Goal: Task Accomplishment & Management: Use online tool/utility

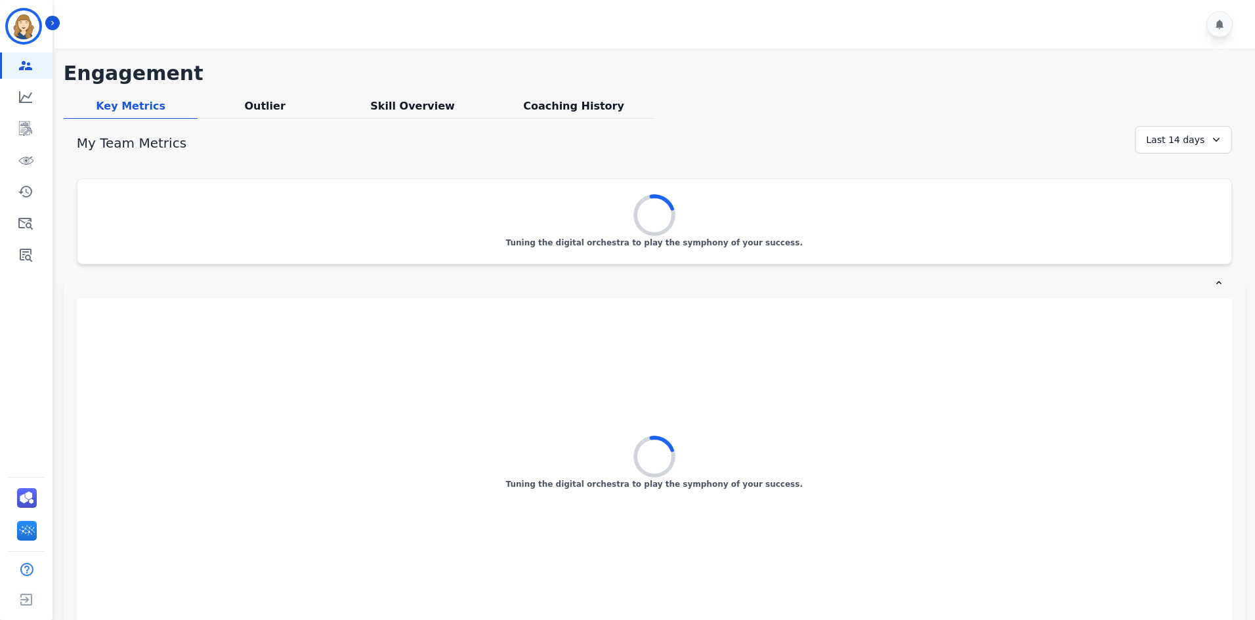
click at [654, 251] on div "Tuning the digital orchestra to play the symphony of your success." at bounding box center [654, 221] width 1154 height 85
click at [271, 111] on div "Outlier" at bounding box center [265, 108] width 135 height 20
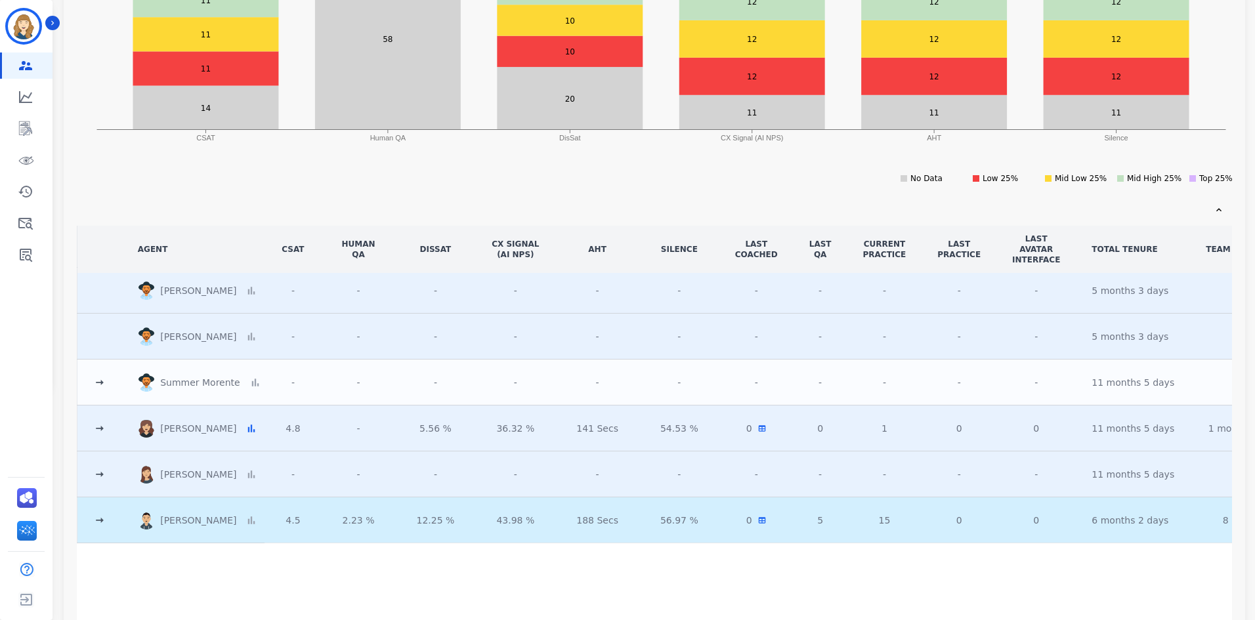
scroll to position [362, 0]
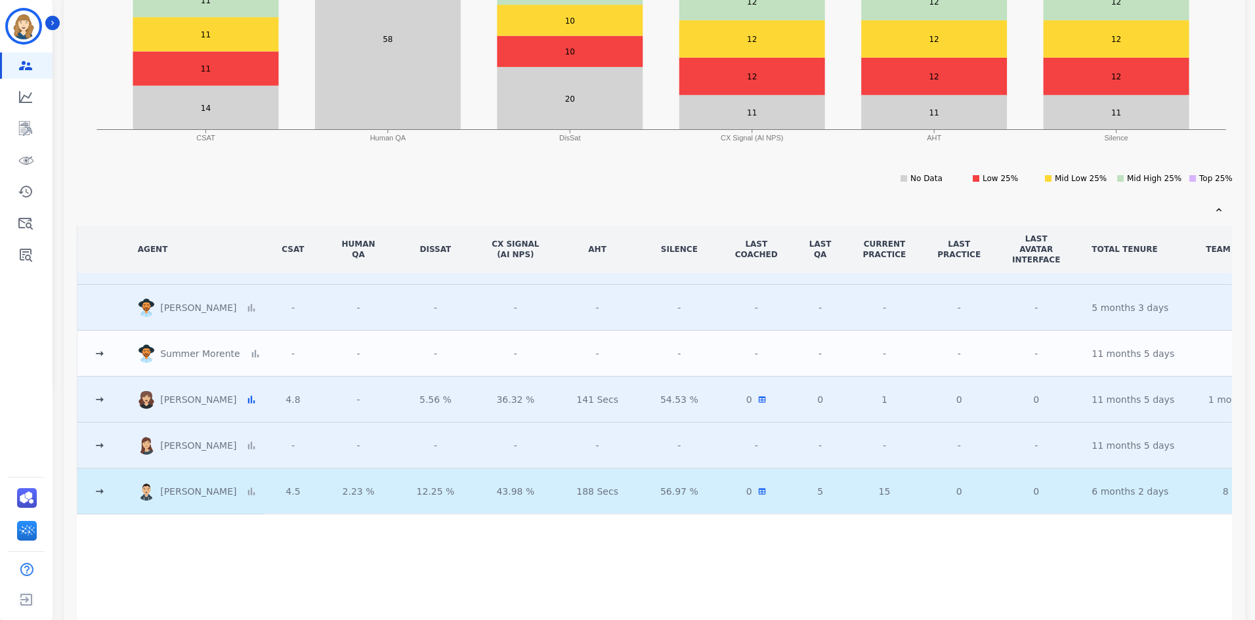
click at [95, 395] on icon at bounding box center [99, 399] width 13 height 13
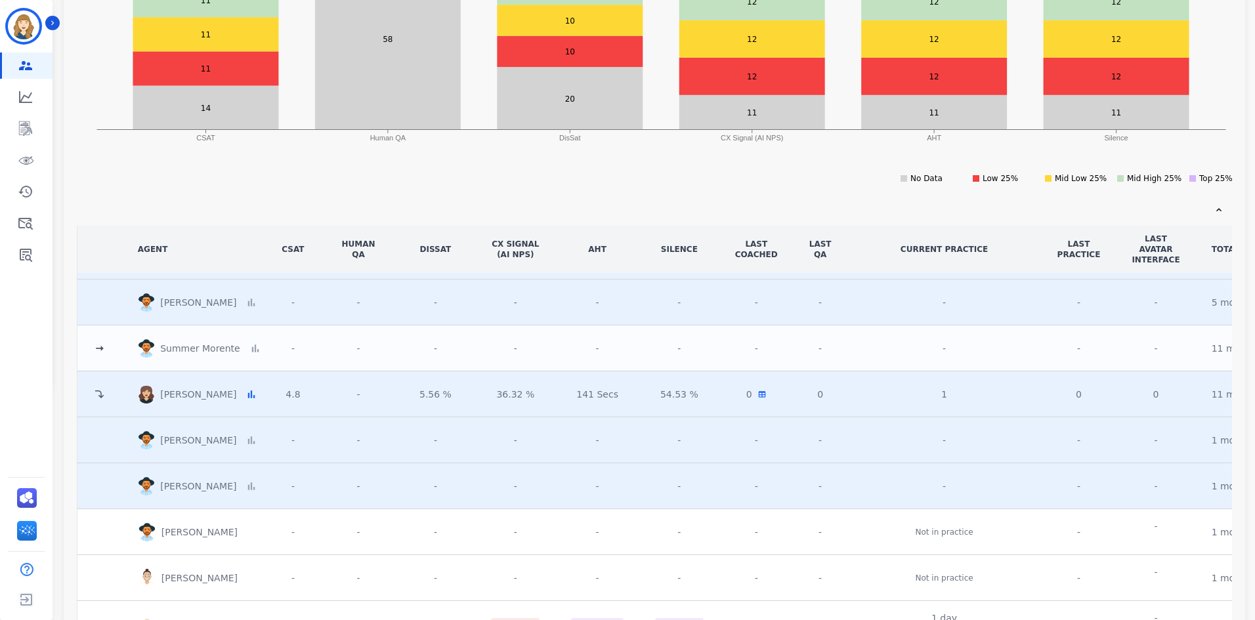
drag, startPoint x: 102, startPoint y: 399, endPoint x: 106, endPoint y: 408, distance: 9.8
click at [102, 398] on icon at bounding box center [99, 395] width 12 height 12
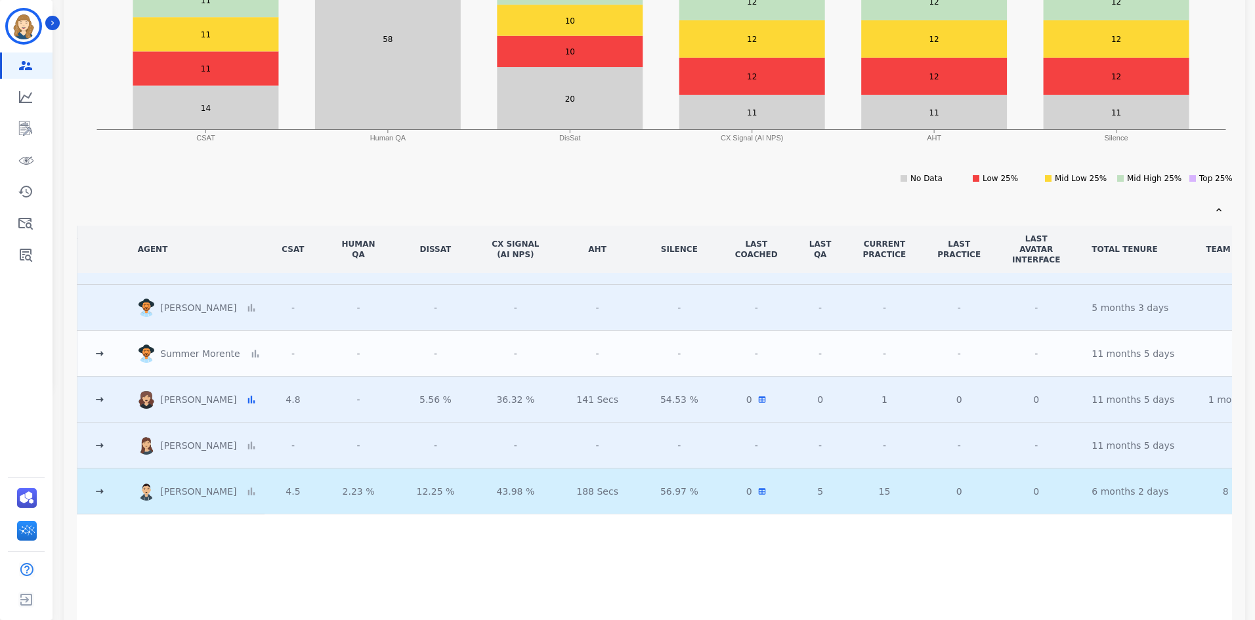
click at [110, 440] on td at bounding box center [99, 446] width 45 height 46
click at [95, 439] on icon at bounding box center [99, 445] width 13 height 13
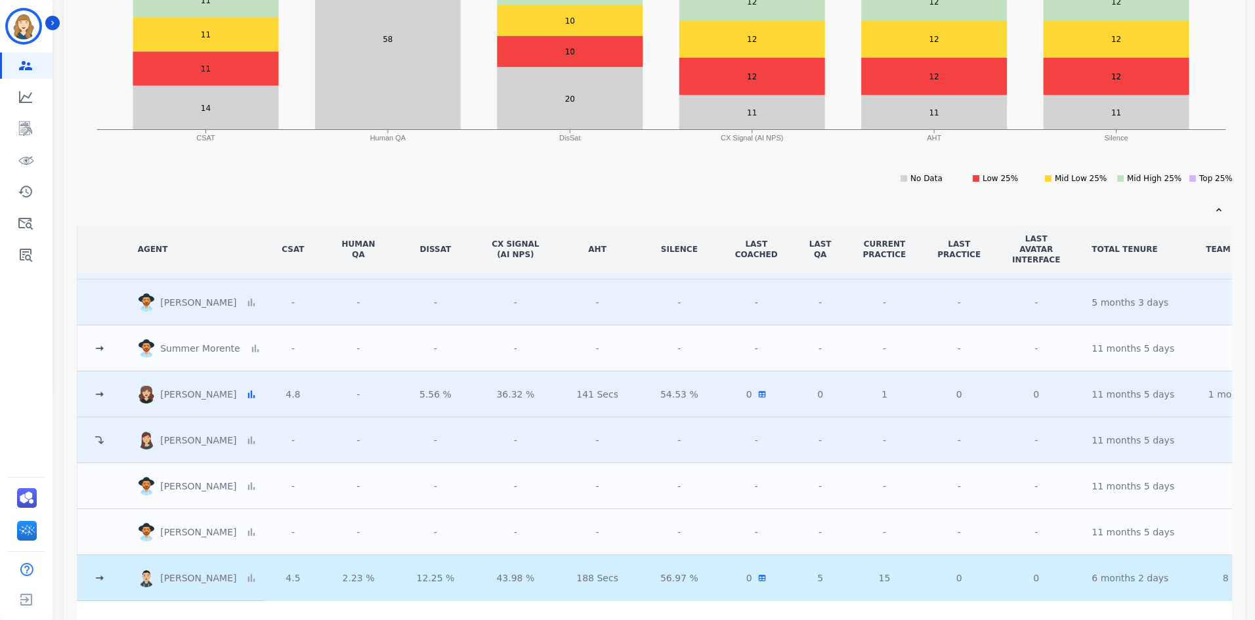
click at [102, 587] on td at bounding box center [99, 578] width 45 height 46
click at [105, 577] on icon at bounding box center [99, 578] width 13 height 13
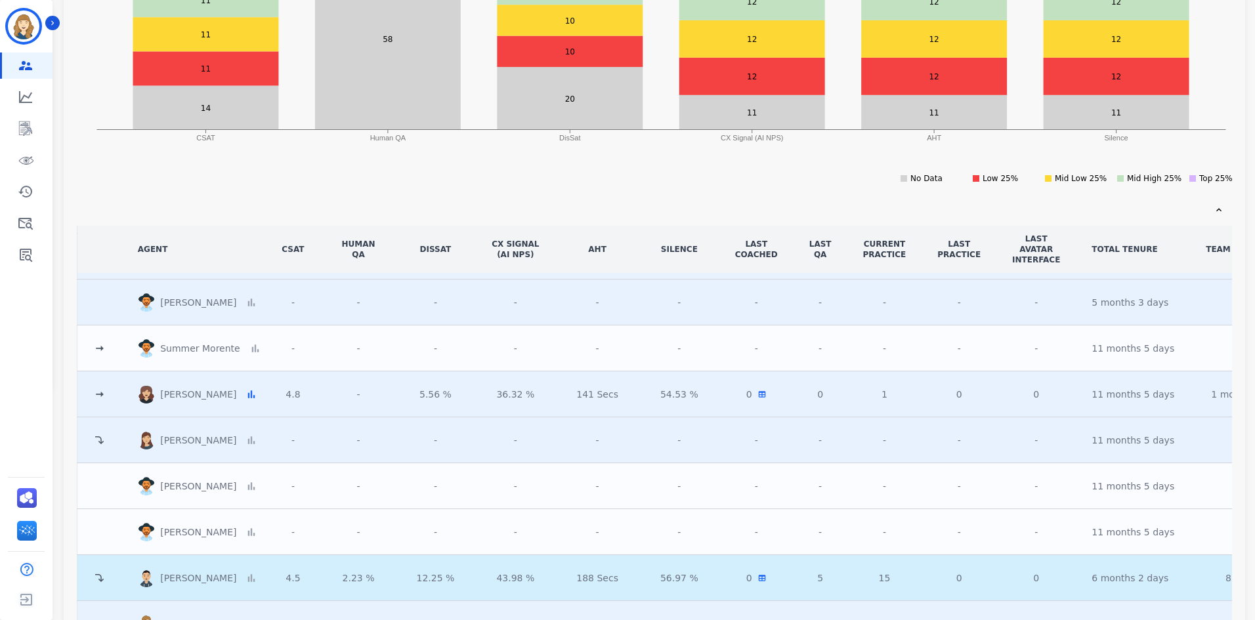
scroll to position [690, 0]
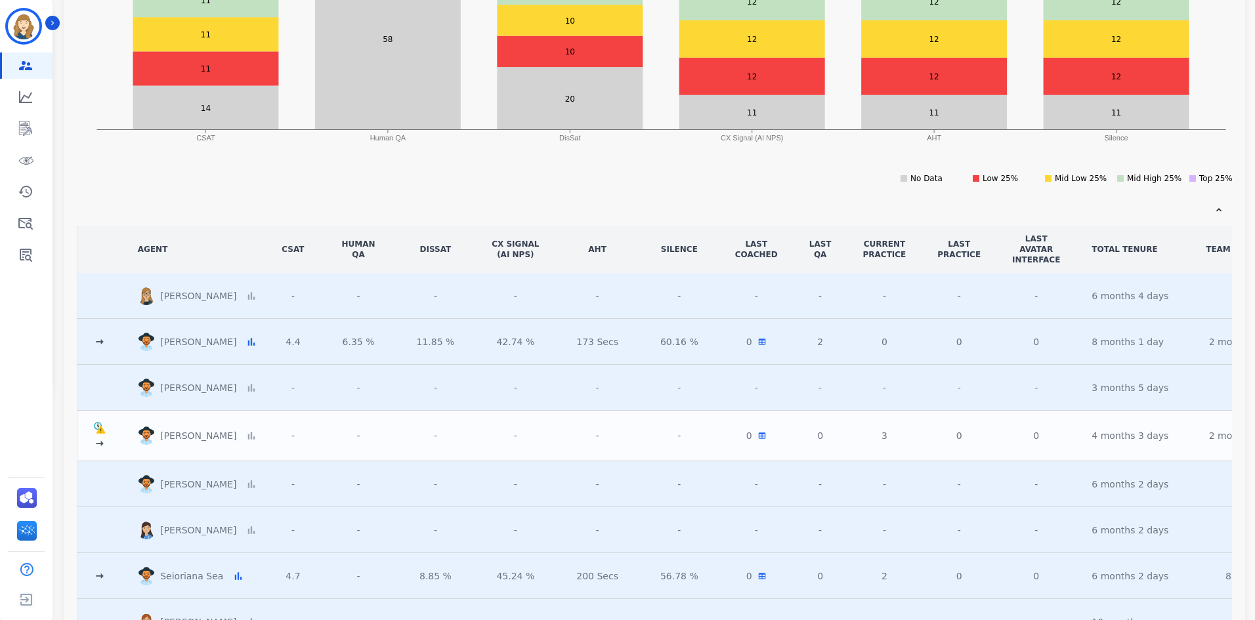
click at [102, 444] on icon at bounding box center [100, 443] width 8 height 5
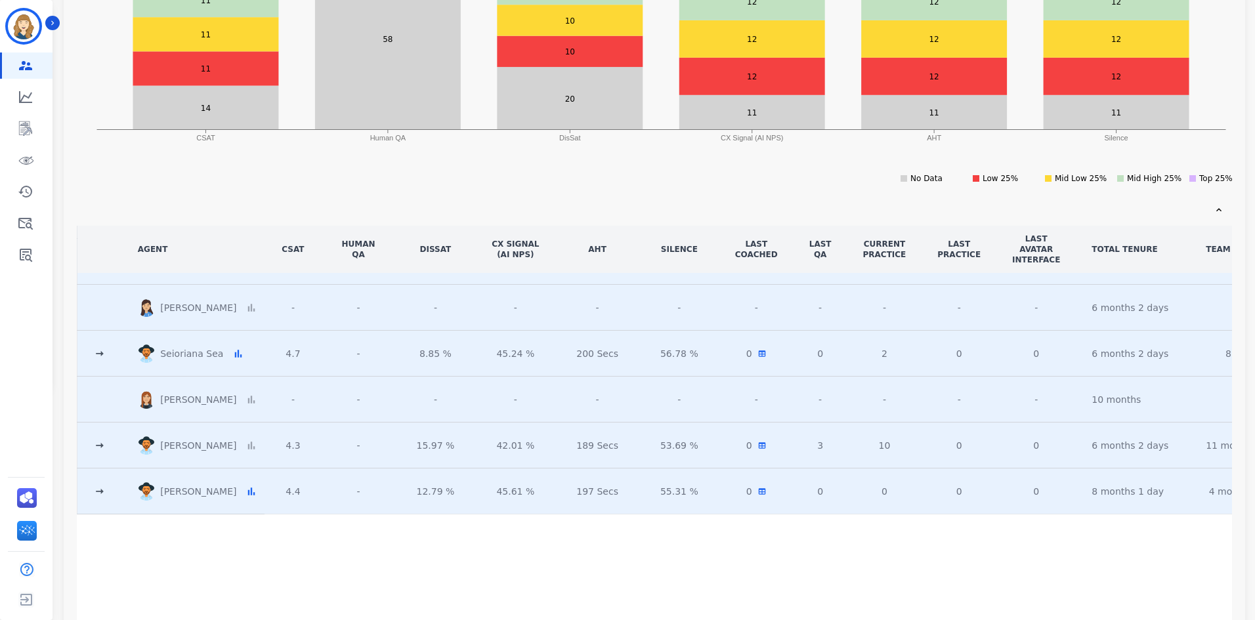
click at [99, 439] on icon at bounding box center [99, 445] width 13 height 13
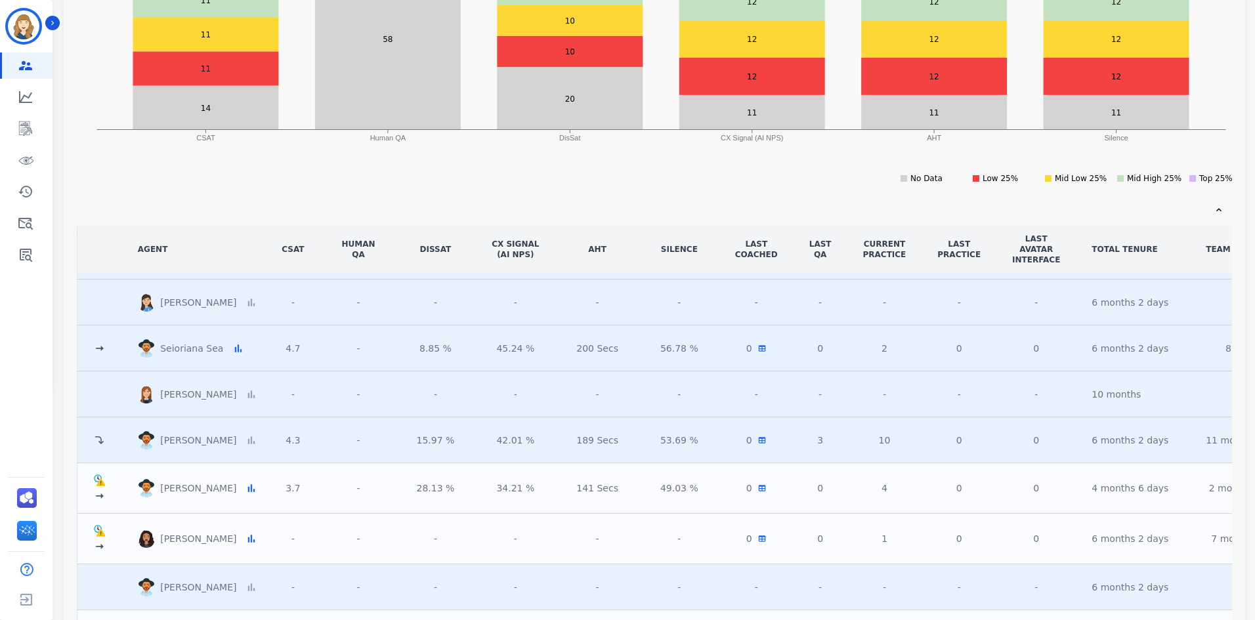
scroll to position [1110, 0]
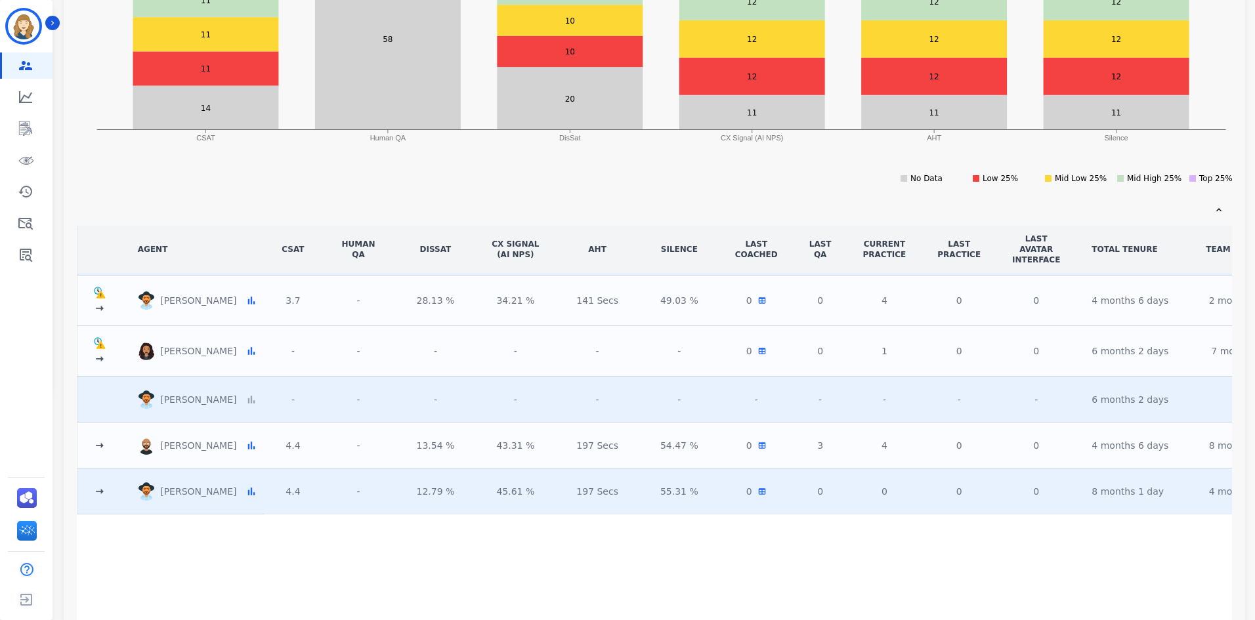
click at [818, 184] on icon "CSAT Human QA DisSat CX Signal (AI NPS) AHT Silence 14 58 20 11 11 11 11 10 12 …" at bounding box center [661, 63] width 1168 height 249
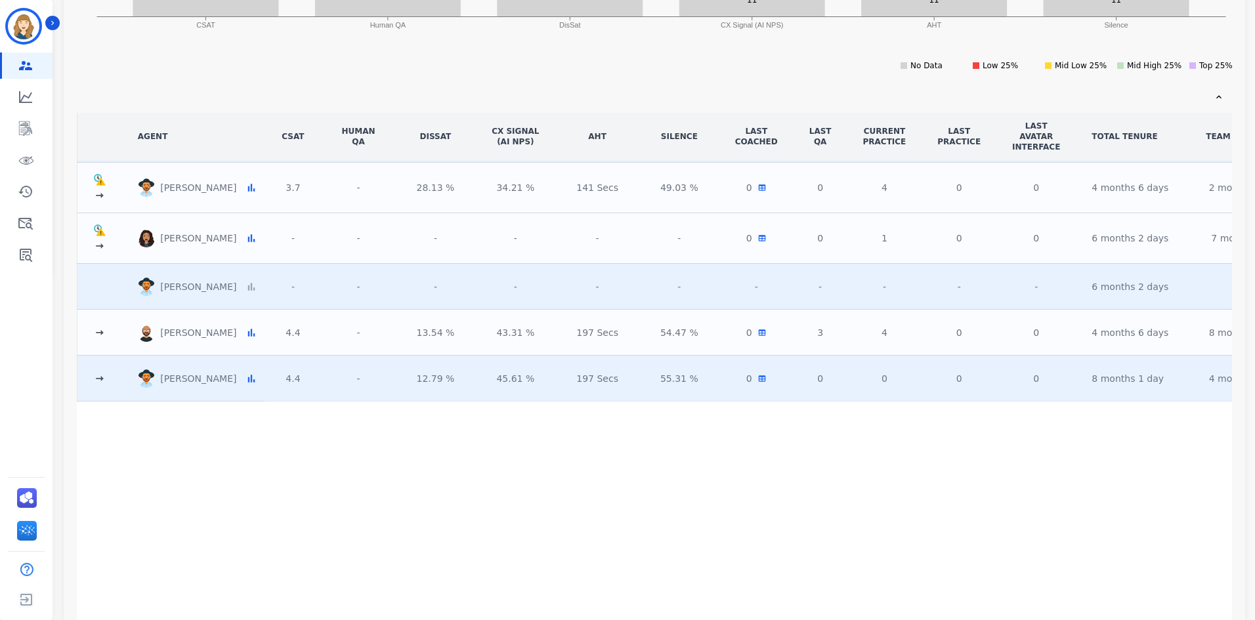
click at [93, 334] on td at bounding box center [99, 333] width 45 height 46
click at [98, 326] on icon at bounding box center [99, 332] width 13 height 13
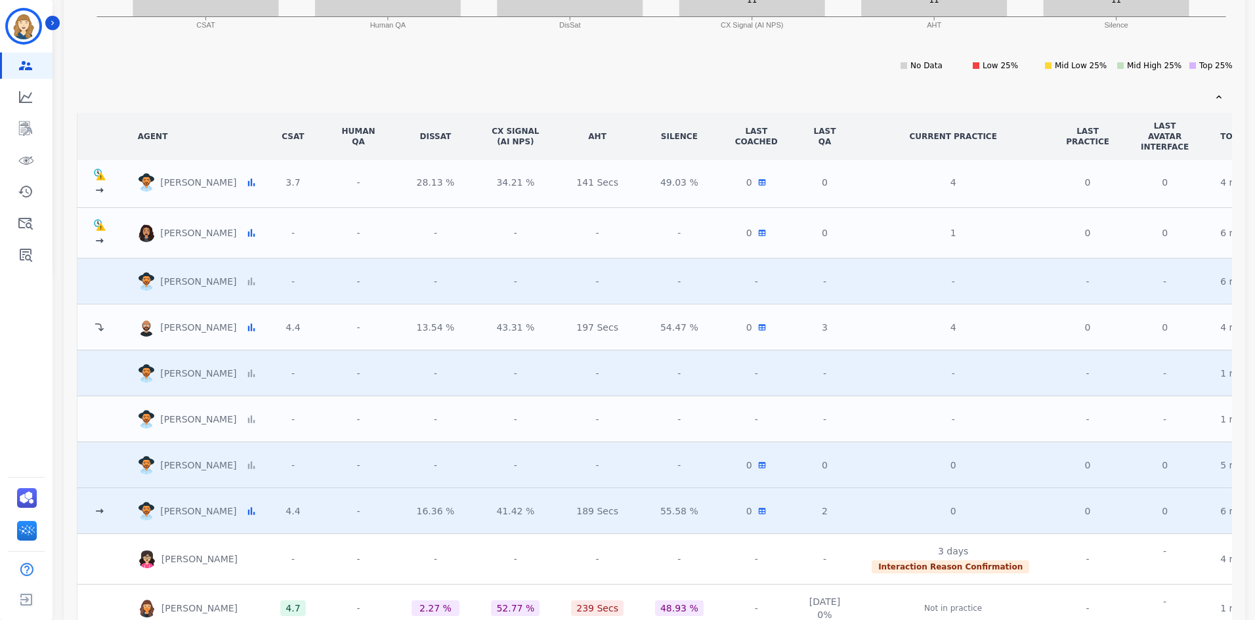
scroll to position [1241, 0]
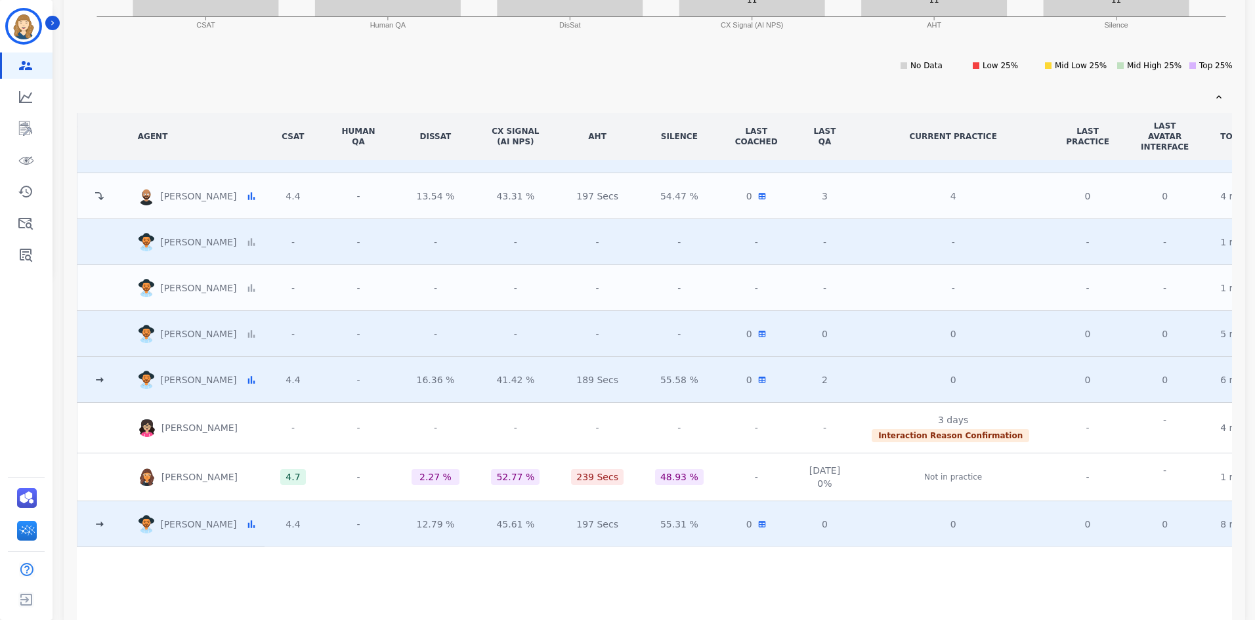
click at [282, 112] on div "**********" at bounding box center [654, 199] width 1181 height 841
click at [356, 102] on div at bounding box center [650, 97] width 1147 height 11
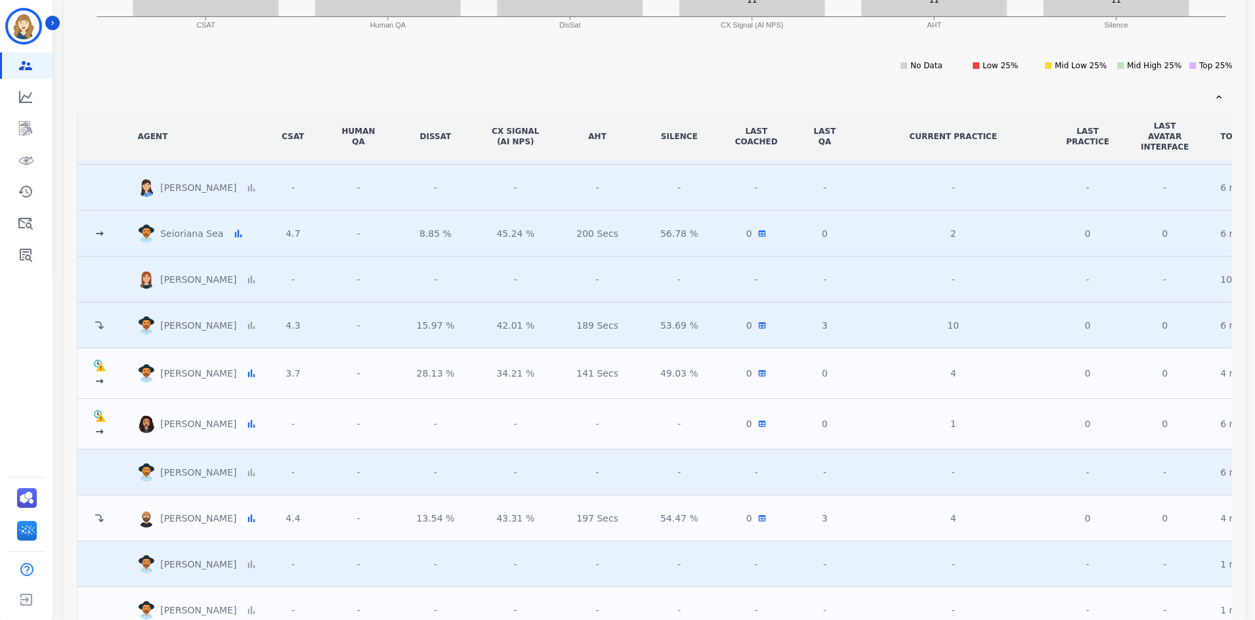
scroll to position [1050, 0]
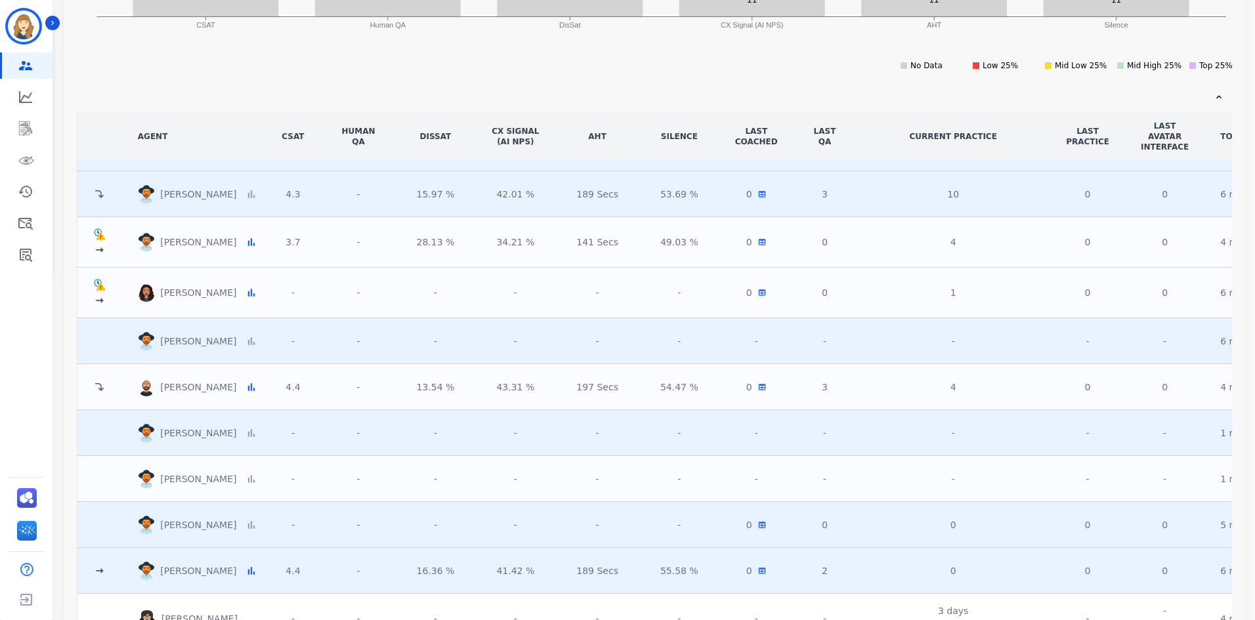
click at [94, 298] on icon at bounding box center [99, 300] width 13 height 13
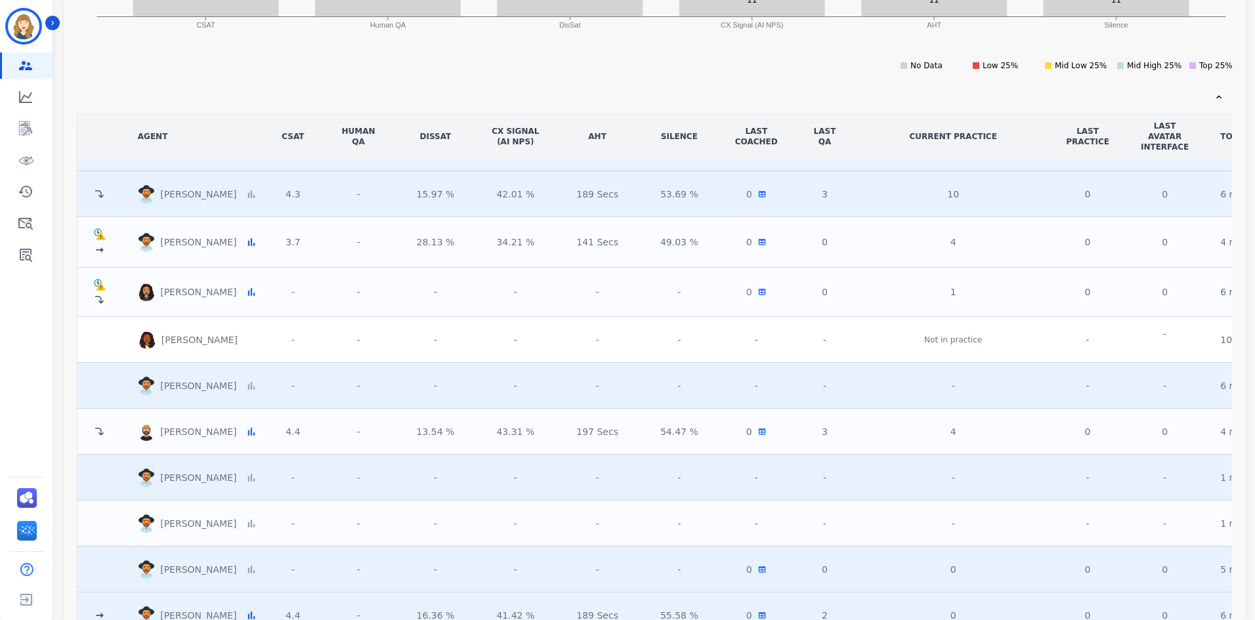
click at [97, 305] on icon at bounding box center [99, 300] width 12 height 12
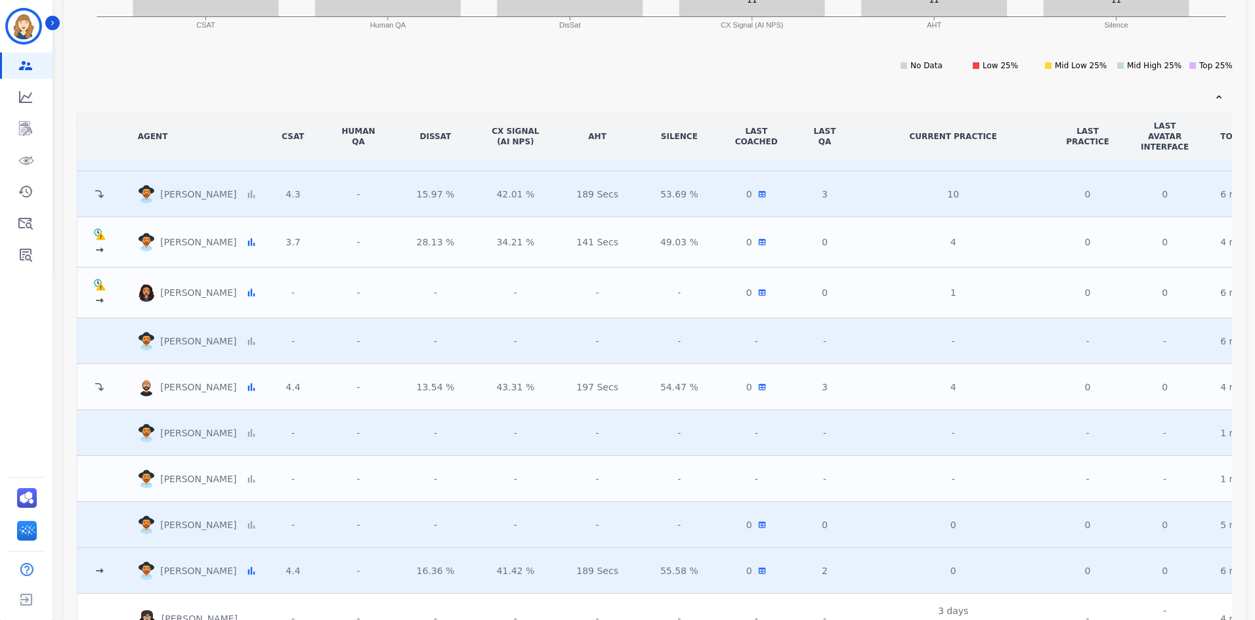
click at [104, 257] on td "Terminated user" at bounding box center [99, 242] width 45 height 51
click at [103, 250] on icon at bounding box center [100, 249] width 8 height 5
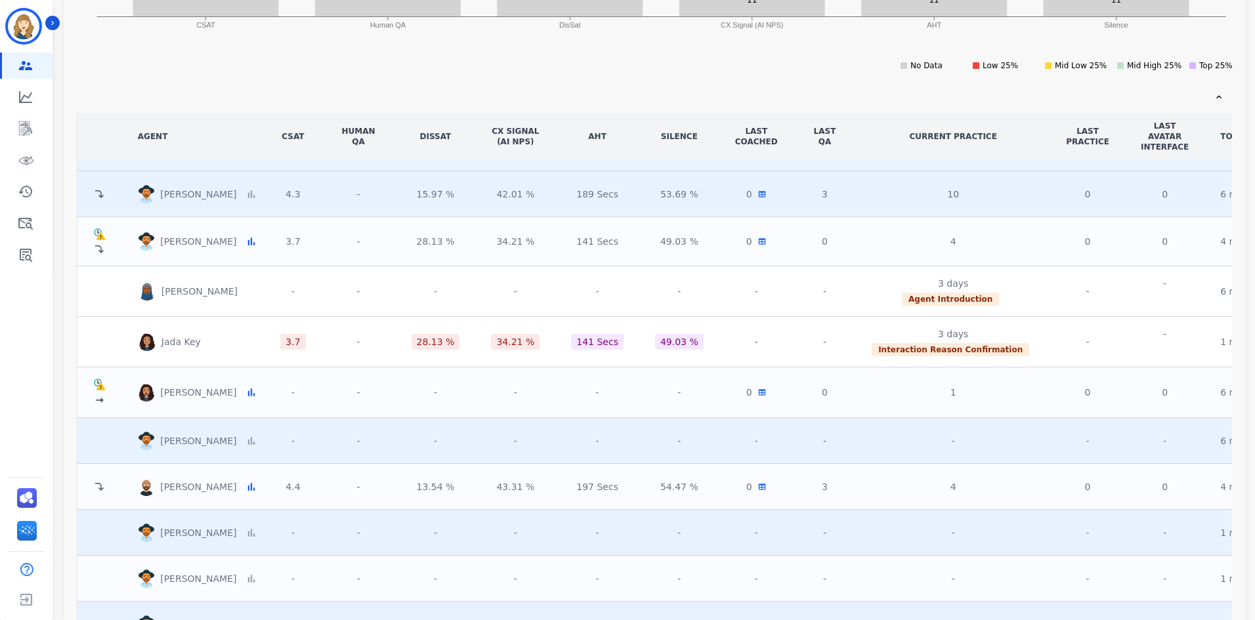
click at [103, 250] on icon at bounding box center [99, 249] width 9 height 8
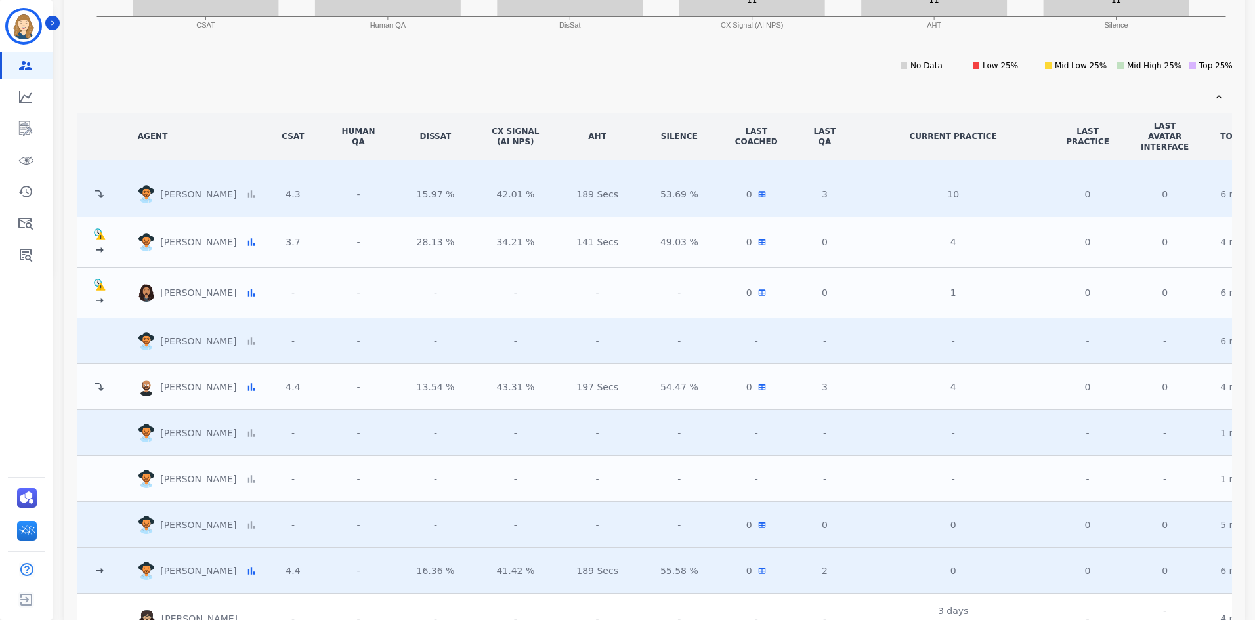
click at [103, 250] on icon at bounding box center [100, 249] width 8 height 5
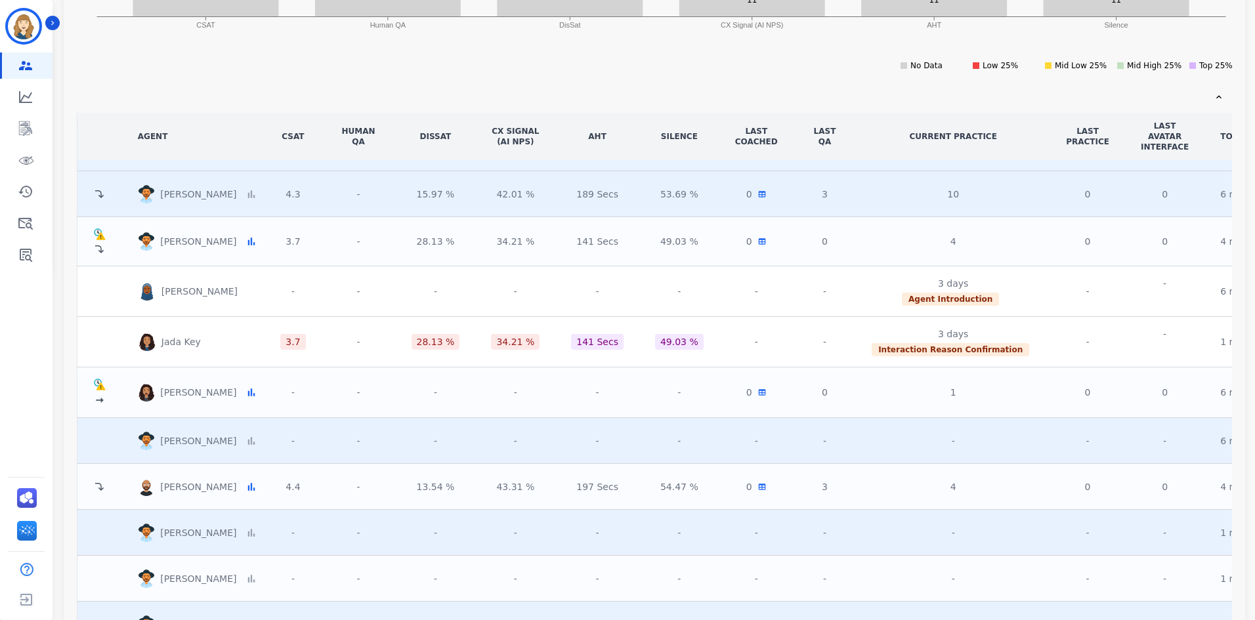
click at [102, 251] on icon at bounding box center [99, 249] width 9 height 8
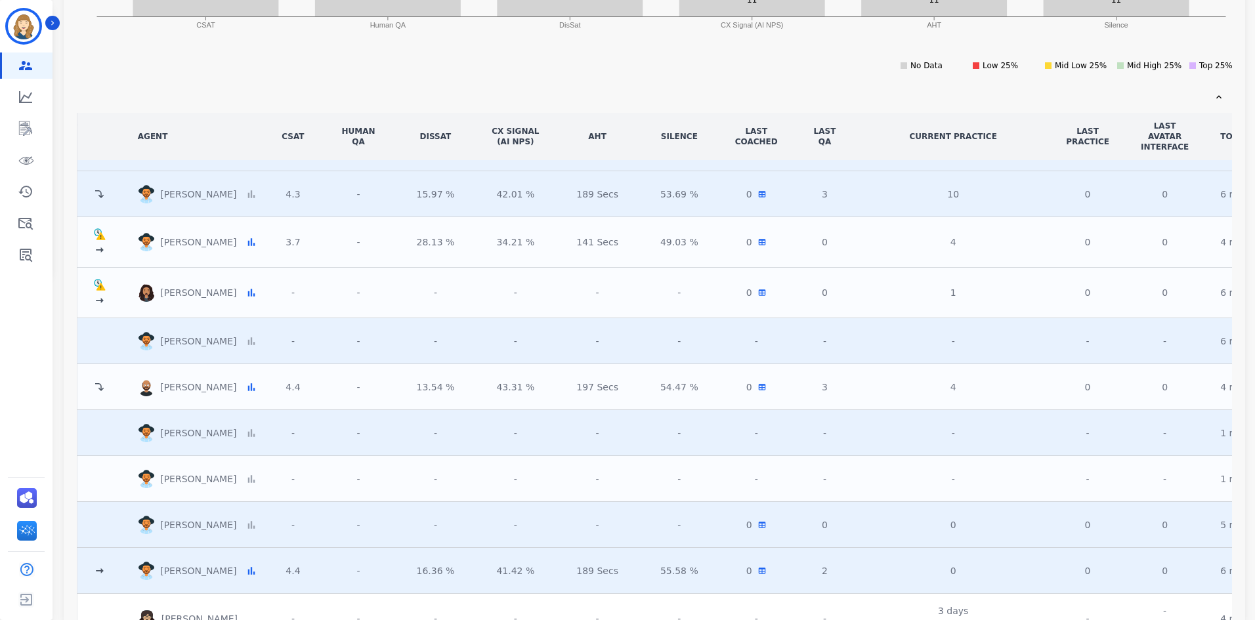
click at [106, 298] on td "Terminated user" at bounding box center [99, 293] width 45 height 51
click at [104, 302] on icon at bounding box center [99, 300] width 13 height 13
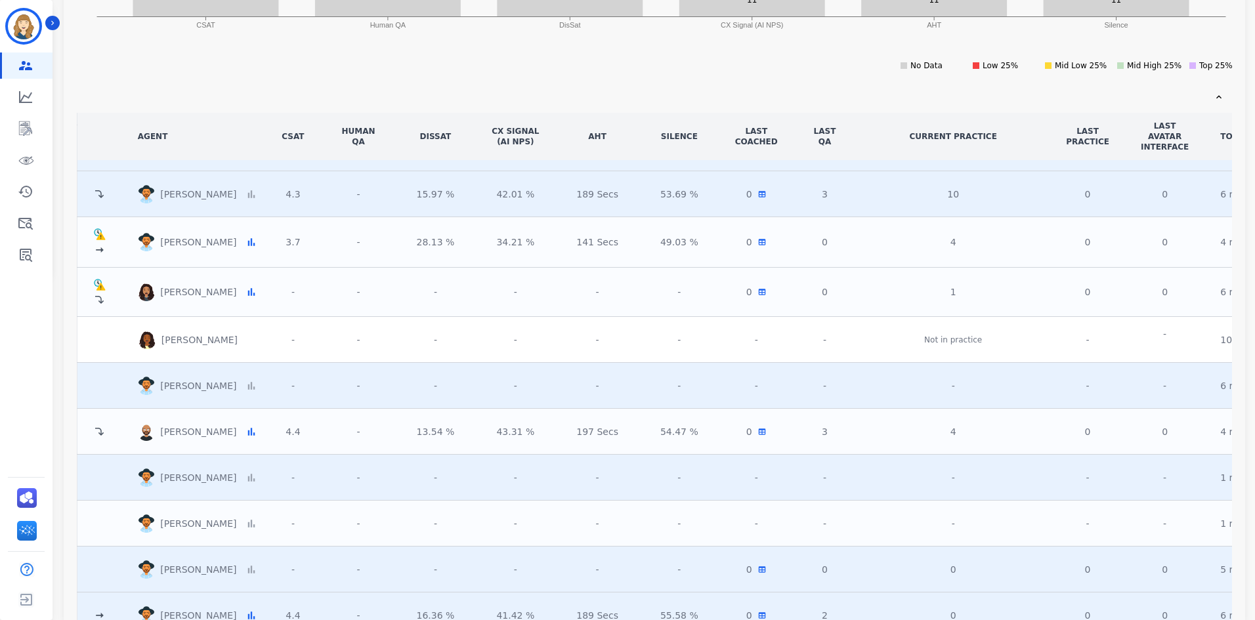
click at [104, 302] on icon at bounding box center [99, 300] width 12 height 12
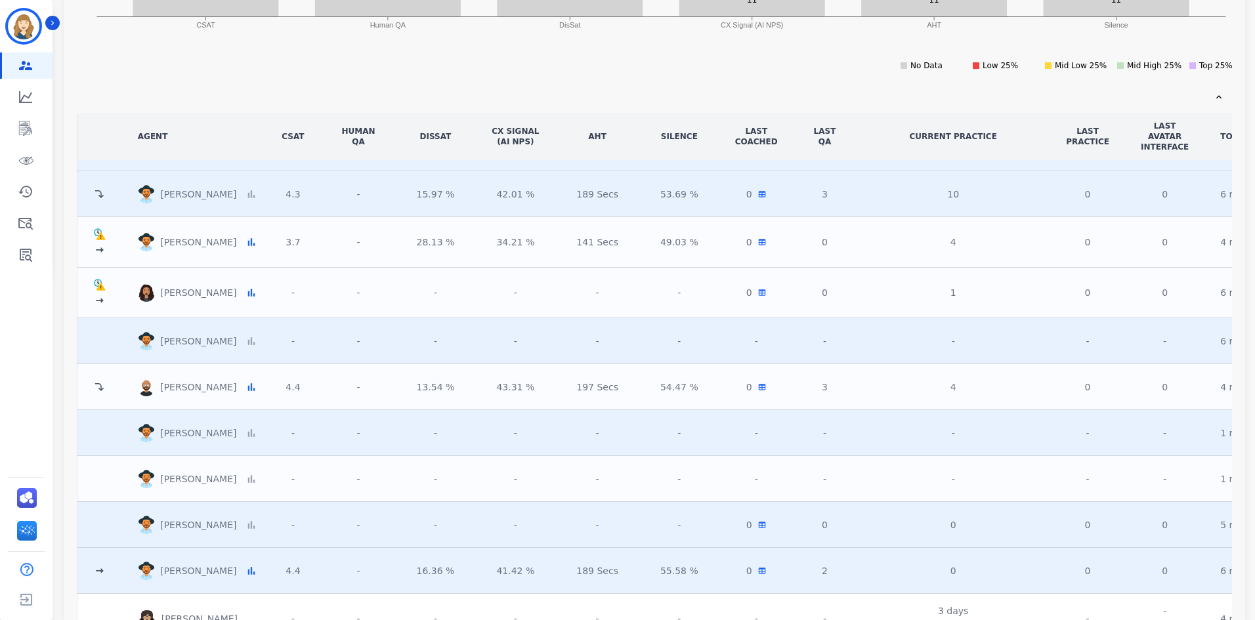
click at [104, 302] on icon at bounding box center [99, 300] width 13 height 13
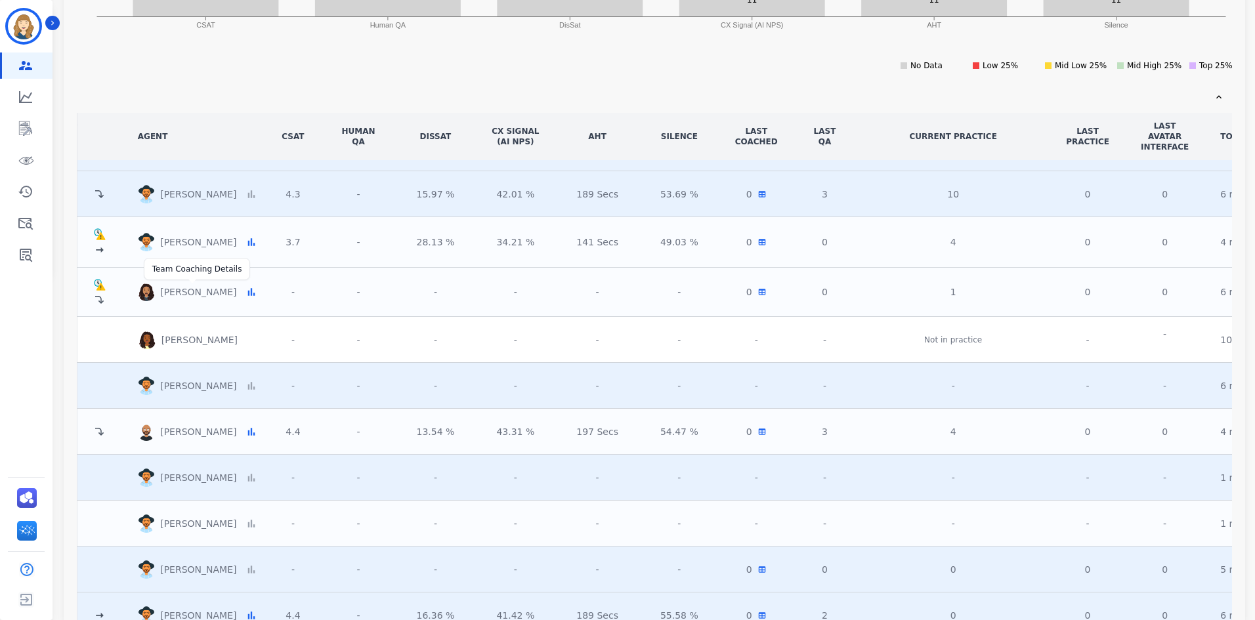
click at [194, 292] on p "[PERSON_NAME]" at bounding box center [200, 292] width 81 height 13
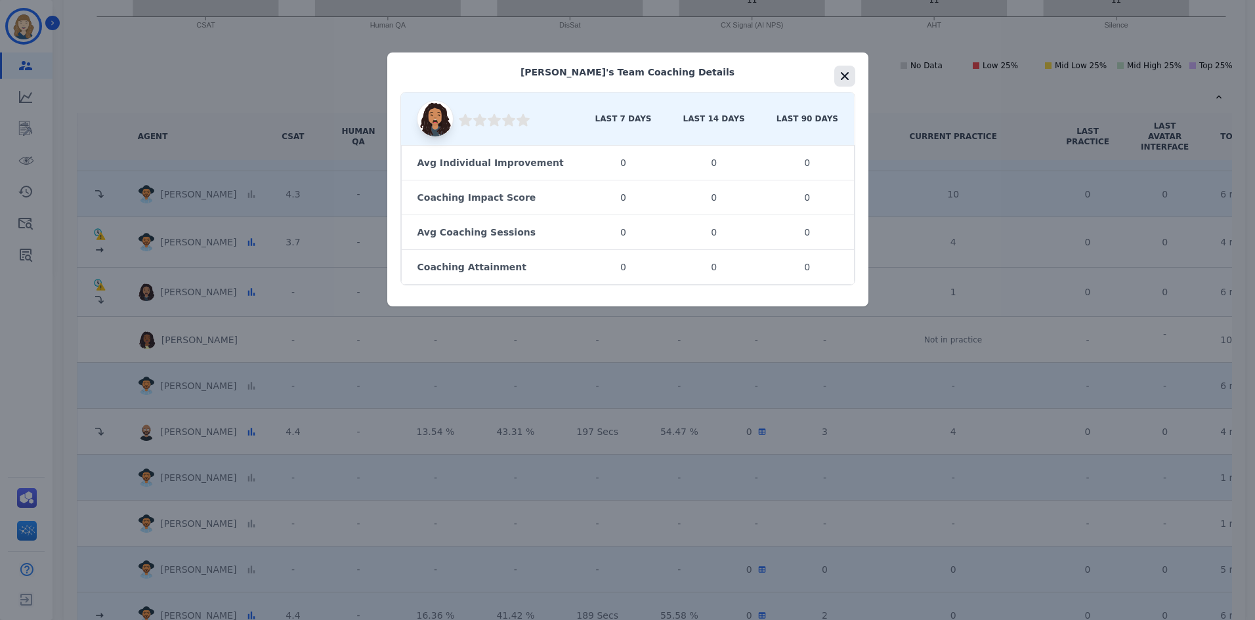
click at [841, 79] on icon "button" at bounding box center [845, 76] width 8 height 8
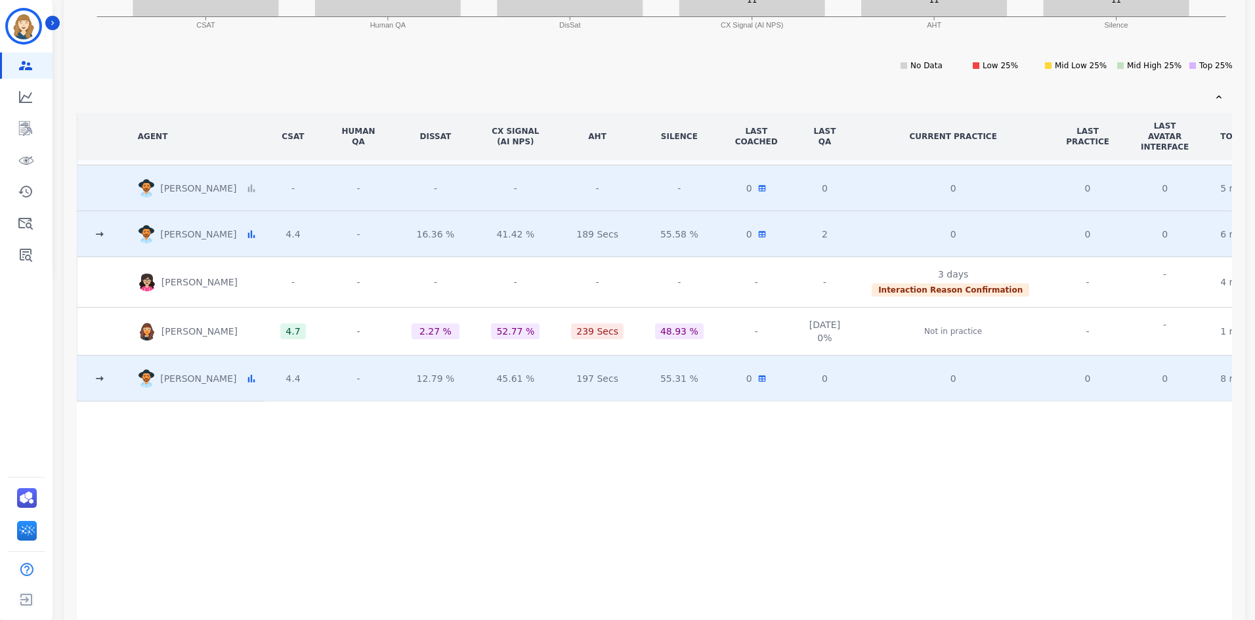
scroll to position [0, 0]
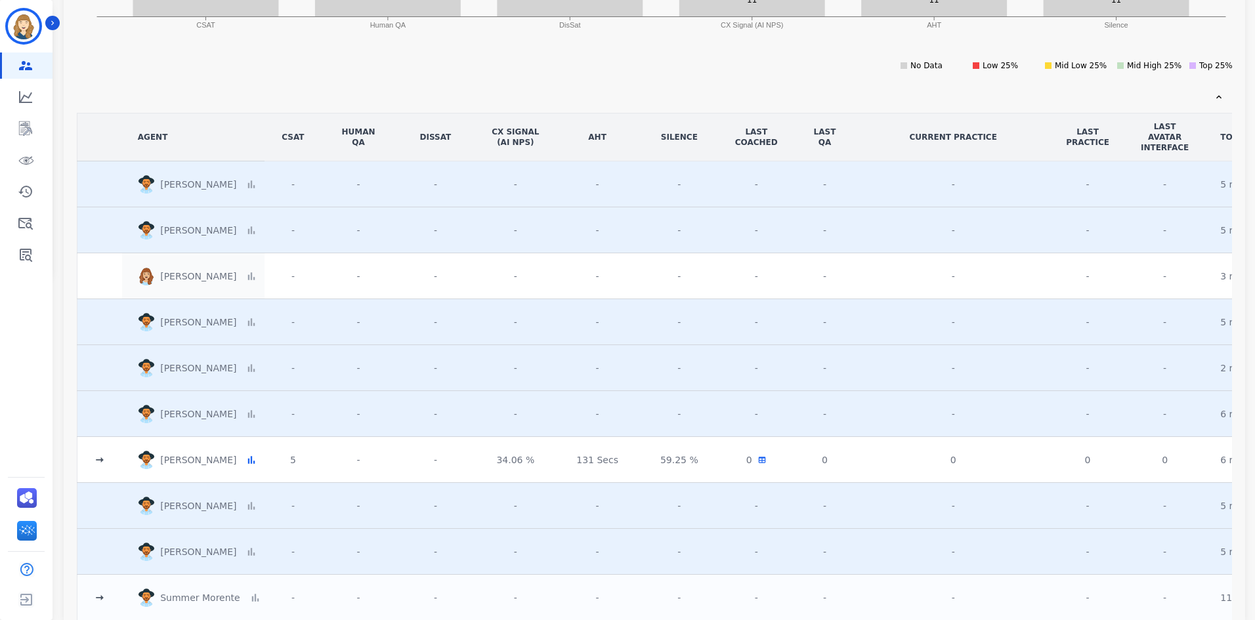
click at [208, 278] on p "[PERSON_NAME]" at bounding box center [200, 276] width 81 height 13
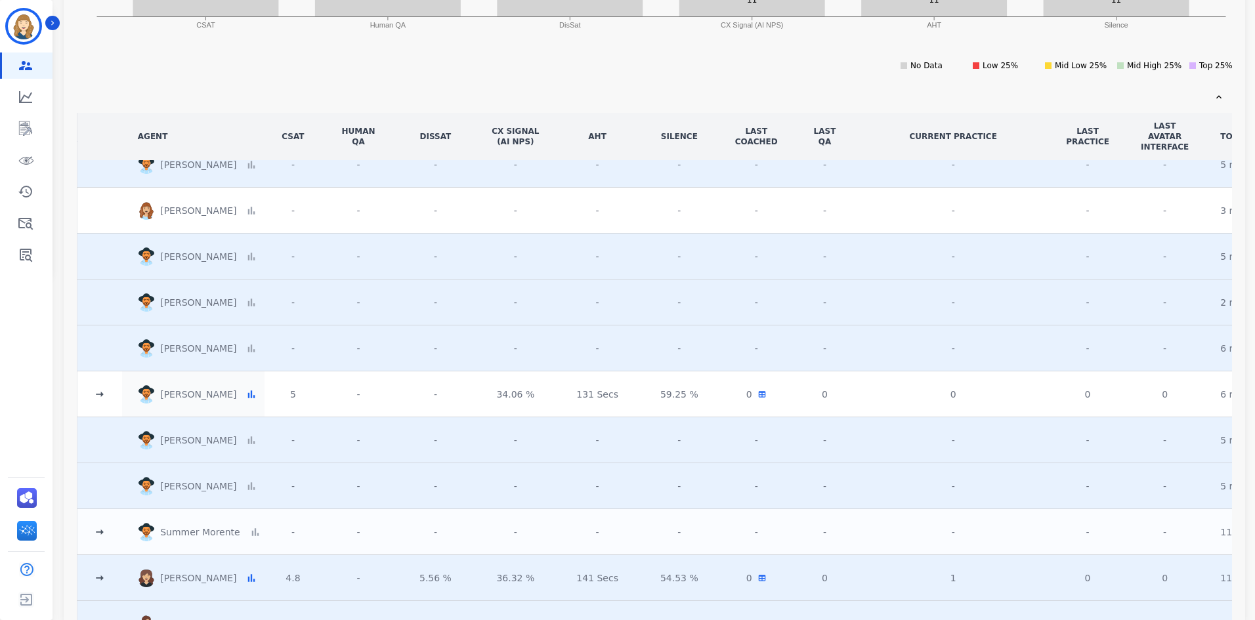
scroll to position [131, 0]
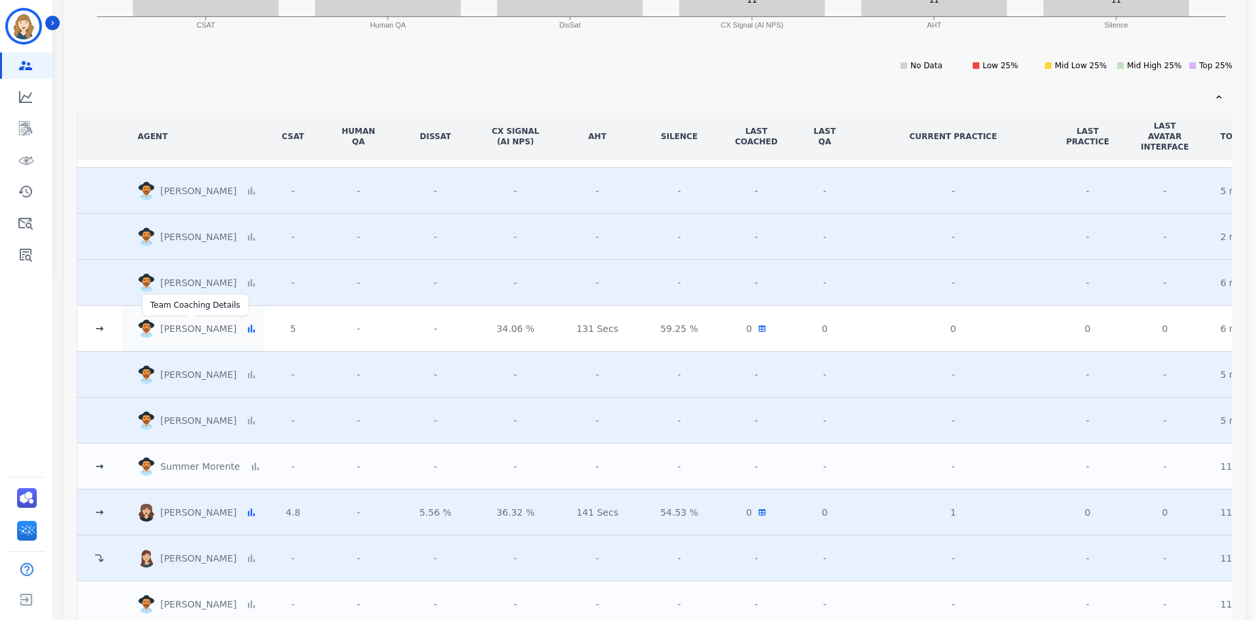
click at [183, 328] on p "[PERSON_NAME]" at bounding box center [200, 328] width 81 height 13
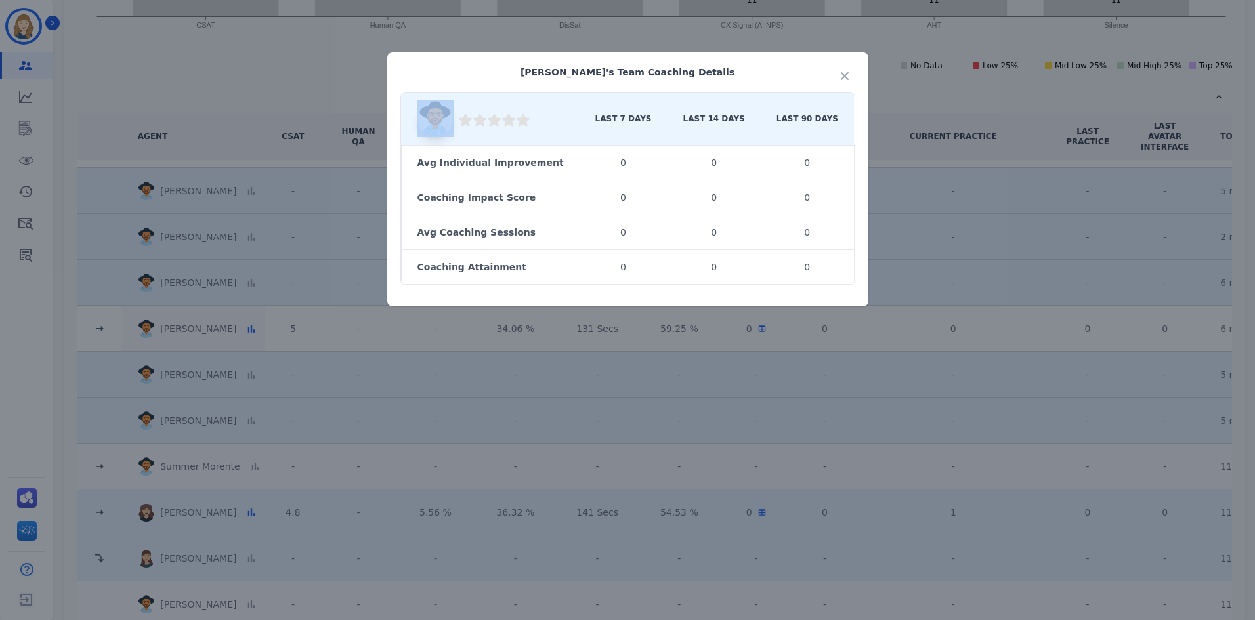
click at [183, 328] on div "[PERSON_NAME] 's Team Coaching Details Coaching Rating: 0 Last 7 Days Last 14 D…" at bounding box center [627, 310] width 1255 height 620
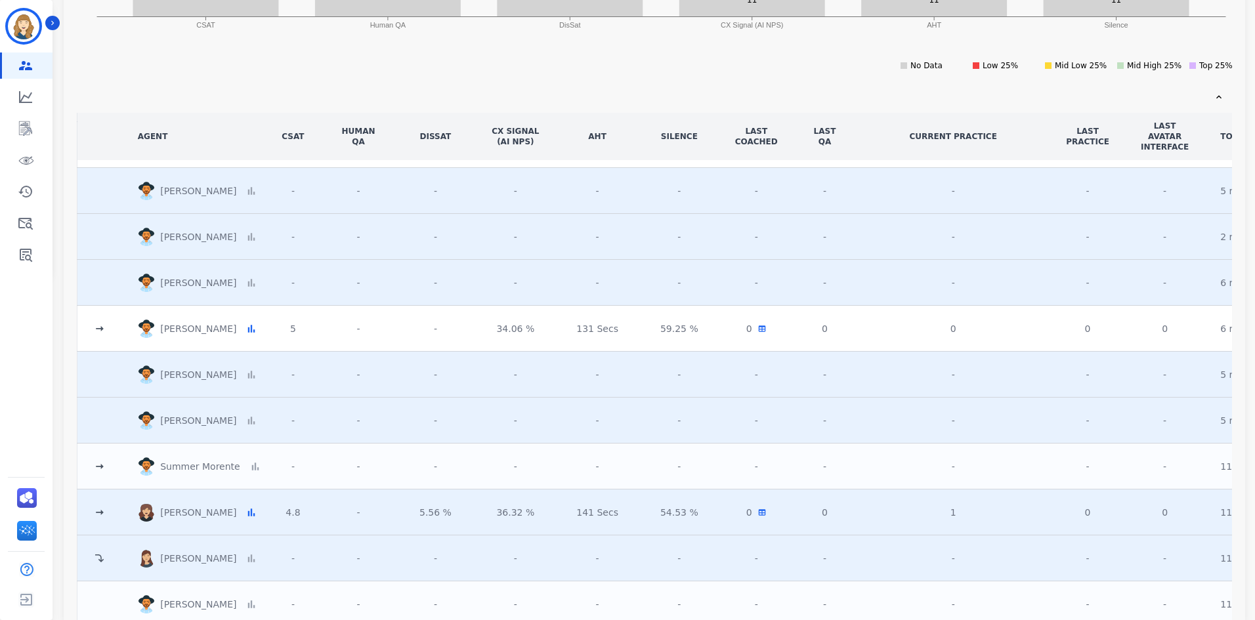
click at [96, 329] on icon at bounding box center [99, 328] width 13 height 13
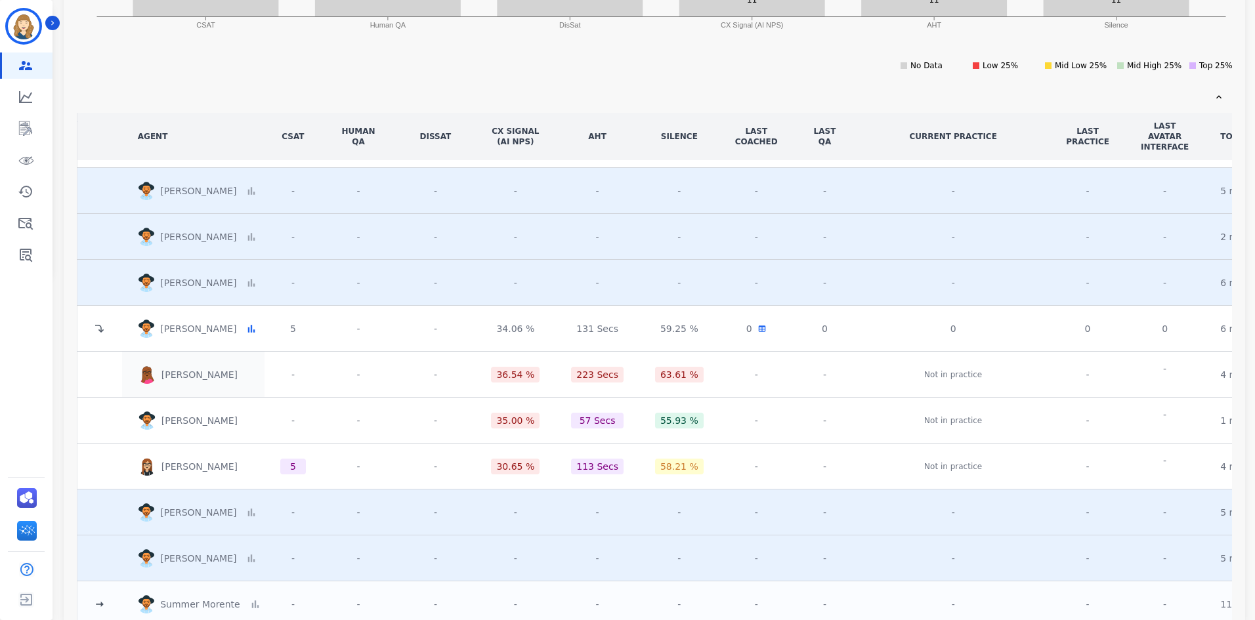
click at [190, 377] on p "[PERSON_NAME]" at bounding box center [201, 374] width 81 height 13
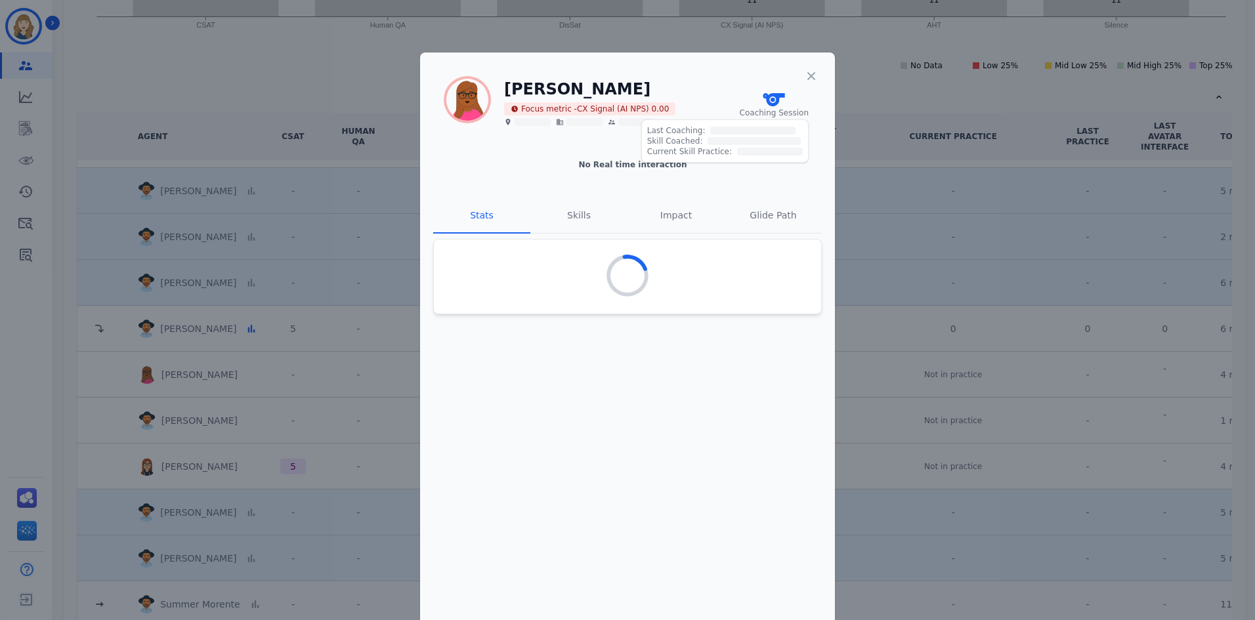
click at [775, 100] on circle at bounding box center [773, 100] width 5 height 5
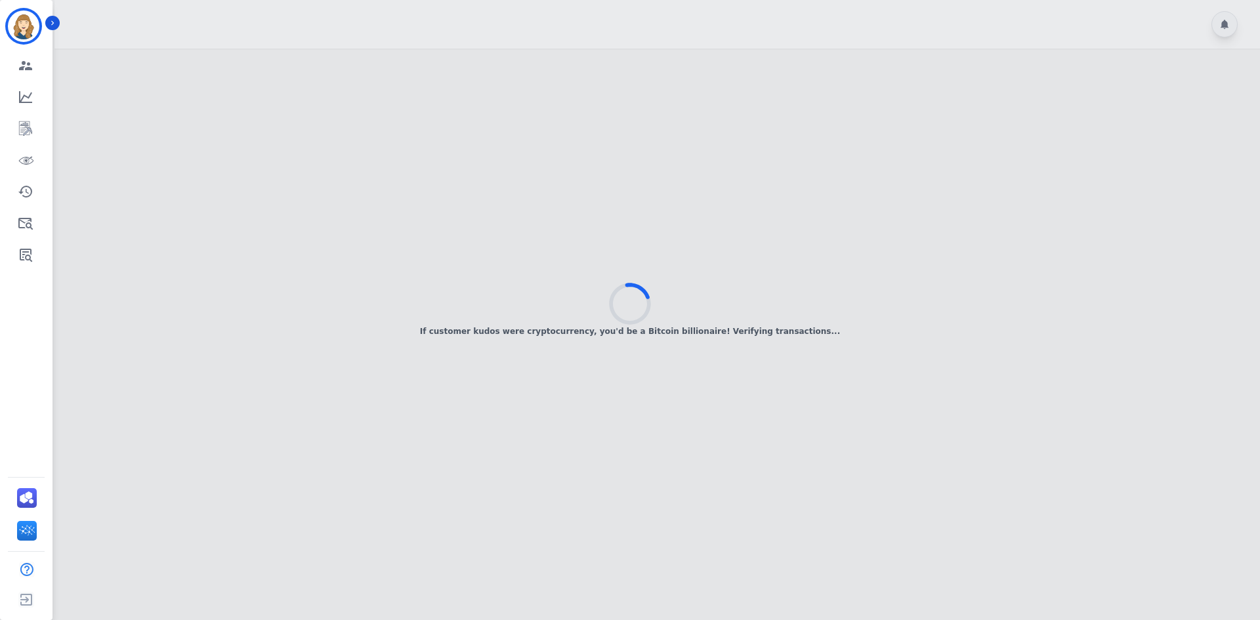
click at [801, 273] on div "If customer kudos were cryptocurrency, you'd be a Bitcoin billionaire! Verifyin…" at bounding box center [630, 310] width 1260 height 79
click at [790, 282] on div "Brewing up some digital magic to showcase your brilliance!" at bounding box center [630, 310] width 1260 height 79
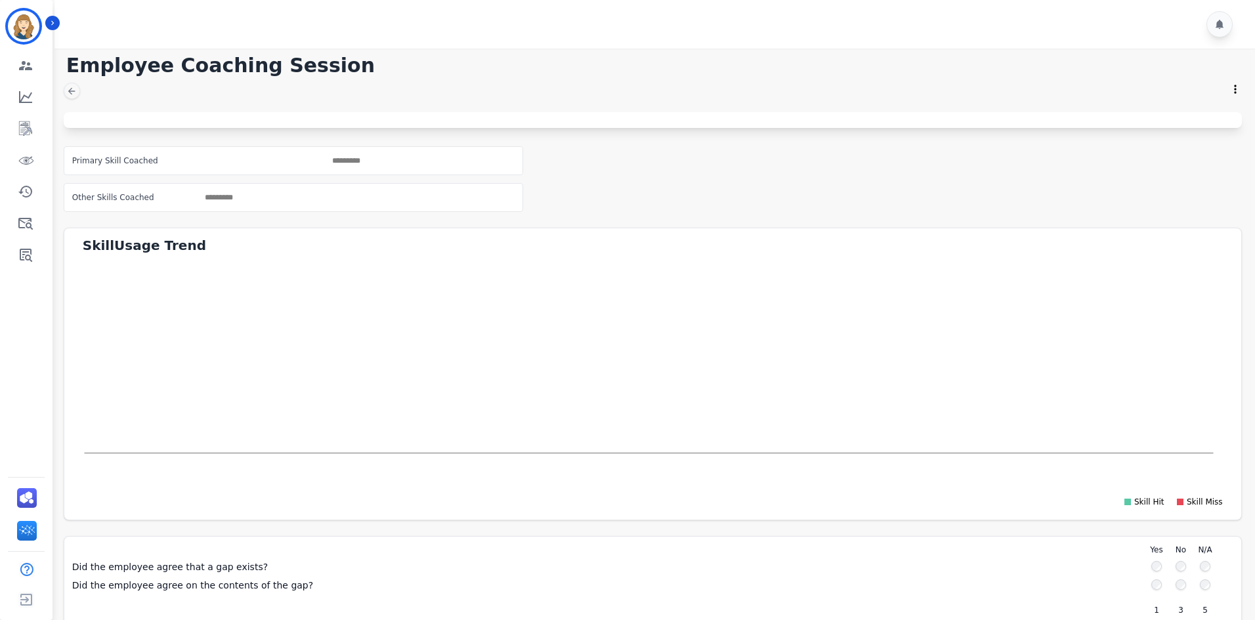
click at [359, 160] on input "selected options" at bounding box center [424, 161] width 192 height 12
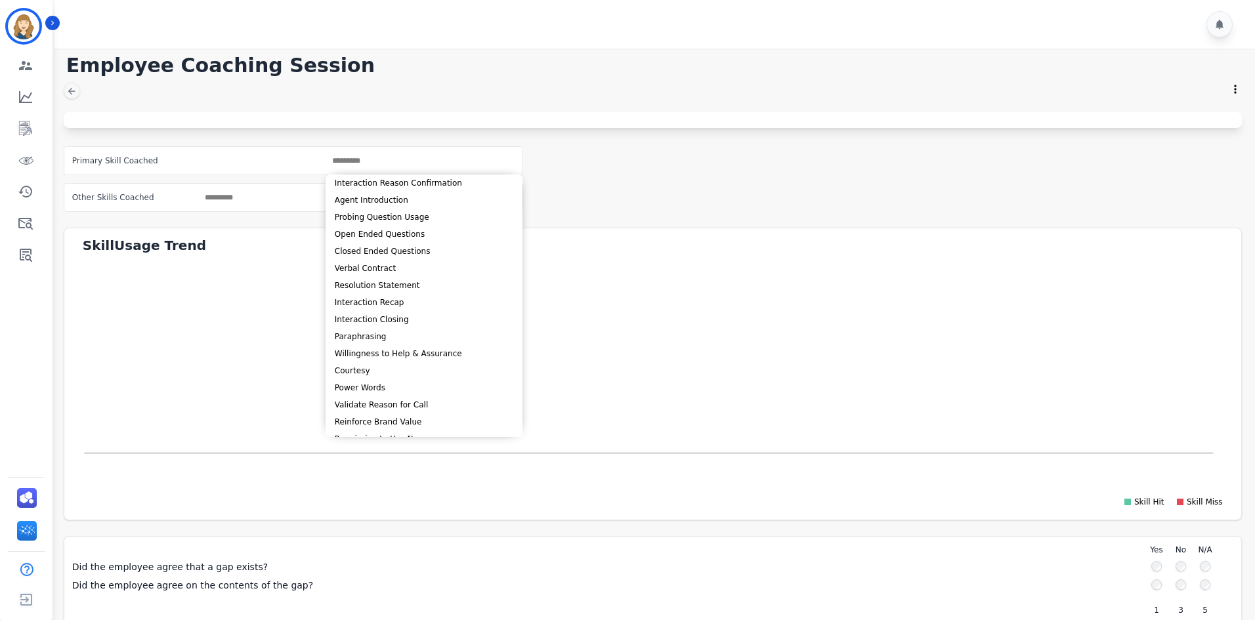
scroll to position [251, 0]
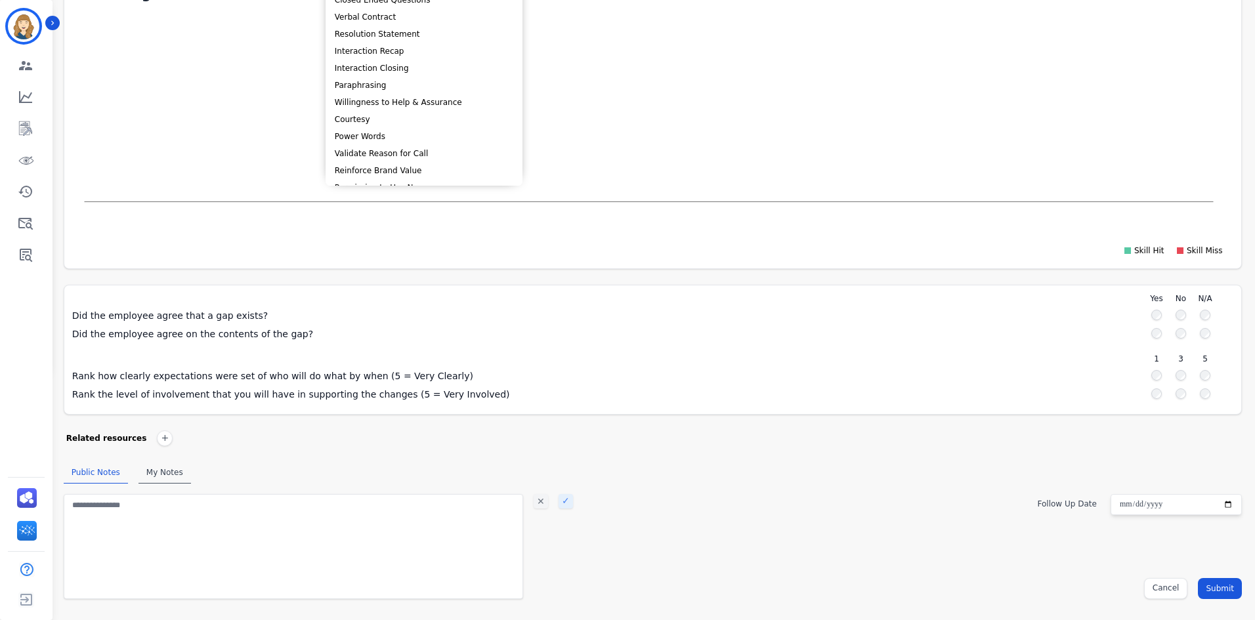
click at [1182, 590] on button "Cancel" at bounding box center [1166, 588] width 44 height 21
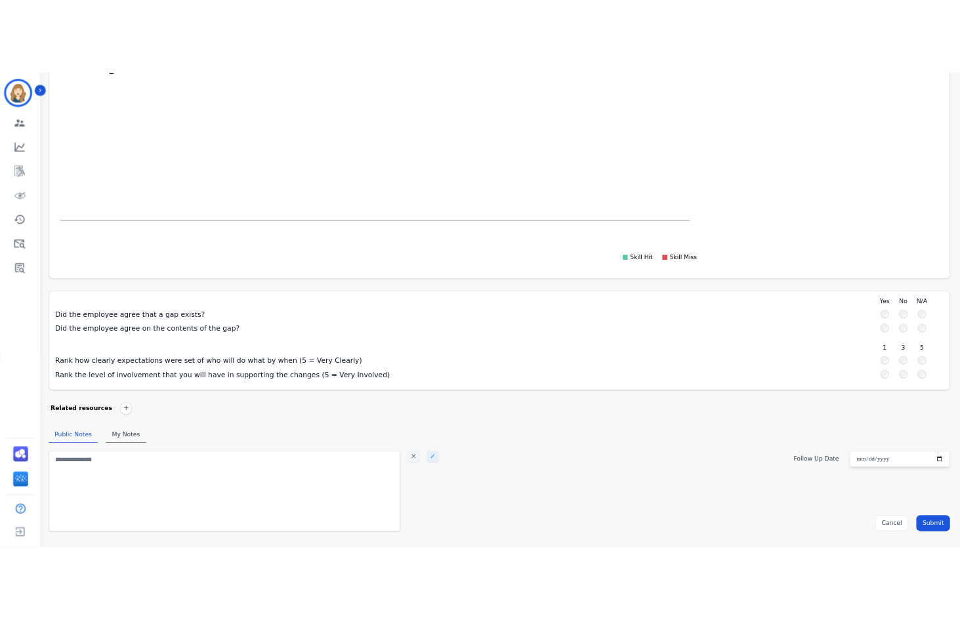
scroll to position [239, 0]
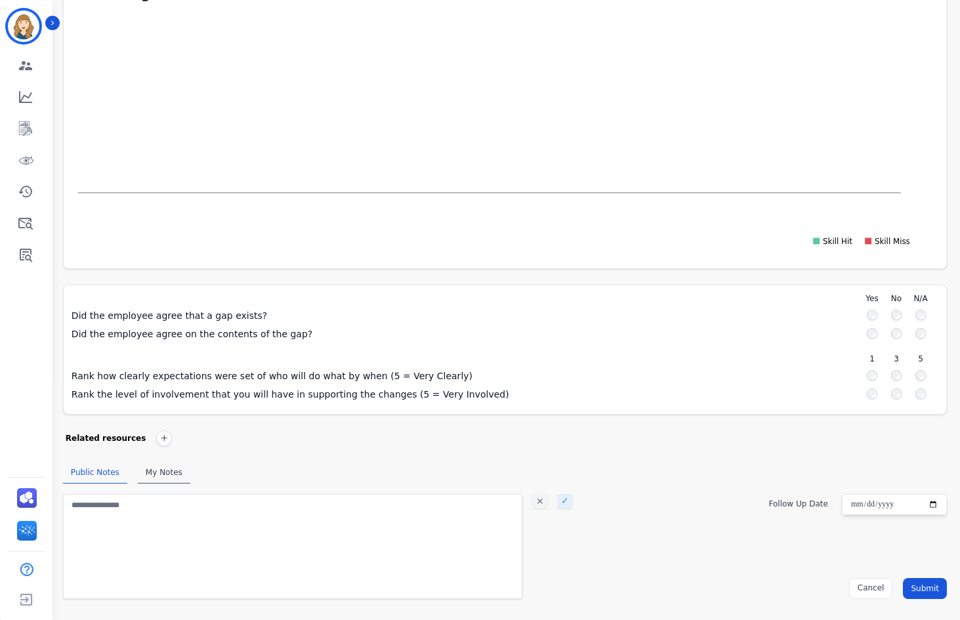
click at [64, 108] on icon "Skill Miss Skill Hit" at bounding box center [501, 135] width 874 height 249
click at [14, 137] on link "Sidebar" at bounding box center [27, 129] width 51 height 26
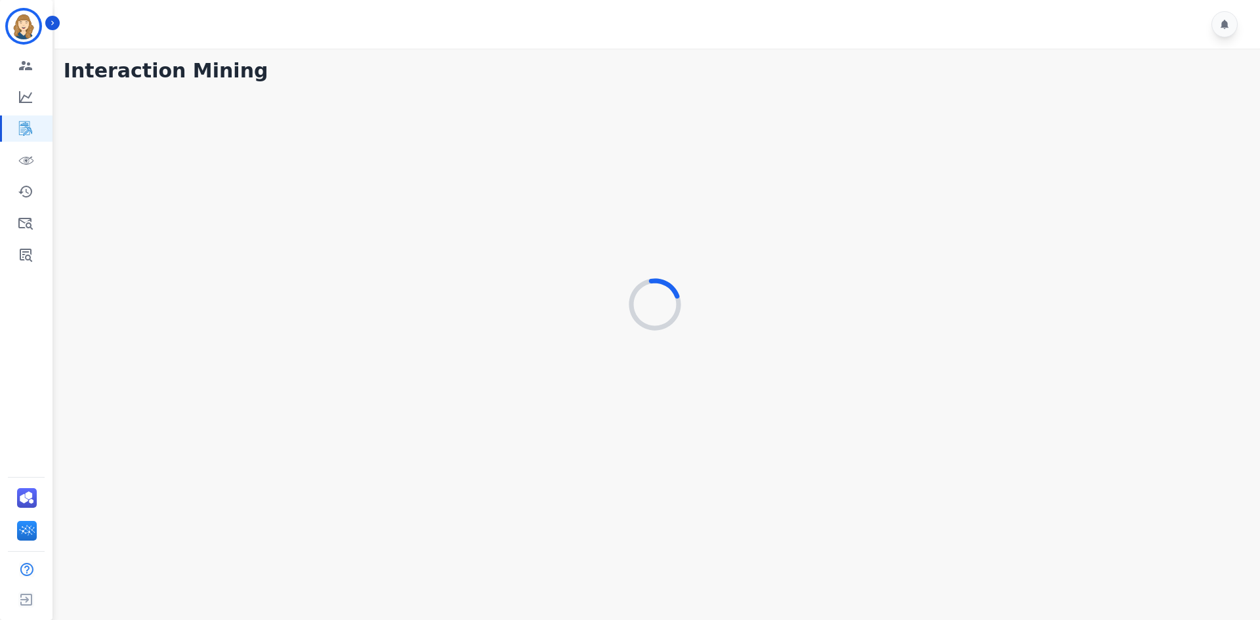
drag, startPoint x: 920, startPoint y: 438, endPoint x: 881, endPoint y: 417, distance: 43.5
click at [920, 438] on div at bounding box center [655, 305] width 1183 height 434
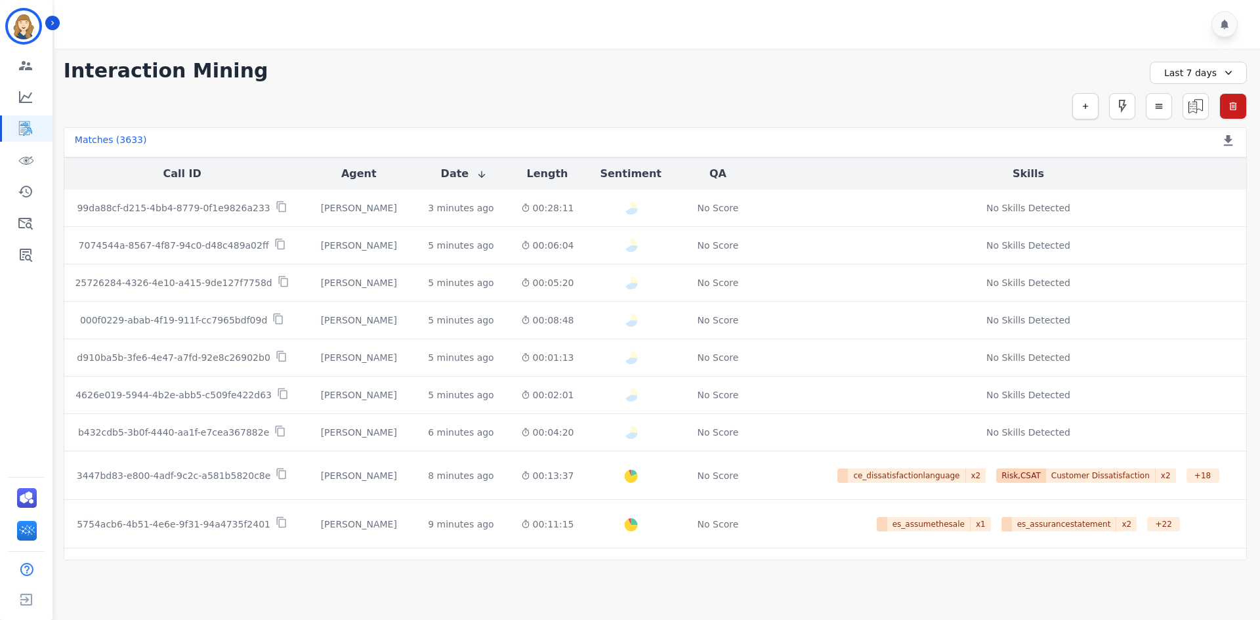
click at [1080, 102] on button "button" at bounding box center [1085, 106] width 26 height 26
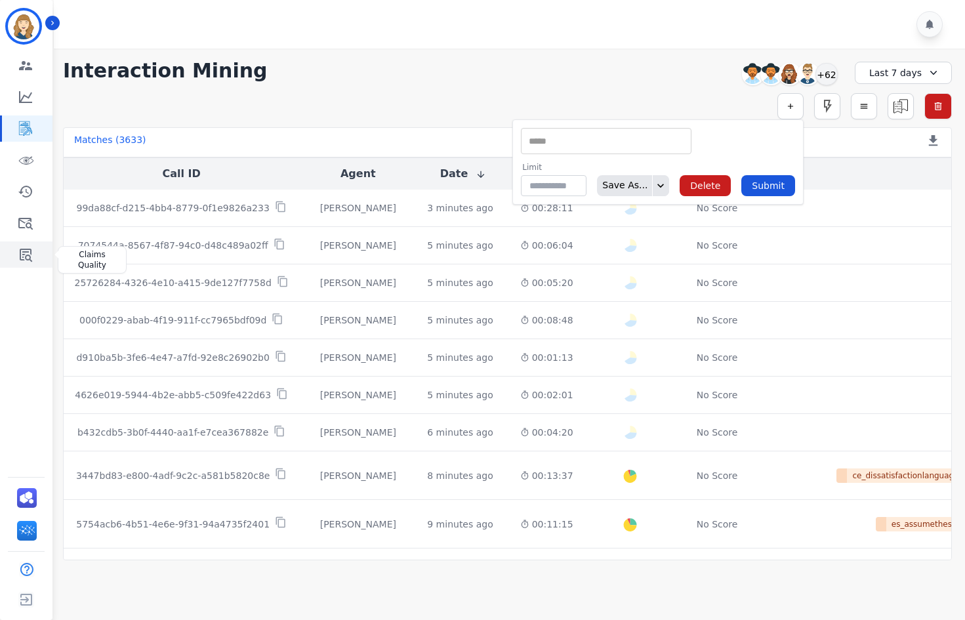
click at [17, 255] on link "Sidebar" at bounding box center [27, 255] width 51 height 26
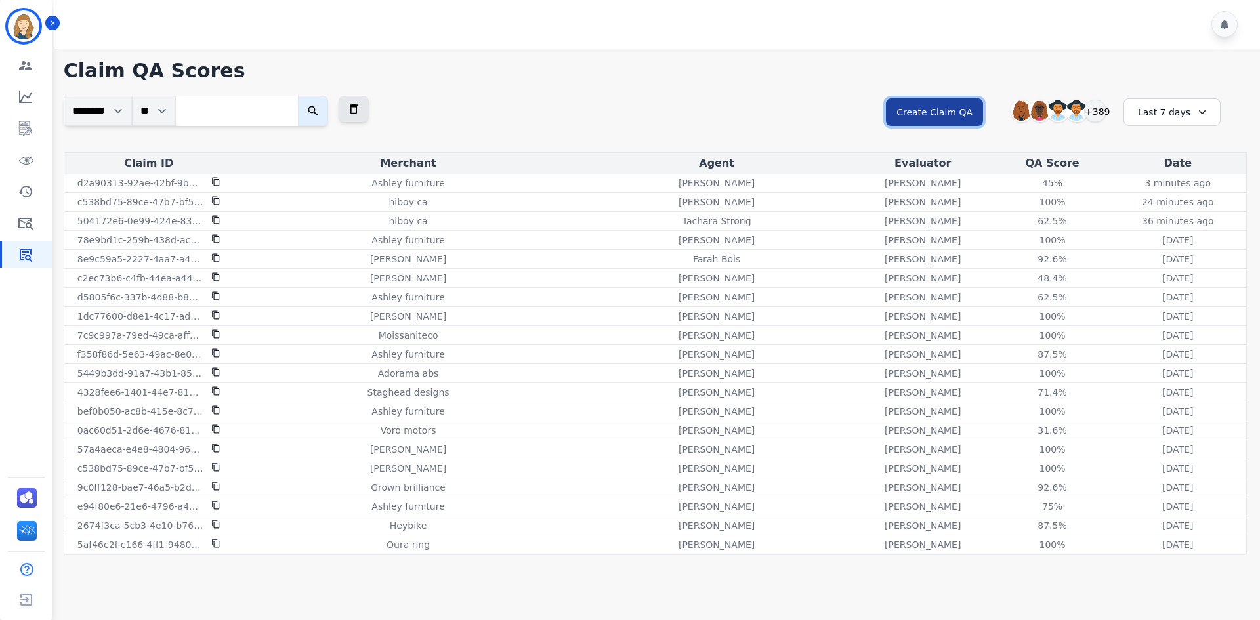
click at [942, 116] on button "Create Claim QA" at bounding box center [934, 112] width 97 height 28
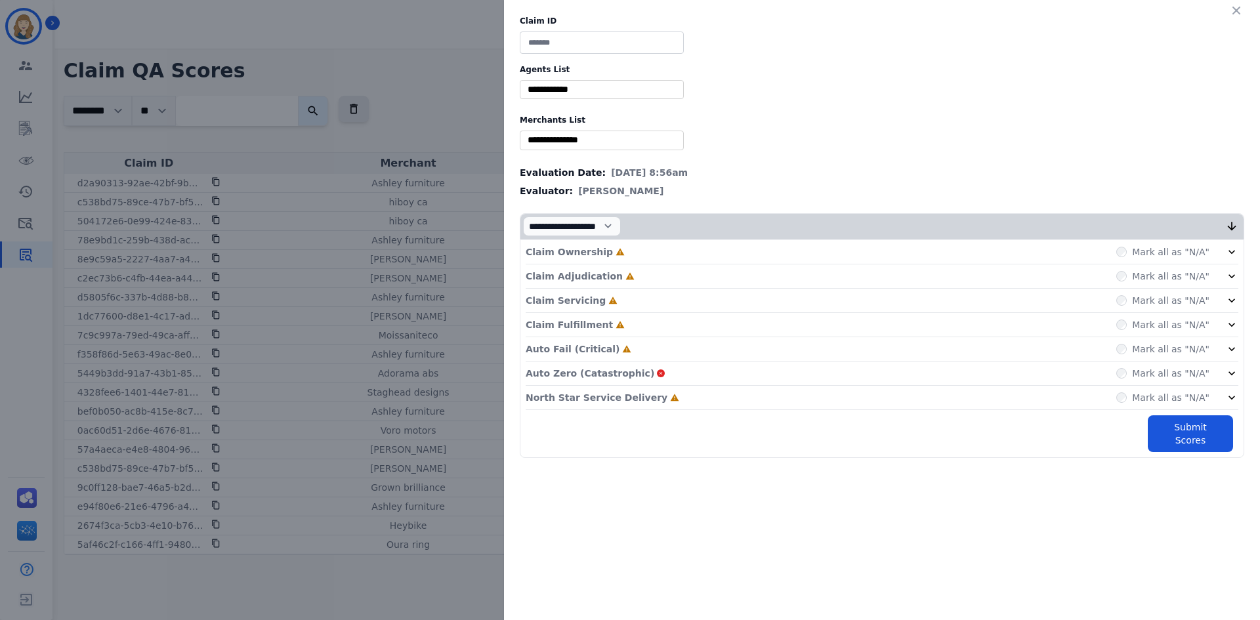
click at [613, 35] on input at bounding box center [602, 43] width 164 height 22
click at [606, 81] on div "** [PERSON_NAME] [PERSON_NAME] [PERSON_NAME] [PERSON_NAME] [PERSON_NAME] [PERSO…" at bounding box center [602, 89] width 164 height 19
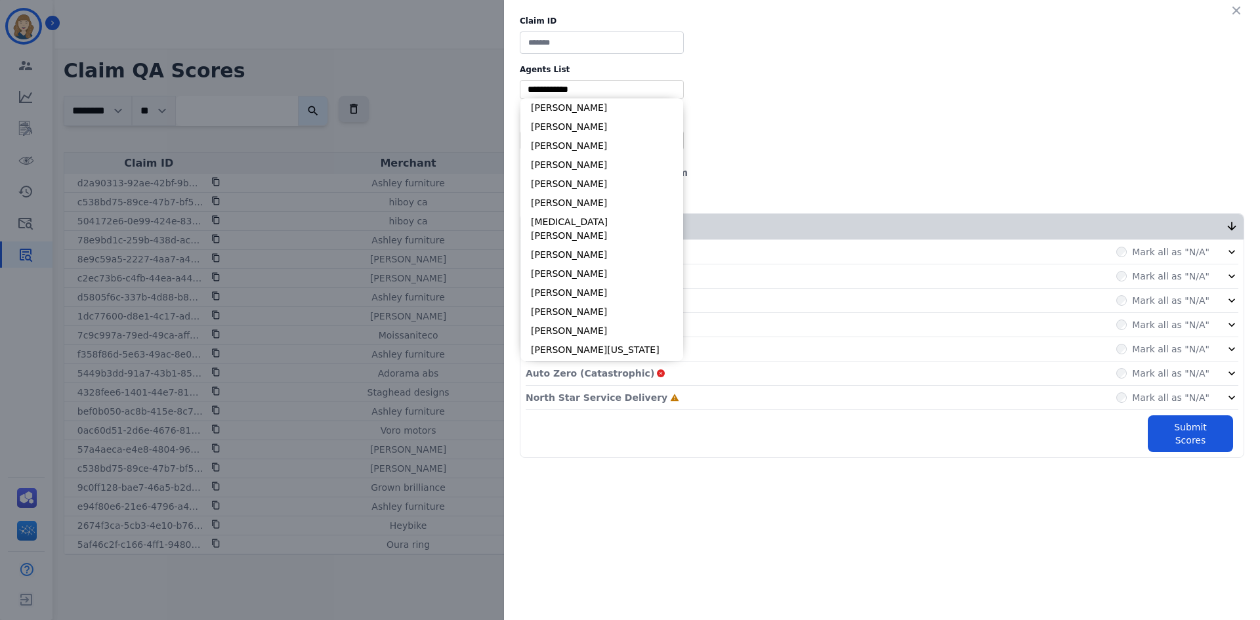
click at [597, 128] on li "[PERSON_NAME]" at bounding box center [601, 126] width 163 height 19
type input "**********"
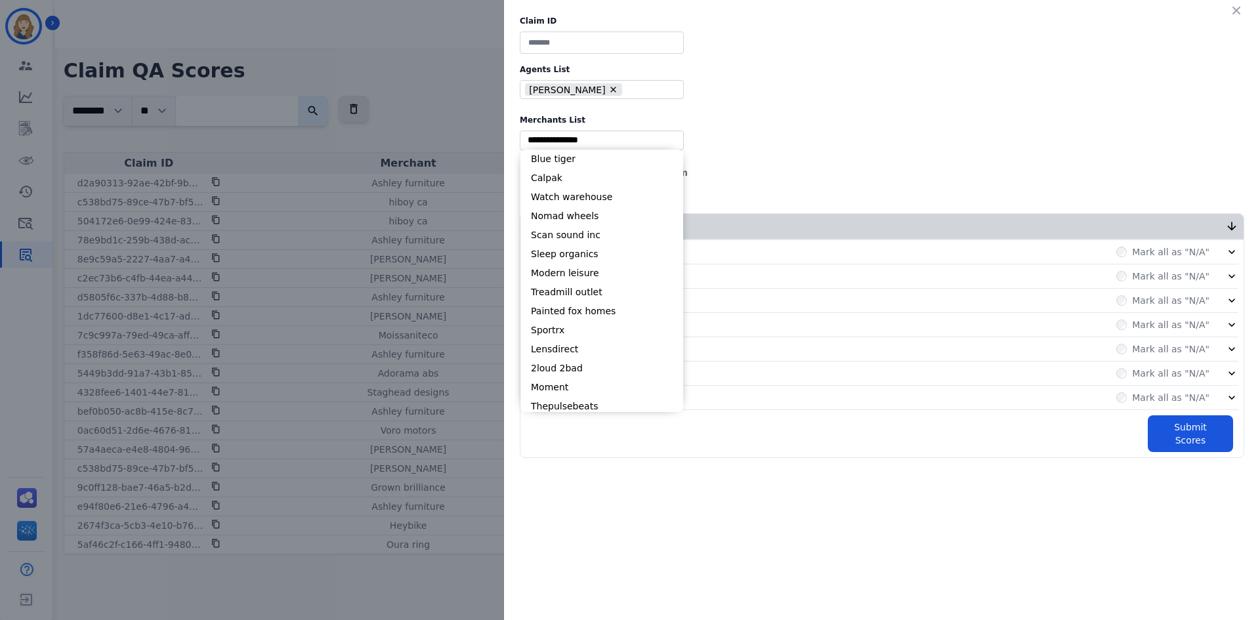
click at [593, 142] on input "selected options" at bounding box center [602, 140] width 158 height 14
click at [581, 188] on li "Watch warehouse" at bounding box center [601, 197] width 163 height 19
type input "**********"
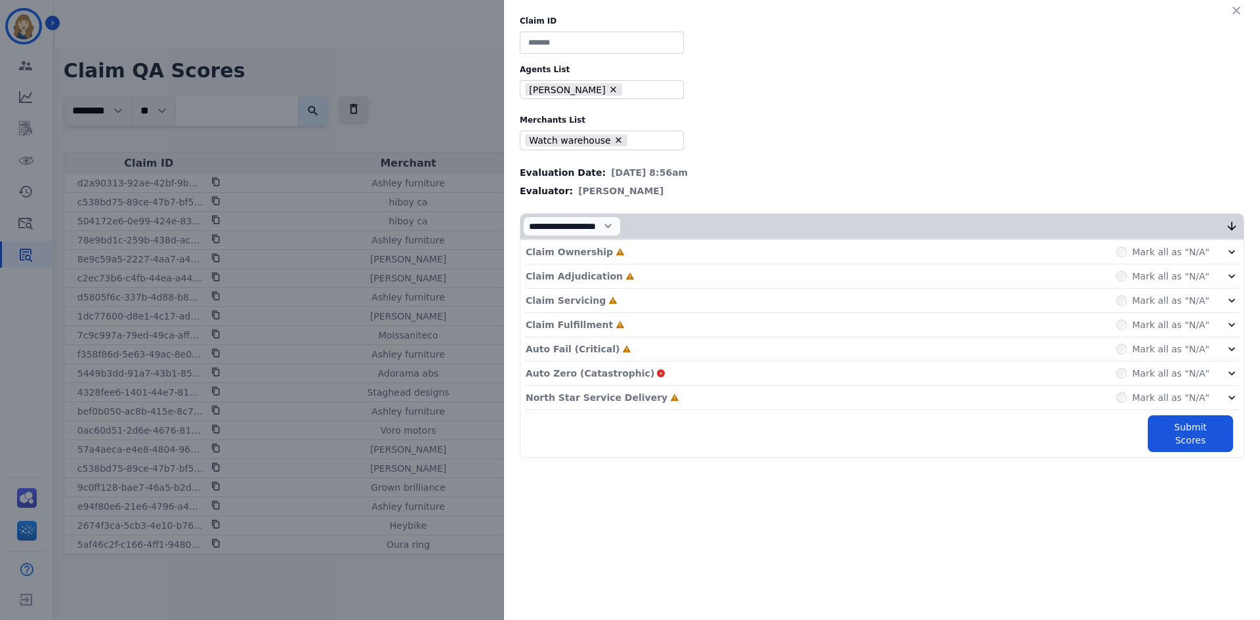
click at [694, 386] on div "Claim Fulfillment Incomplete Mark all as "N/A"" at bounding box center [882, 398] width 713 height 24
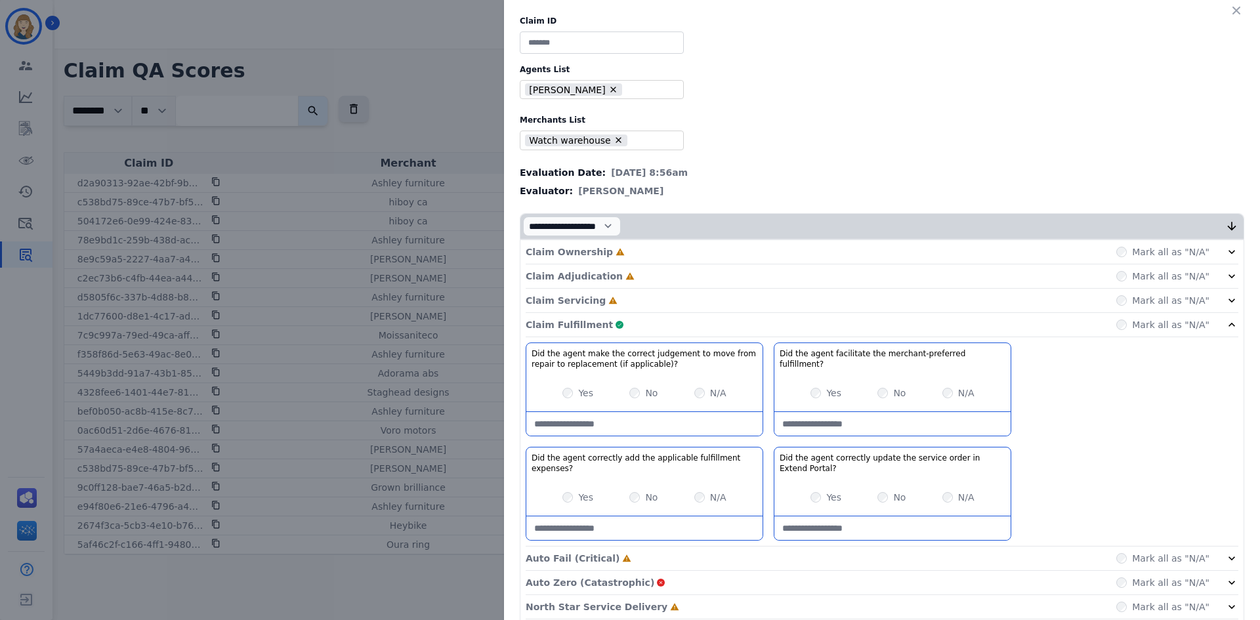
click at [1127, 305] on div "Mark all as "N/A"" at bounding box center [1162, 300] width 93 height 13
click at [1124, 289] on div "Claim Adjudication Incomplete Mark all as "N/A"" at bounding box center [882, 301] width 713 height 24
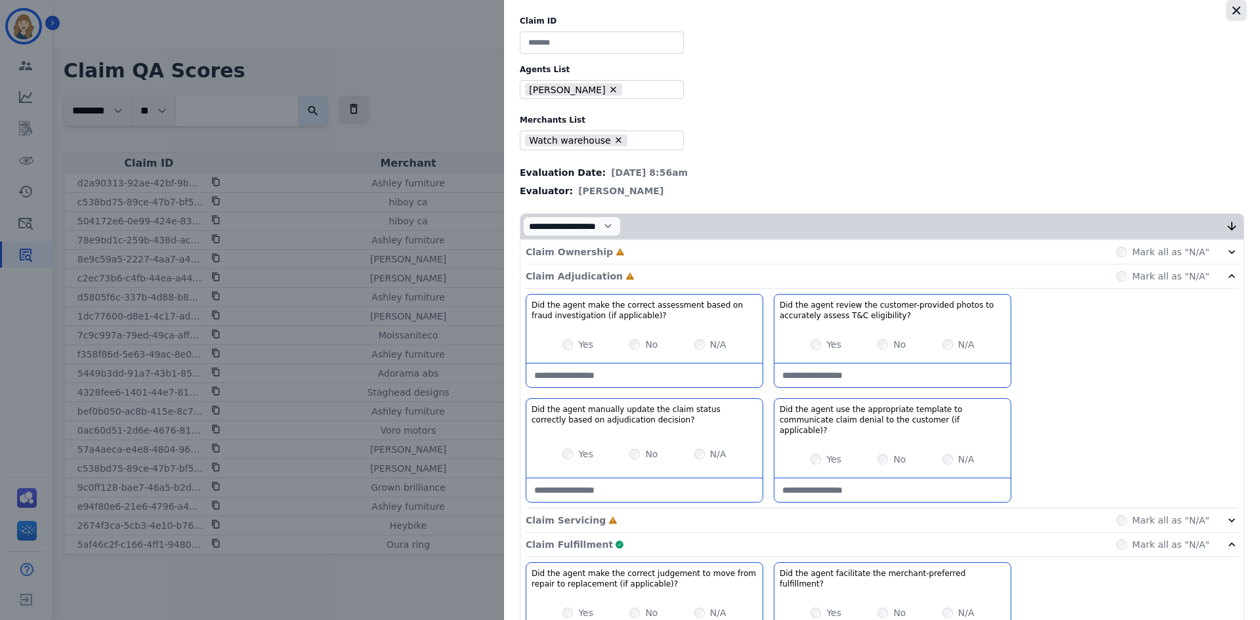
click at [1230, 11] on icon "button" at bounding box center [1236, 10] width 13 height 13
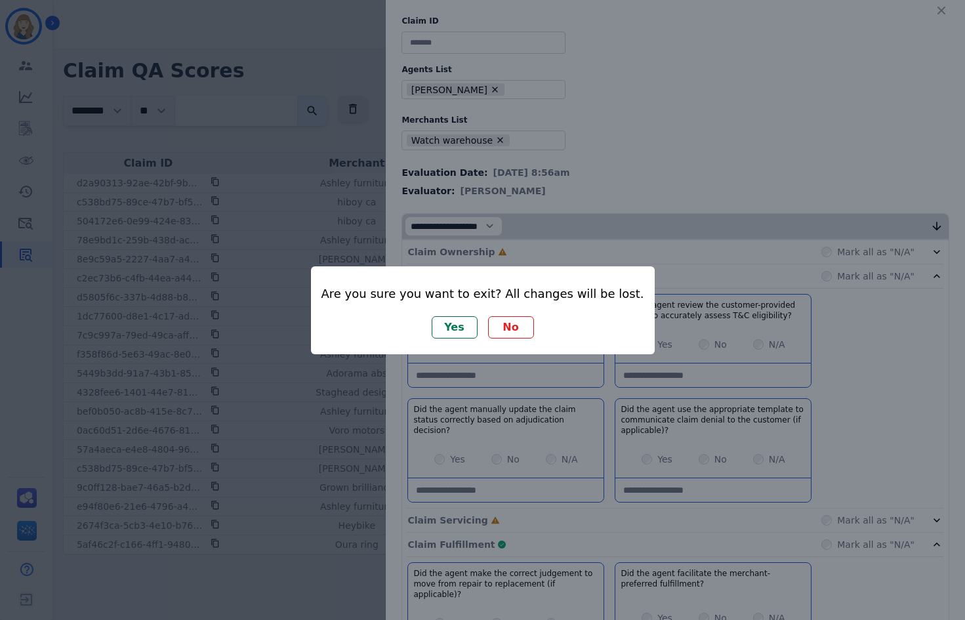
click at [555, 328] on div "Yes No" at bounding box center [483, 327] width 323 height 22
click at [496, 308] on div "Are you sure you want to exit? All changes will be lost. Yes No" at bounding box center [483, 310] width 344 height 88
click at [462, 325] on button "Yes" at bounding box center [455, 327] width 46 height 22
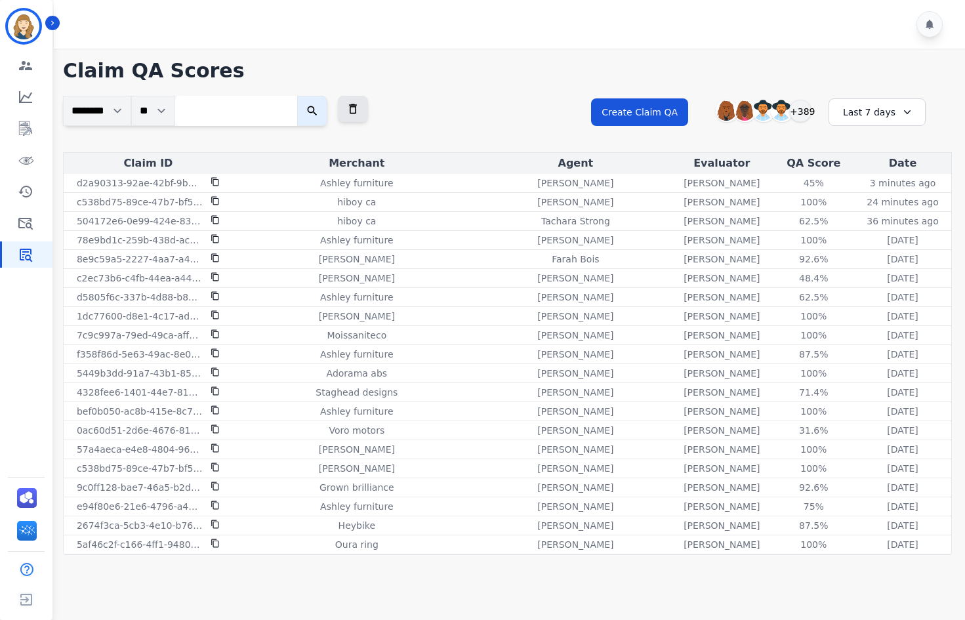
click at [481, 114] on div "**********" at bounding box center [507, 124] width 889 height 56
click at [211, 177] on icon at bounding box center [215, 181] width 9 height 9
click at [624, 119] on button "Create Claim QA" at bounding box center [639, 112] width 97 height 28
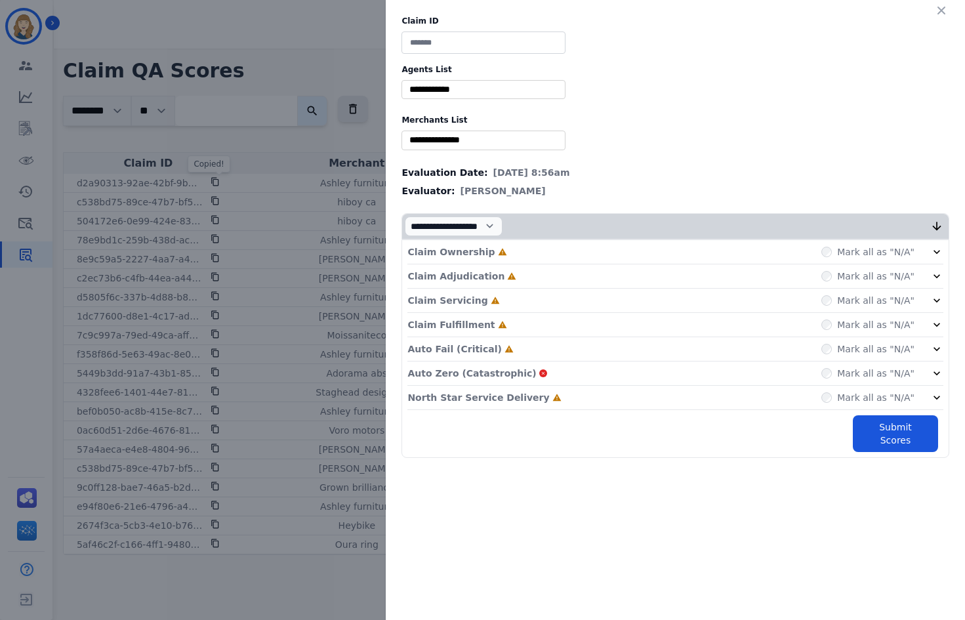
click at [492, 124] on label "Merchants List" at bounding box center [676, 120] width 548 height 11
click at [479, 130] on div "Claim ID Agents List ** [PERSON_NAME] [PERSON_NAME] [PERSON_NAME] [PERSON_NAME]…" at bounding box center [676, 237] width 580 height 474
click at [469, 140] on input "selected options" at bounding box center [484, 140] width 158 height 14
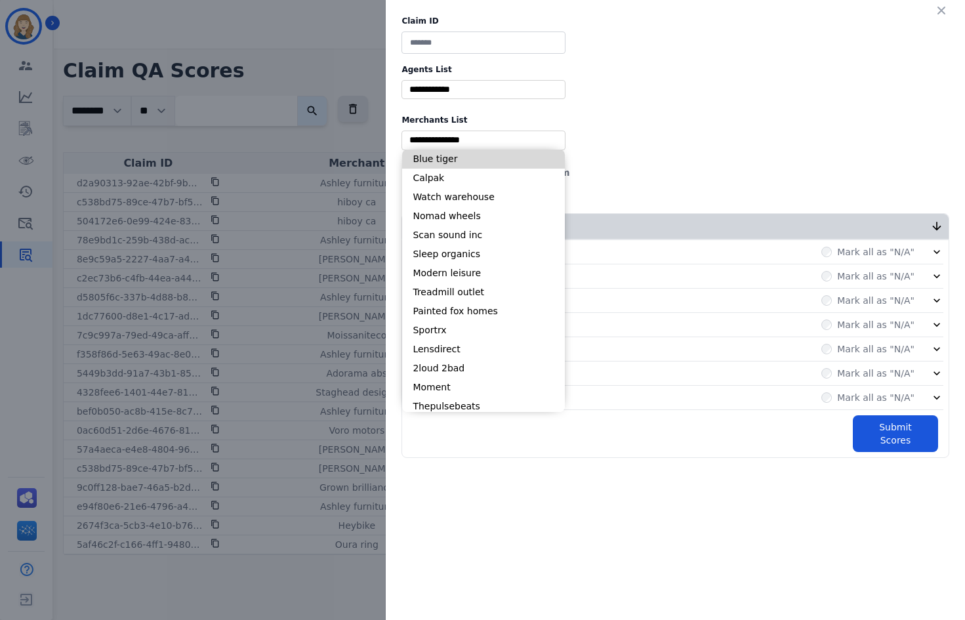
click at [461, 177] on li "Calpak" at bounding box center [483, 178] width 163 height 19
type input "**********"
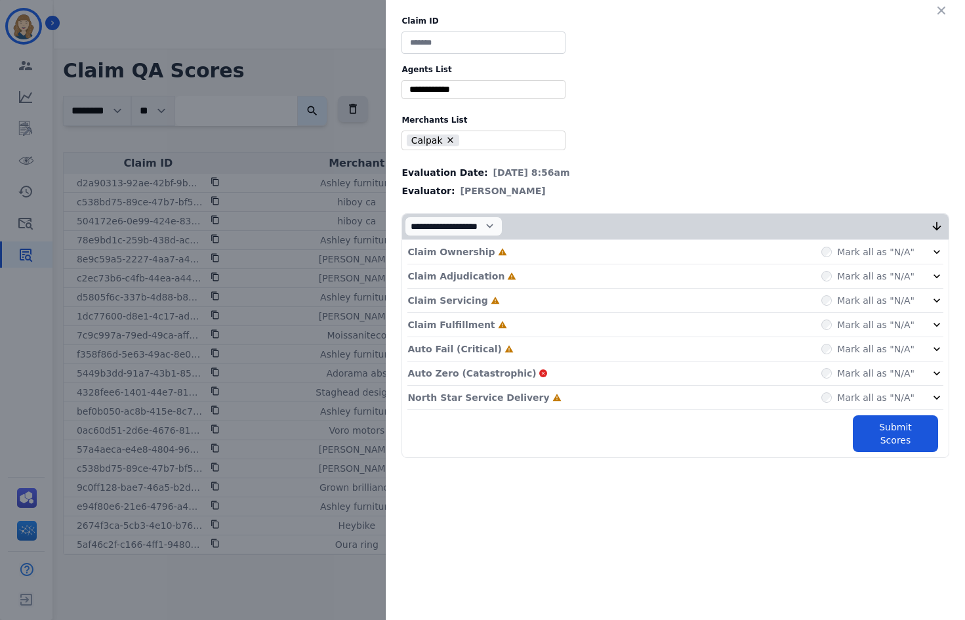
click at [306, 207] on div "Claim ID Agents List ** [PERSON_NAME] [PERSON_NAME] [PERSON_NAME] [PERSON_NAME]…" at bounding box center [482, 310] width 965 height 620
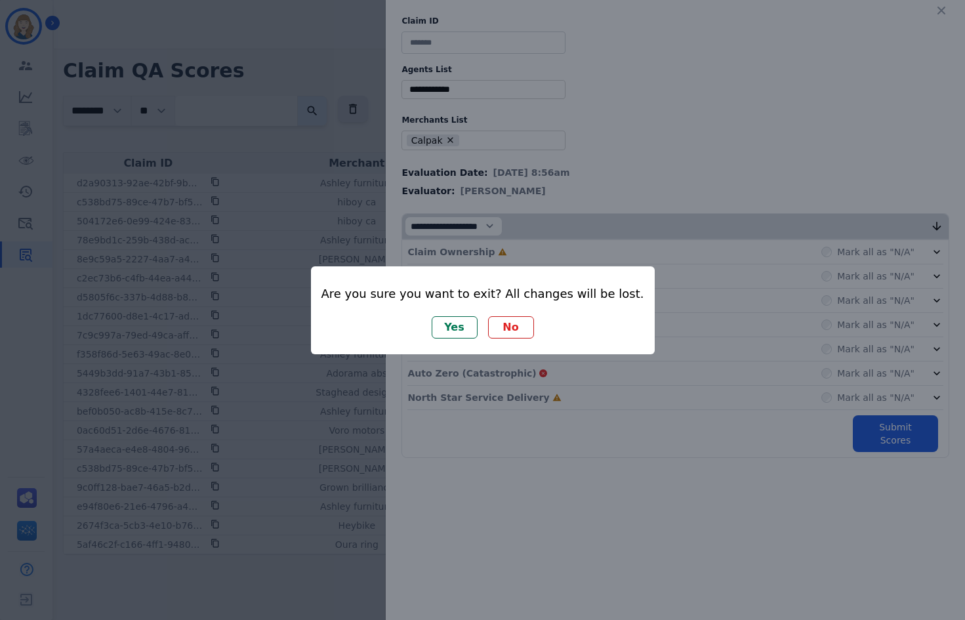
click at [565, 328] on div "Yes No" at bounding box center [483, 327] width 323 height 22
click at [336, 155] on div "Are you sure you want to exit? All changes will be lost. Yes No" at bounding box center [482, 310] width 965 height 620
drag, startPoint x: 312, startPoint y: 211, endPoint x: 343, endPoint y: 224, distance: 33.5
click at [311, 211] on div "Are you sure you want to exit? All changes will be lost. Yes No" at bounding box center [482, 310] width 965 height 620
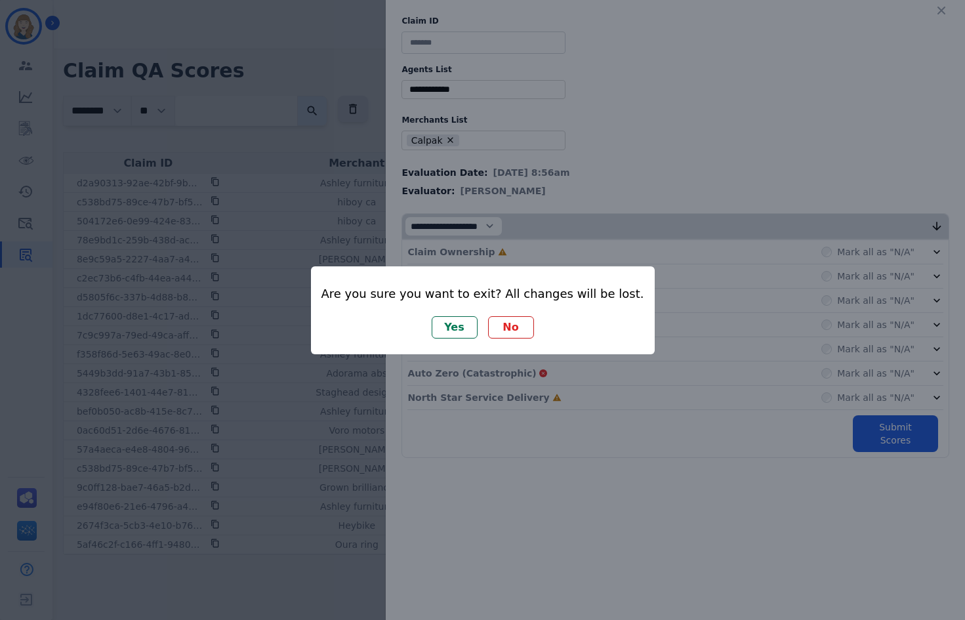
click at [498, 320] on button "No" at bounding box center [511, 327] width 46 height 22
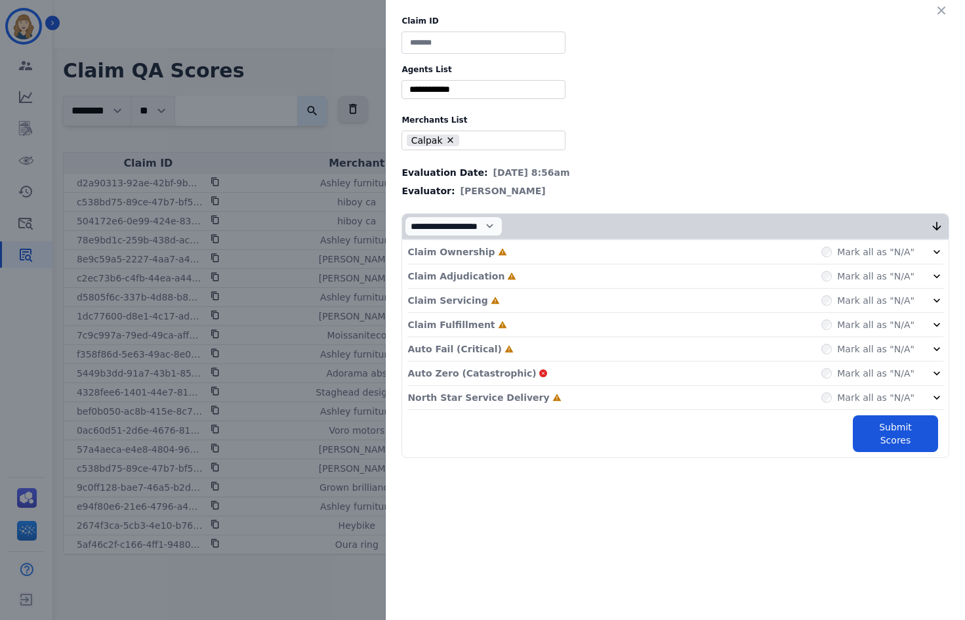
click at [211, 273] on div "Claim ID Agents List ** [PERSON_NAME] [PERSON_NAME] [PERSON_NAME] [PERSON_NAME]…" at bounding box center [482, 310] width 965 height 620
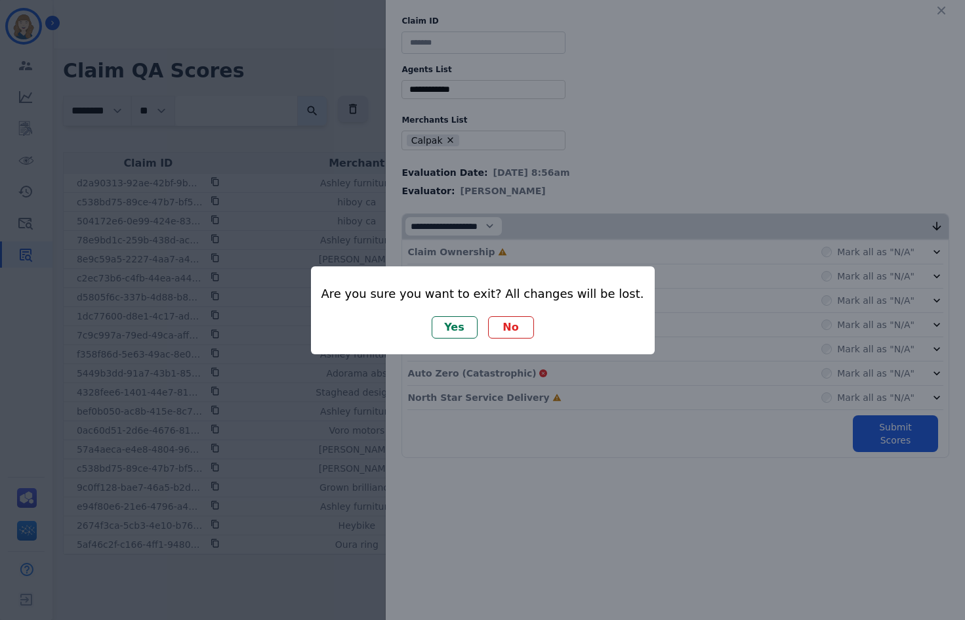
click at [454, 339] on div "Are you sure you want to exit? All changes will be lost. Yes No" at bounding box center [483, 310] width 344 height 88
click at [450, 330] on button "Yes" at bounding box center [455, 327] width 46 height 22
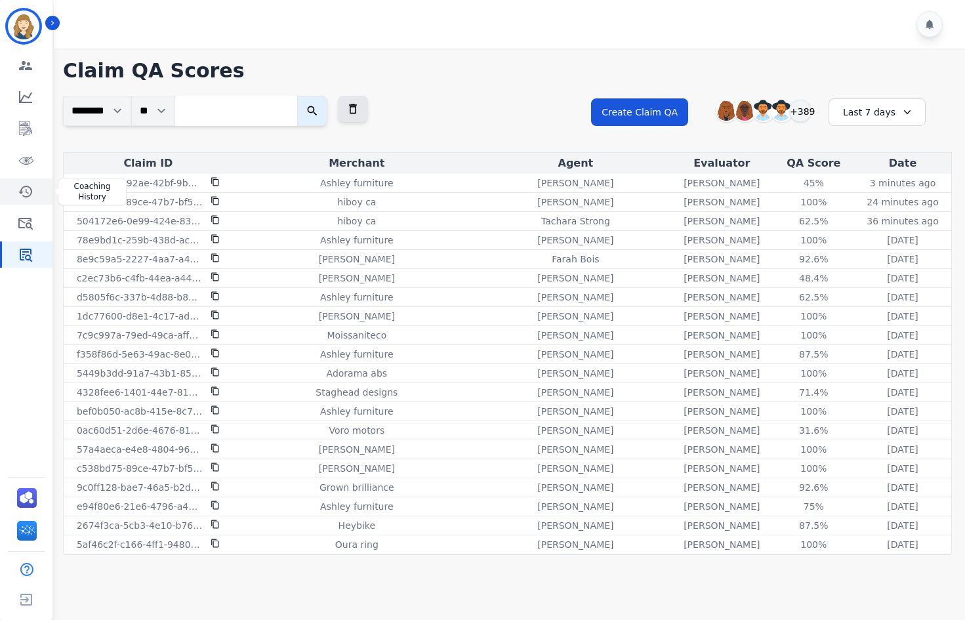
click at [25, 185] on icon "Sidebar" at bounding box center [26, 192] width 16 height 16
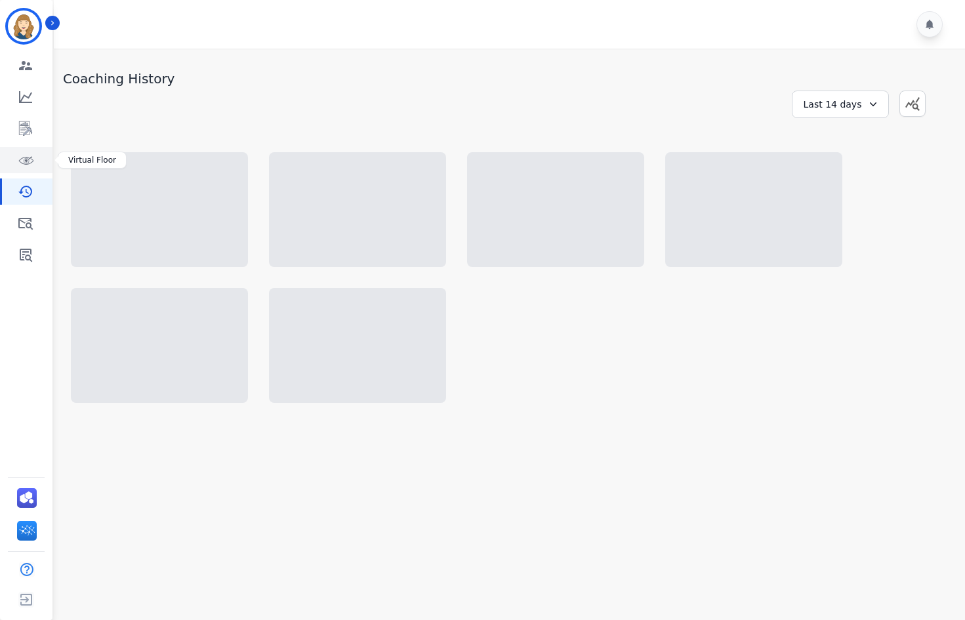
click at [25, 152] on link "Sidebar" at bounding box center [27, 160] width 51 height 26
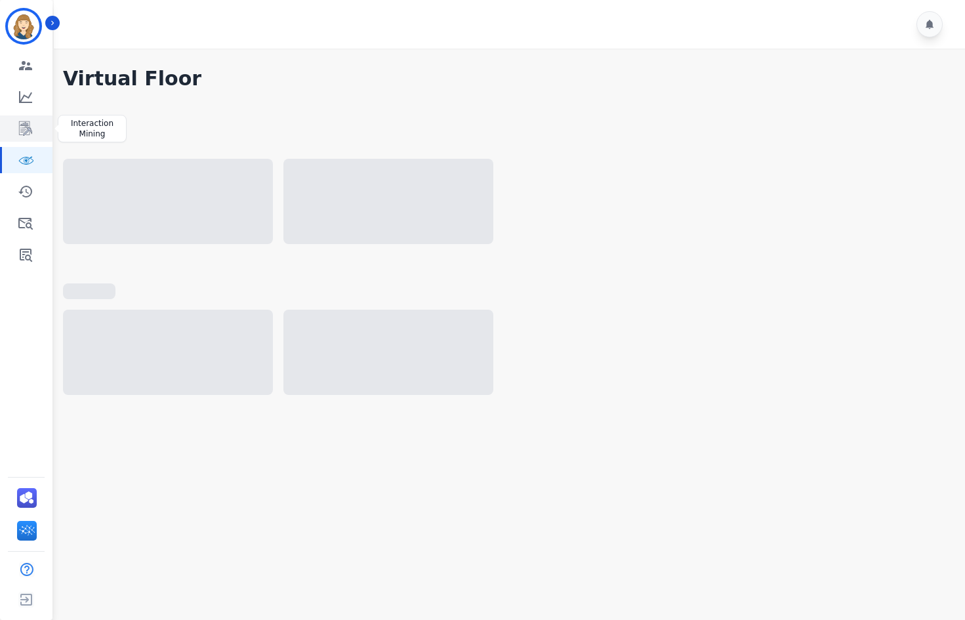
click at [26, 116] on link "Sidebar" at bounding box center [27, 129] width 51 height 26
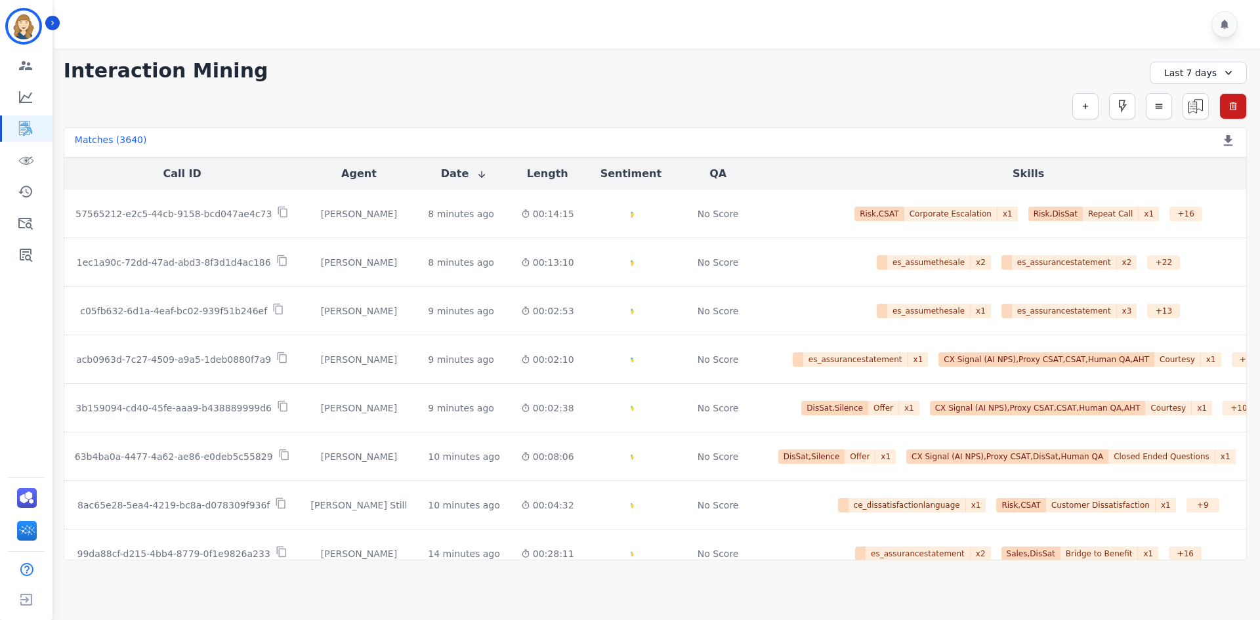
click at [974, 80] on div "**********" at bounding box center [655, 71] width 1183 height 24
click at [1087, 108] on icon "button" at bounding box center [1085, 106] width 9 height 9
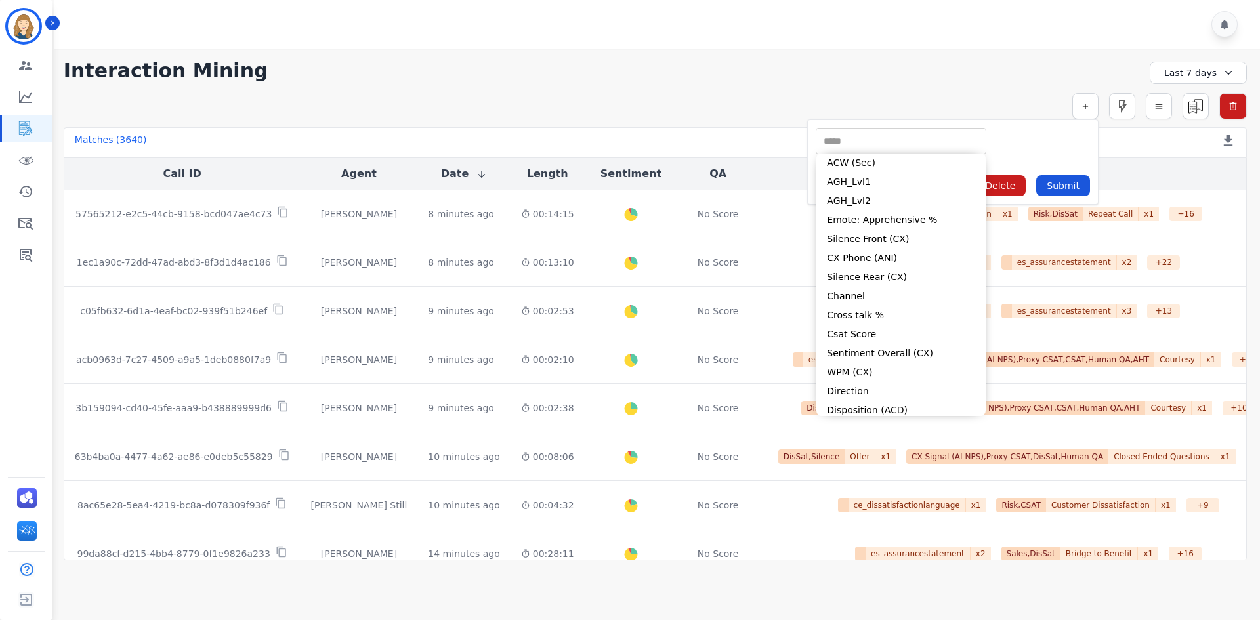
click at [901, 144] on input "selected options" at bounding box center [901, 142] width 164 height 14
click at [1037, 149] on div "** ACW (Sec) AGH_Lvl1 AGH_Lvl2 Emote: Apprehensive % Silence Front (CX) CX Phon…" at bounding box center [953, 141] width 274 height 26
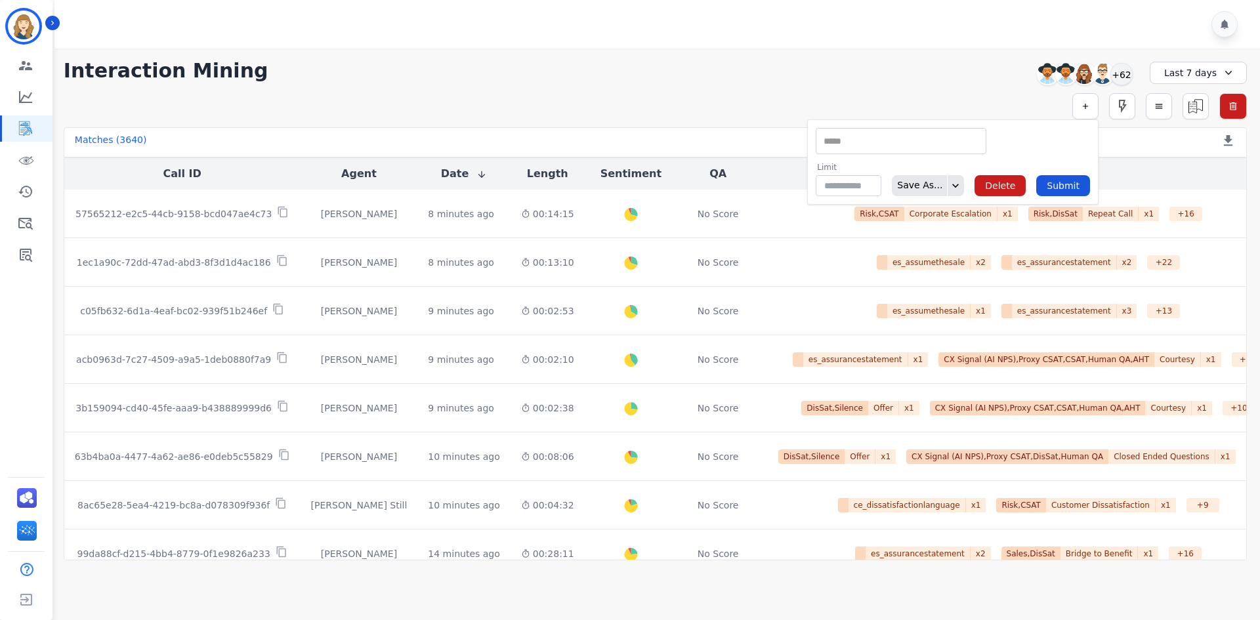
click at [604, 78] on div "**********" at bounding box center [655, 71] width 1183 height 24
click at [33, 259] on icon "Sidebar" at bounding box center [26, 255] width 16 height 16
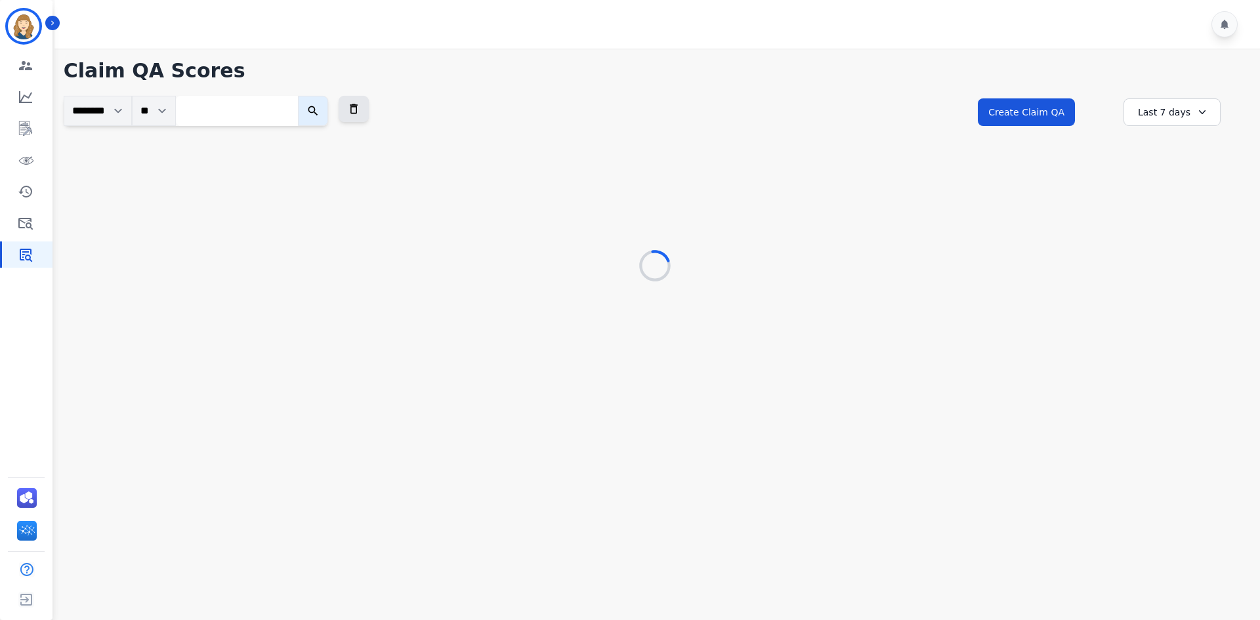
click at [263, 104] on input "search" at bounding box center [237, 111] width 122 height 30
click at [288, 109] on input "search" at bounding box center [237, 111] width 122 height 30
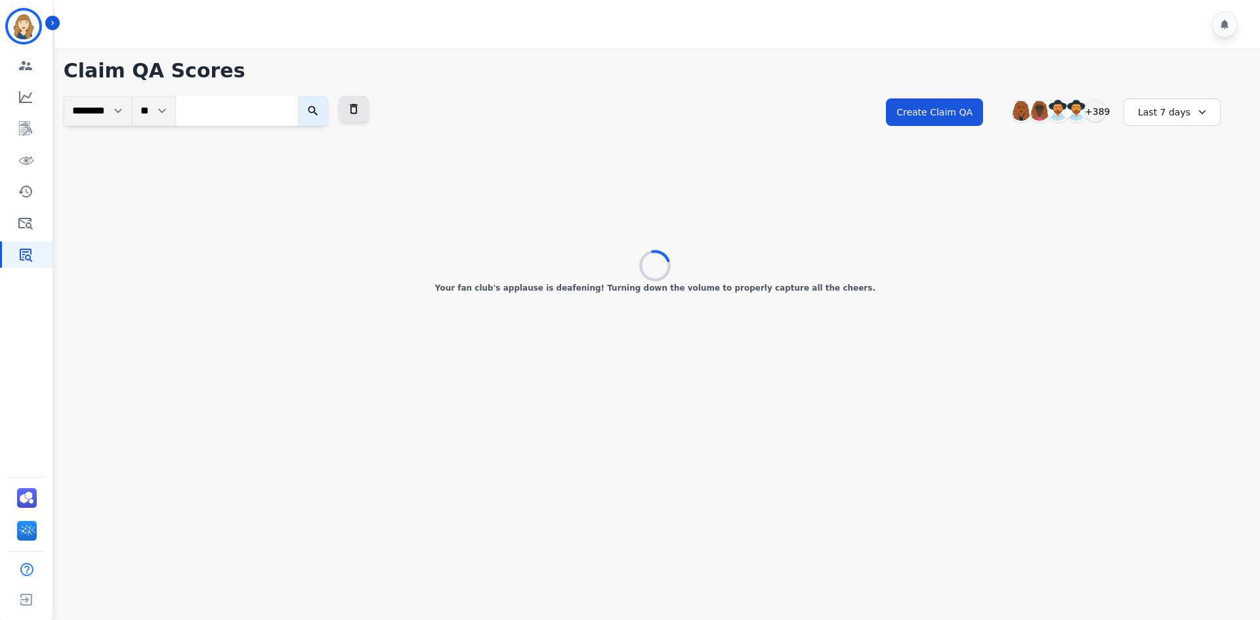
paste input "**********"
type input "**********"
click at [333, 114] on icon "submit" at bounding box center [326, 110] width 13 height 13
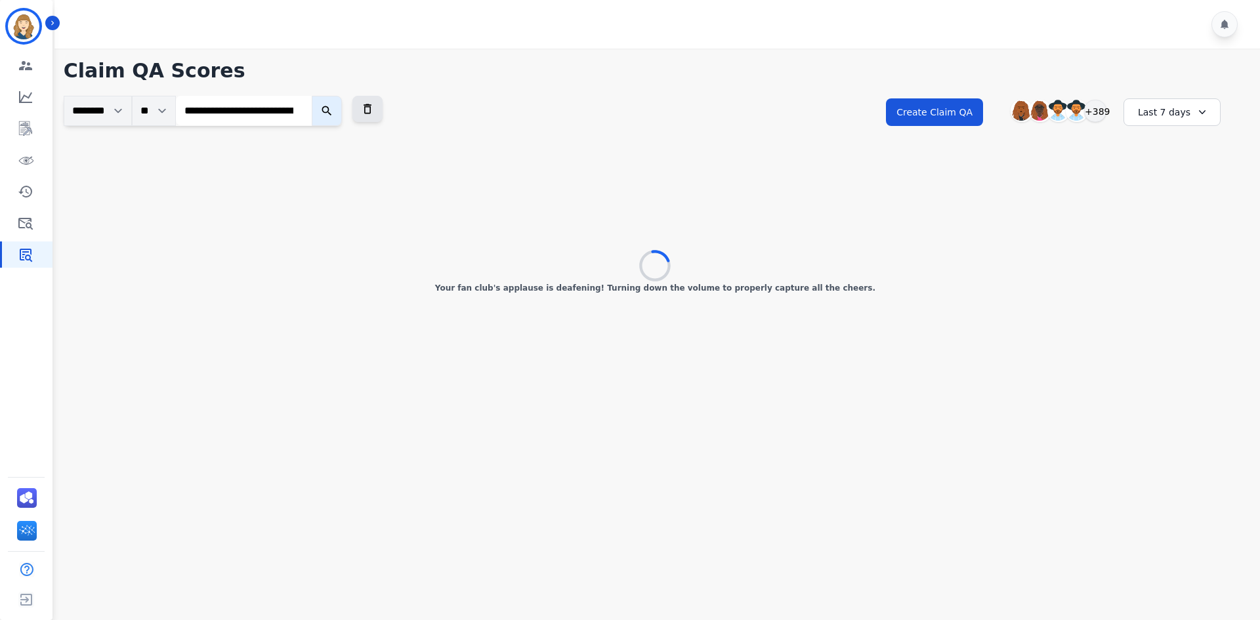
click at [333, 112] on icon "submit" at bounding box center [326, 110] width 13 height 13
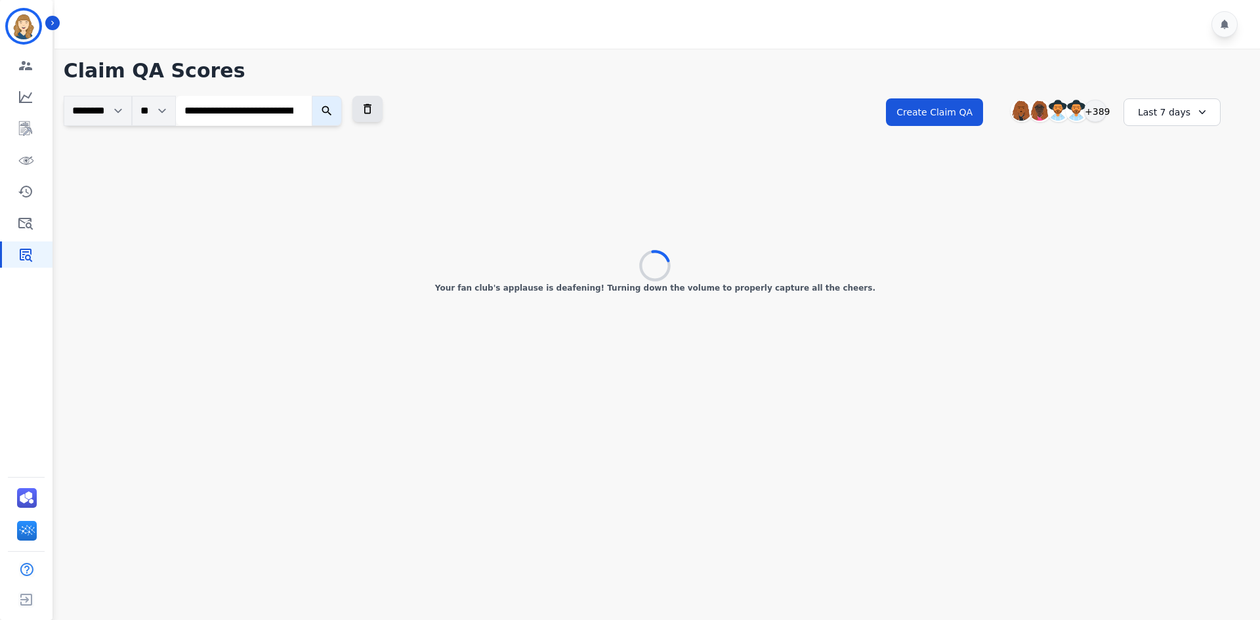
click at [333, 112] on icon "submit" at bounding box center [326, 110] width 13 height 13
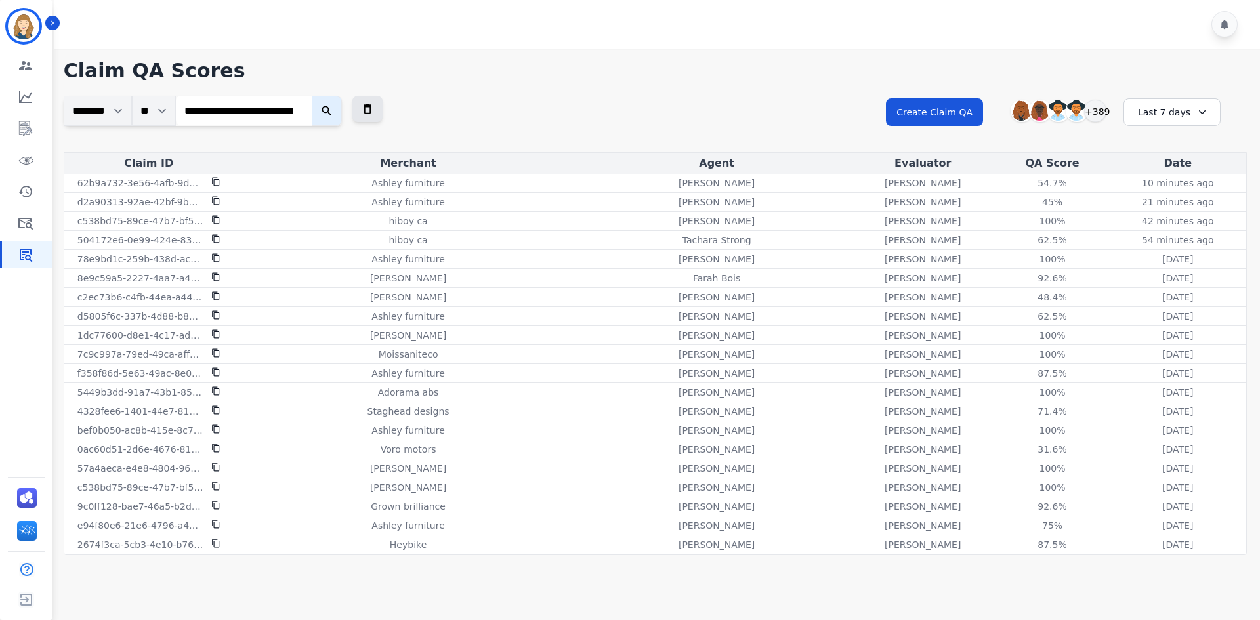
click at [522, 113] on div "**********" at bounding box center [655, 124] width 1183 height 56
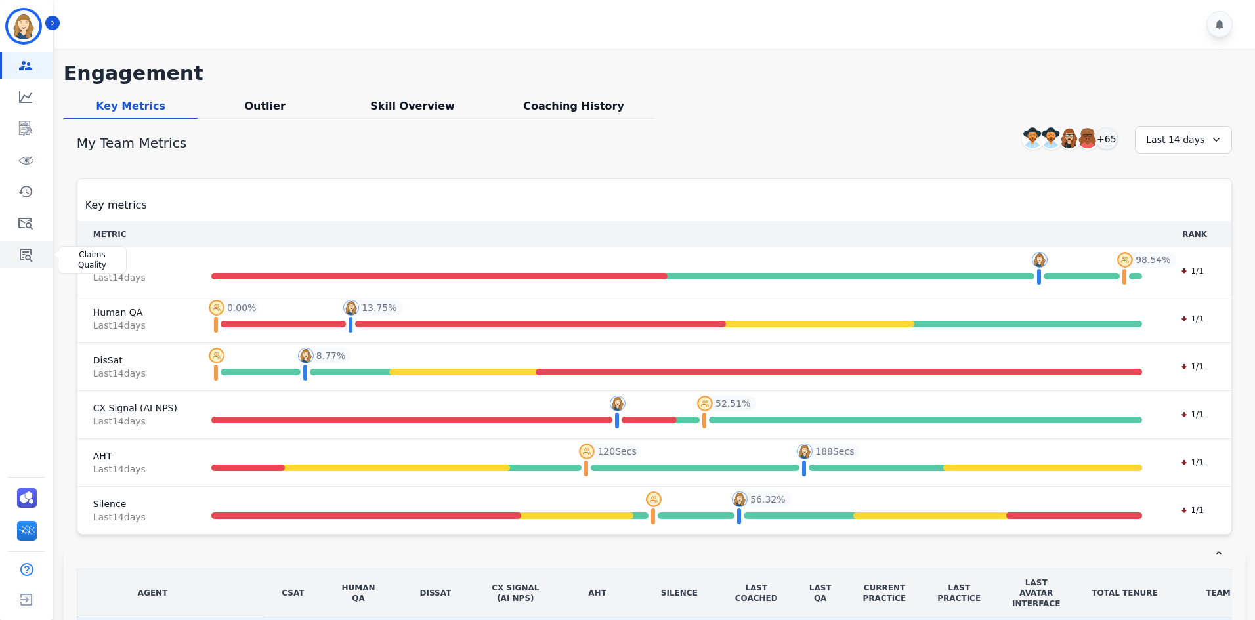
click at [16, 245] on link "Sidebar" at bounding box center [27, 255] width 51 height 26
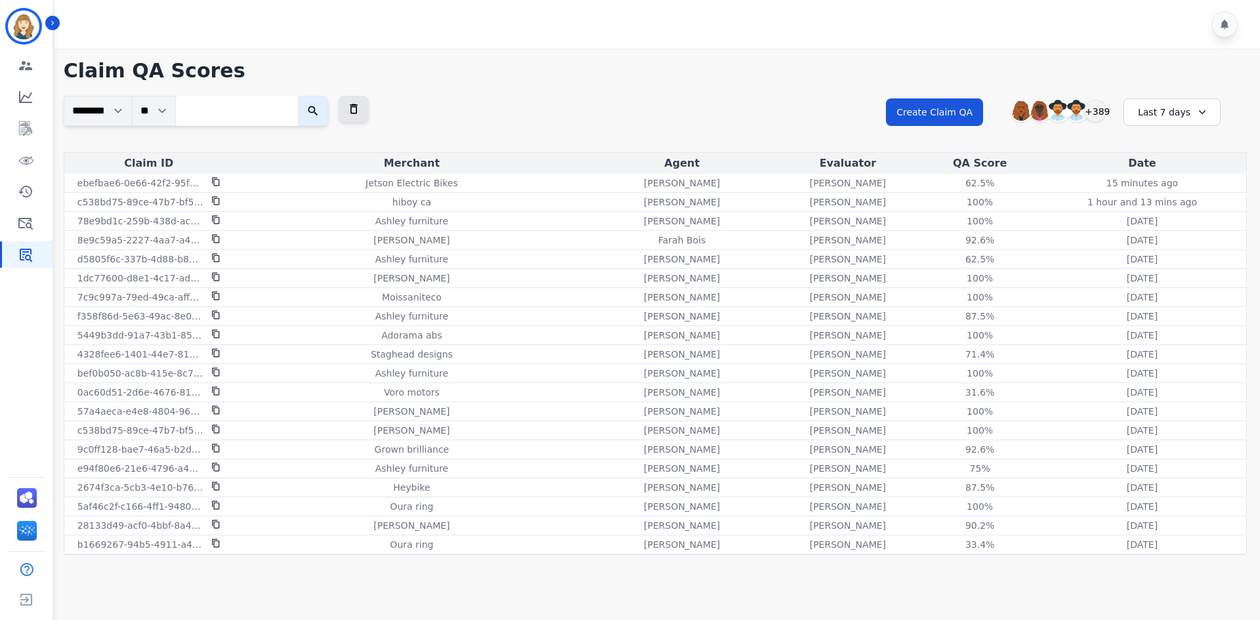
click at [239, 119] on input "search" at bounding box center [237, 111] width 122 height 30
paste input "**********"
type input "**********"
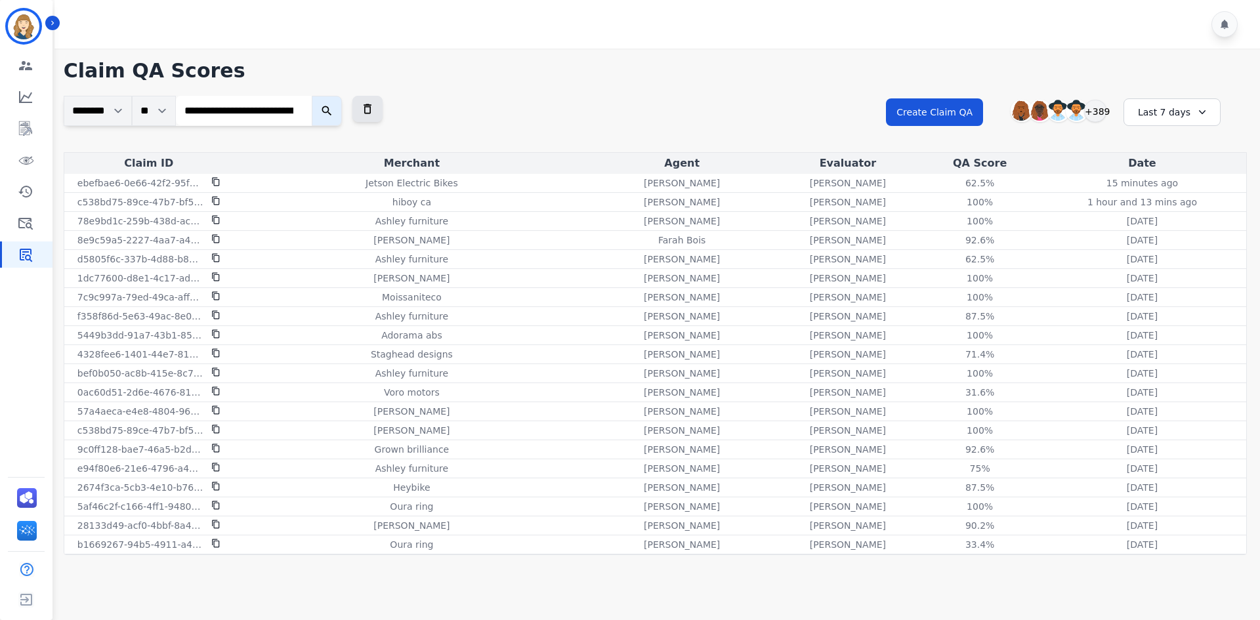
click at [329, 108] on icon "submit" at bounding box center [326, 110] width 13 height 13
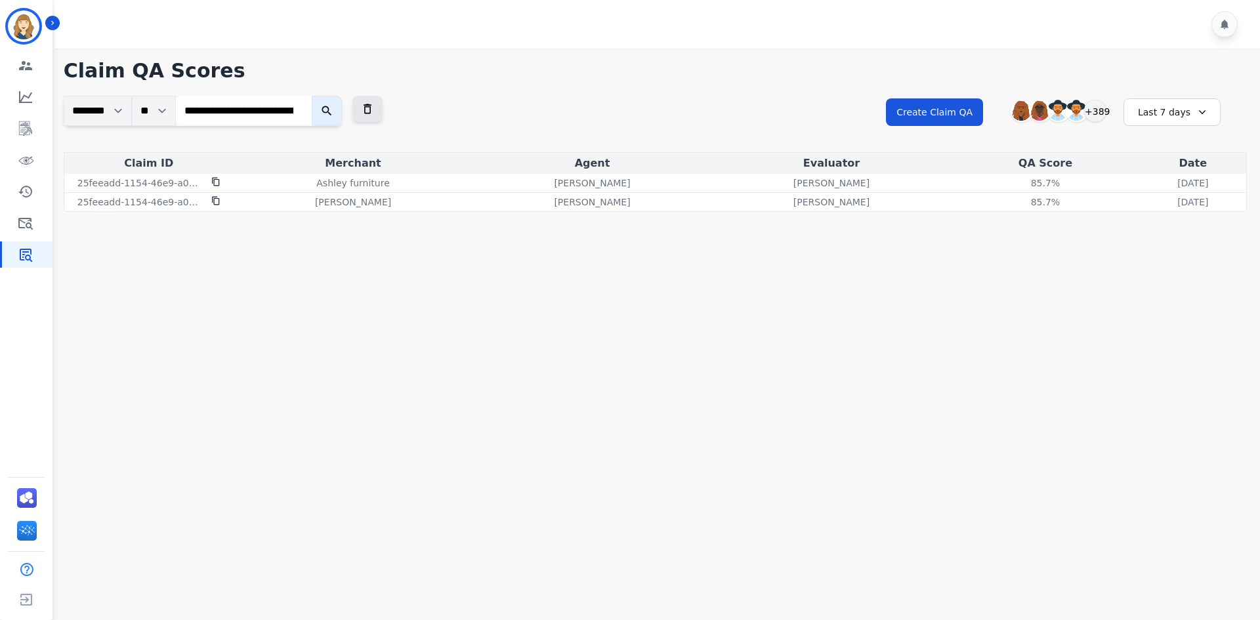
click at [1157, 114] on div "Last 7 days" at bounding box center [1172, 112] width 97 height 28
click at [1158, 233] on li "Last 90 days" at bounding box center [1181, 239] width 66 height 13
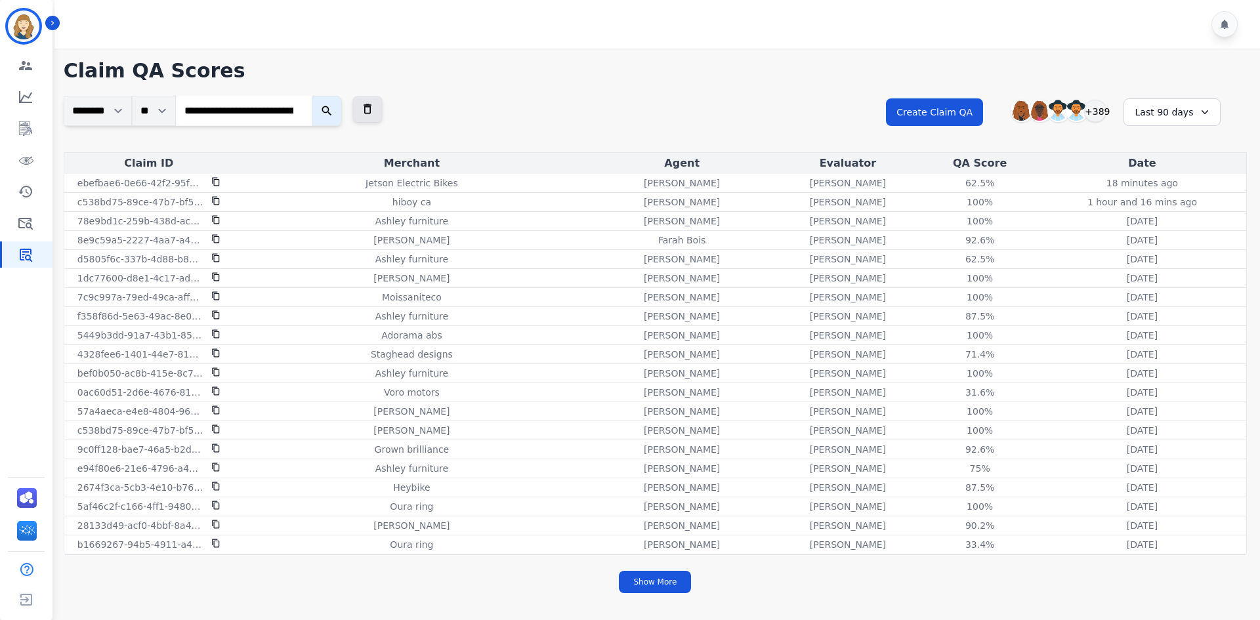
click at [327, 114] on icon "submit" at bounding box center [326, 110] width 13 height 13
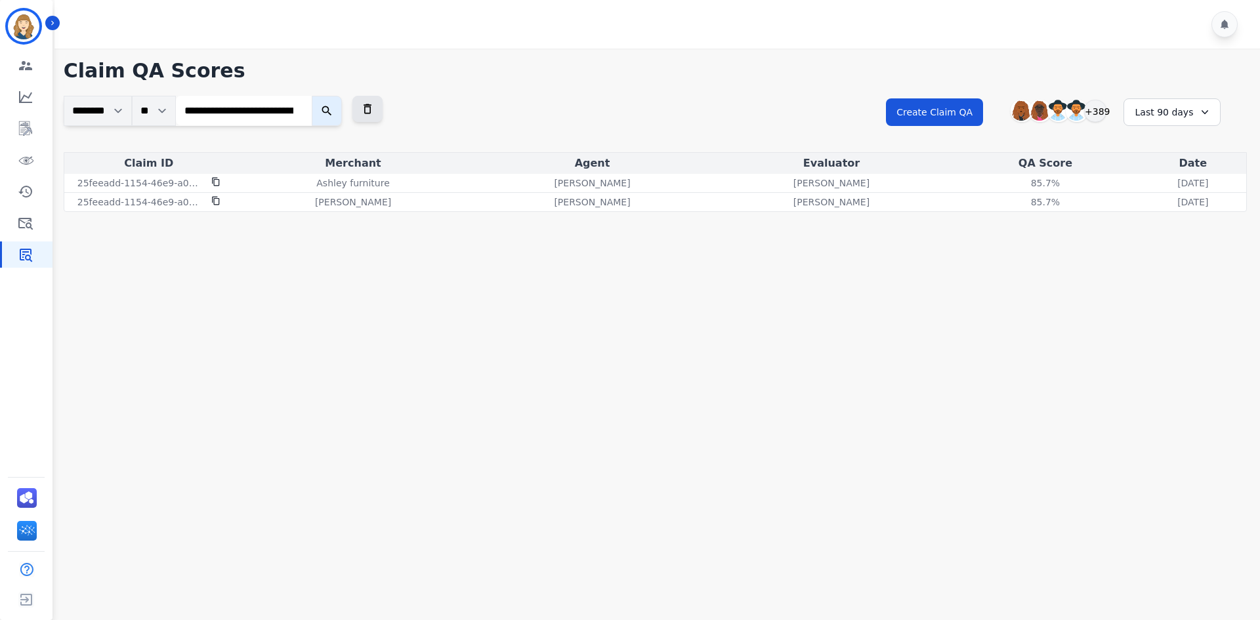
click at [270, 112] on input "**********" at bounding box center [244, 111] width 136 height 30
paste input "search"
click at [330, 113] on icon "submit" at bounding box center [326, 110] width 13 height 13
click at [256, 110] on input "**********" at bounding box center [244, 111] width 136 height 30
paste input "search"
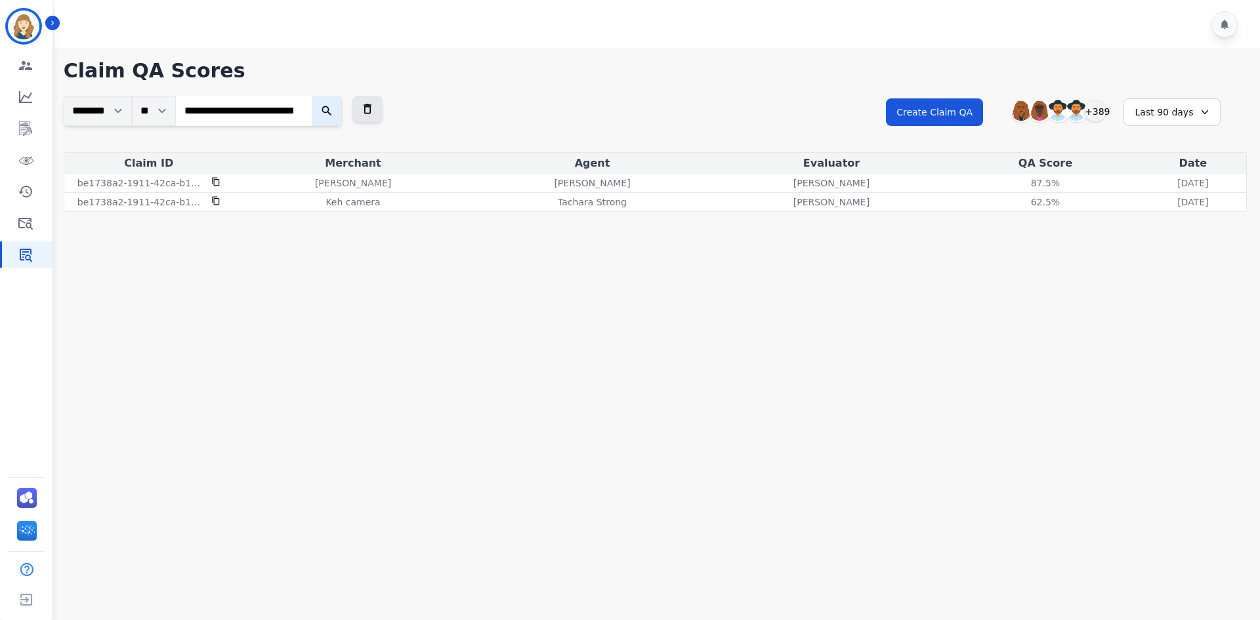
scroll to position [0, 87]
click at [328, 110] on icon "submit" at bounding box center [327, 111] width 10 height 10
click at [554, 184] on p "[PERSON_NAME]" at bounding box center [592, 183] width 76 height 13
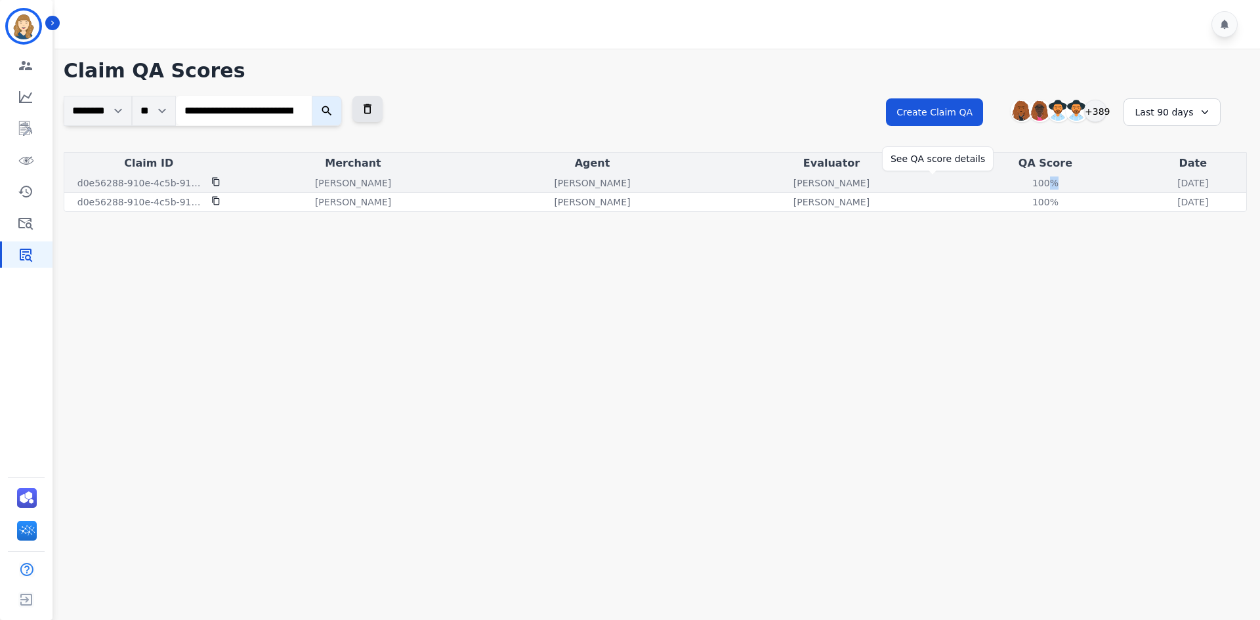
click at [1016, 181] on div "100%" at bounding box center [1045, 183] width 59 height 13
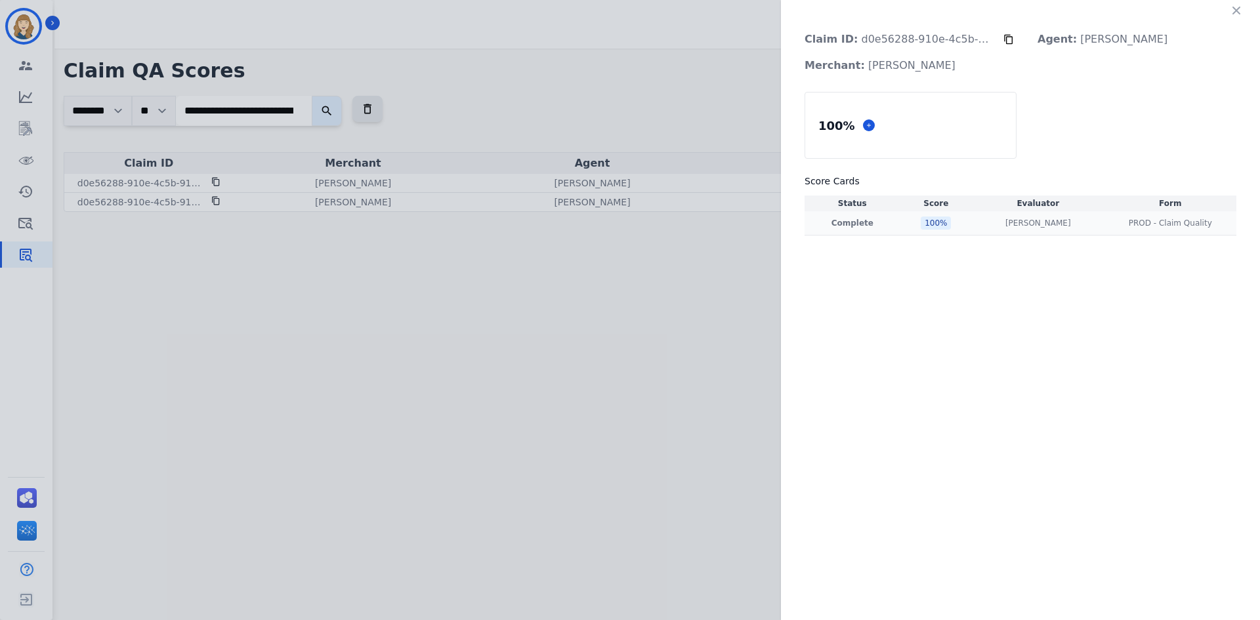
click at [927, 217] on div "100 %" at bounding box center [936, 223] width 30 height 13
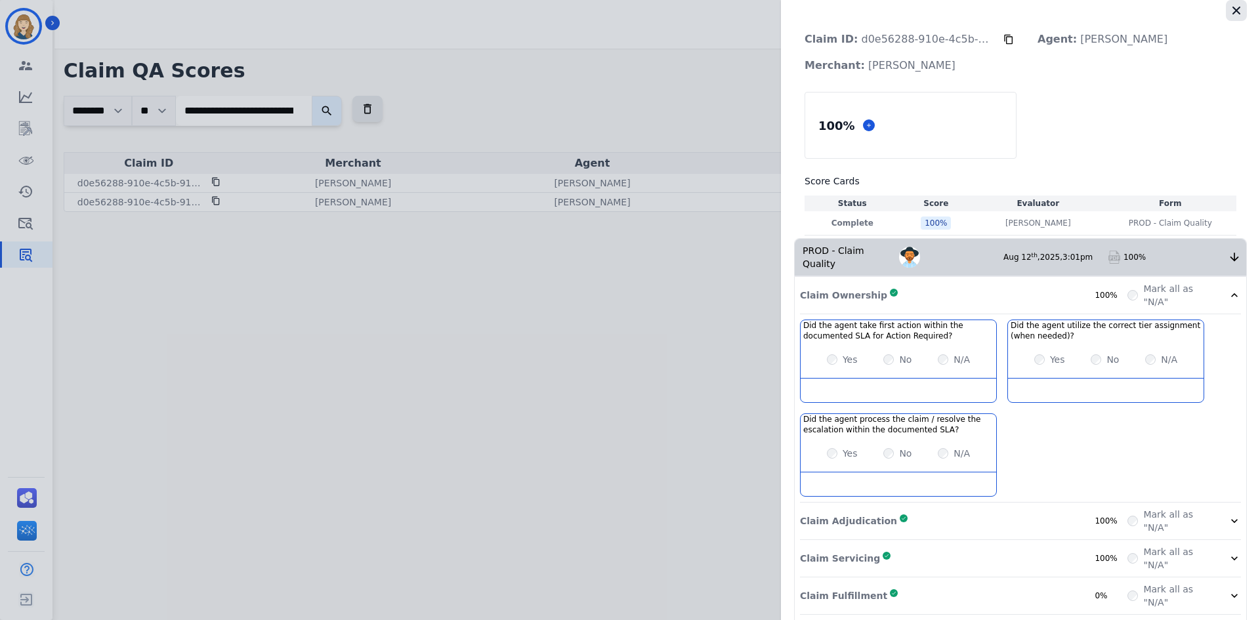
click at [1231, 12] on icon "button" at bounding box center [1236, 10] width 13 height 13
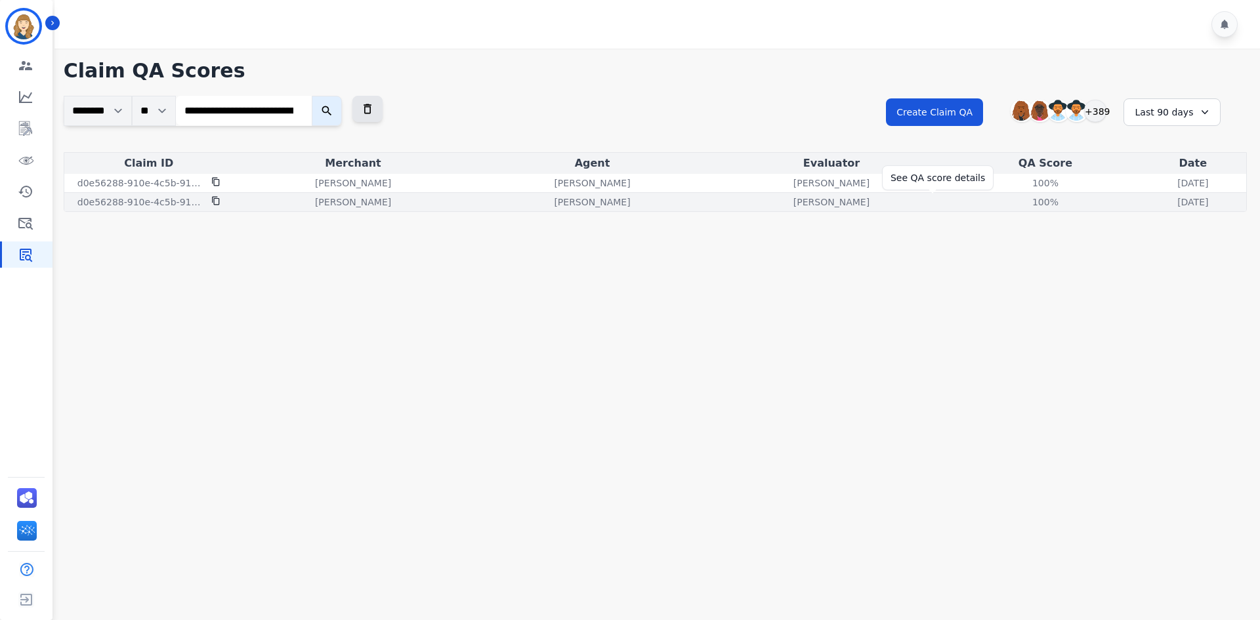
click at [1016, 203] on div "100%" at bounding box center [1045, 202] width 59 height 13
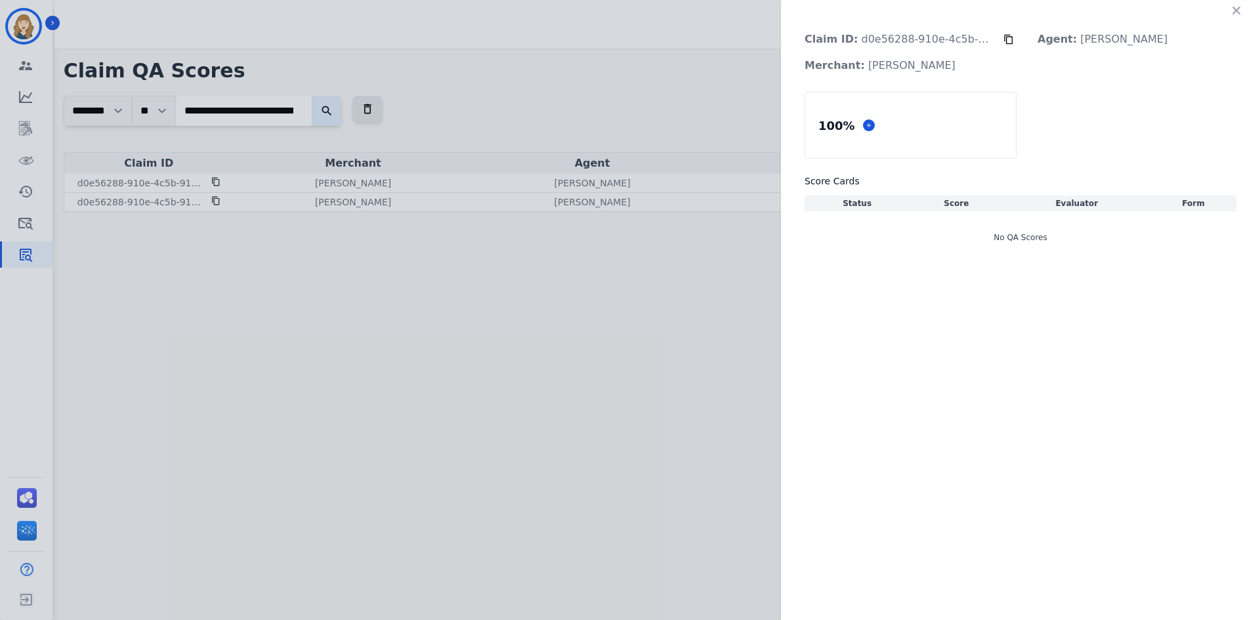
click at [477, 94] on div "Claim ID: d0e56288-910e-4c5b-9112-103507ebdfe7 Agent: Chiffani Nicholson Mercha…" at bounding box center [630, 310] width 1260 height 620
click at [1235, 7] on icon "button" at bounding box center [1236, 10] width 13 height 13
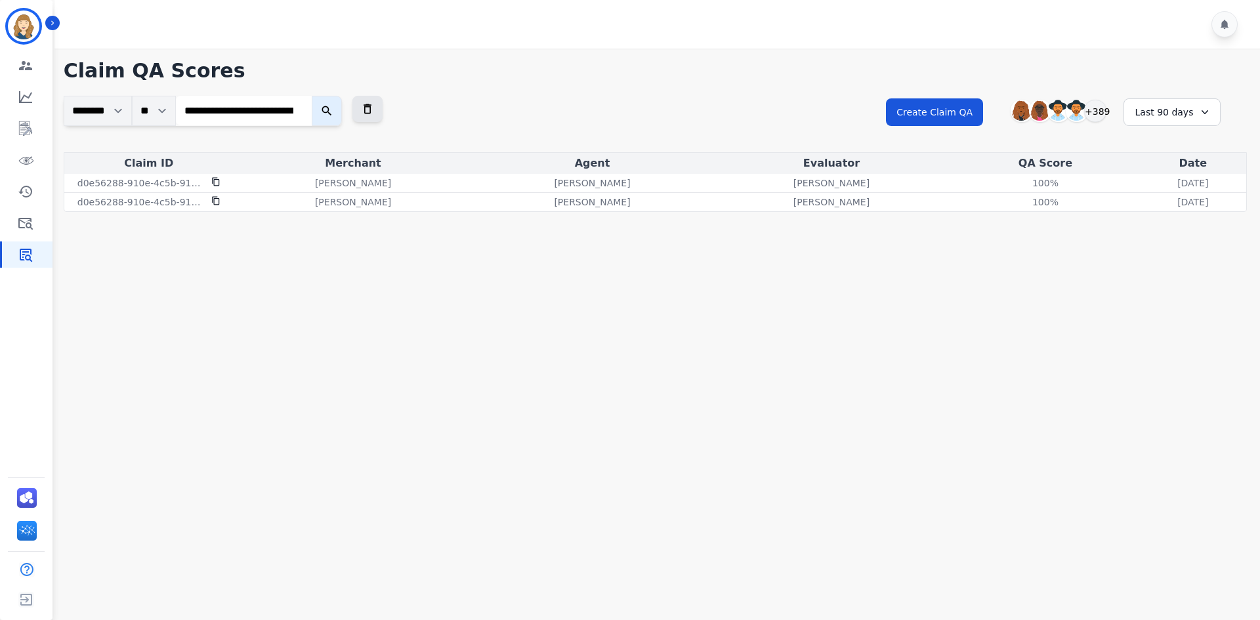
click at [296, 100] on input "**********" at bounding box center [244, 111] width 136 height 30
paste input "search"
type input "**********"
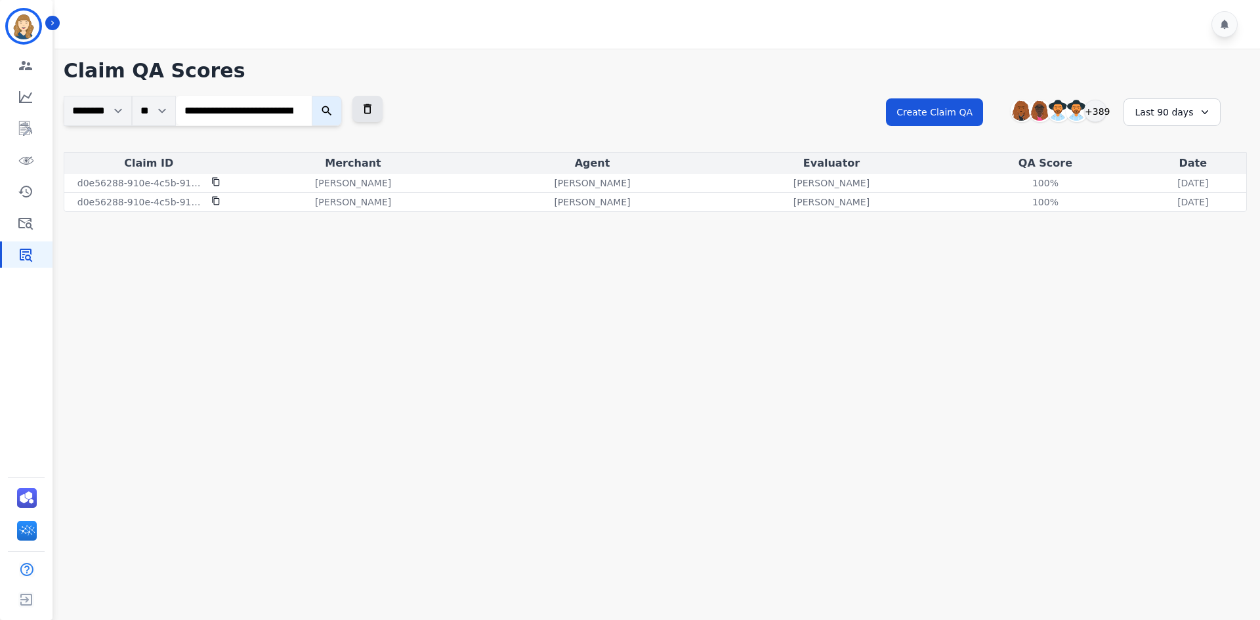
click at [331, 116] on icon "submit" at bounding box center [326, 110] width 13 height 13
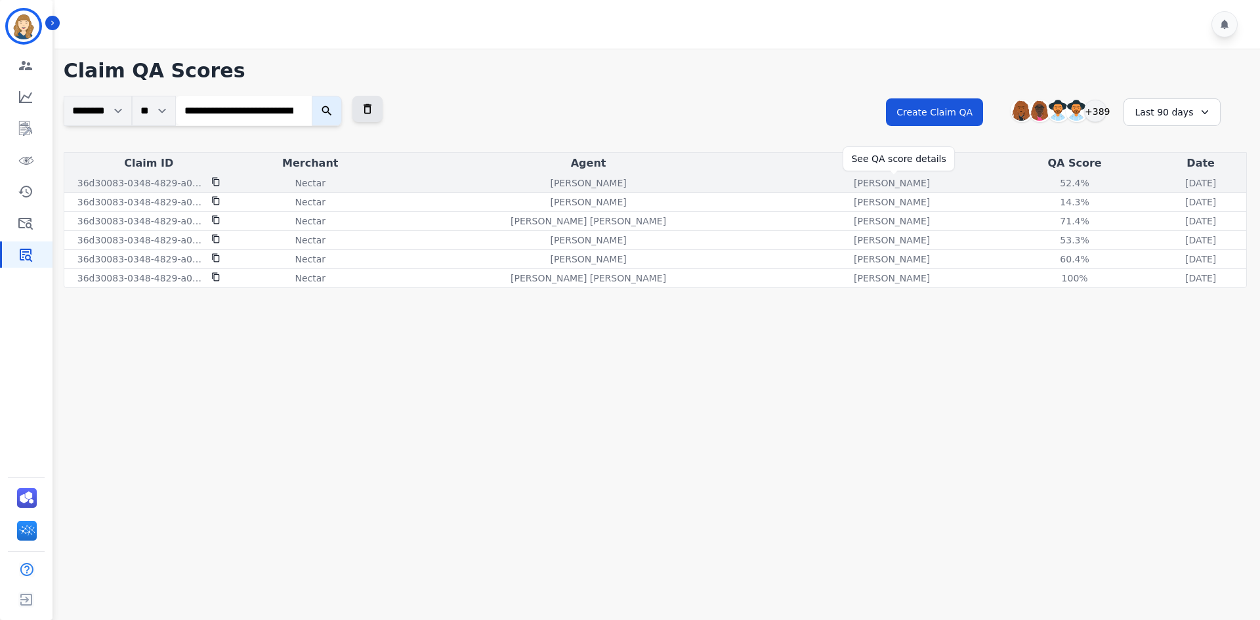
click at [1046, 184] on div "52.4%" at bounding box center [1075, 183] width 59 height 13
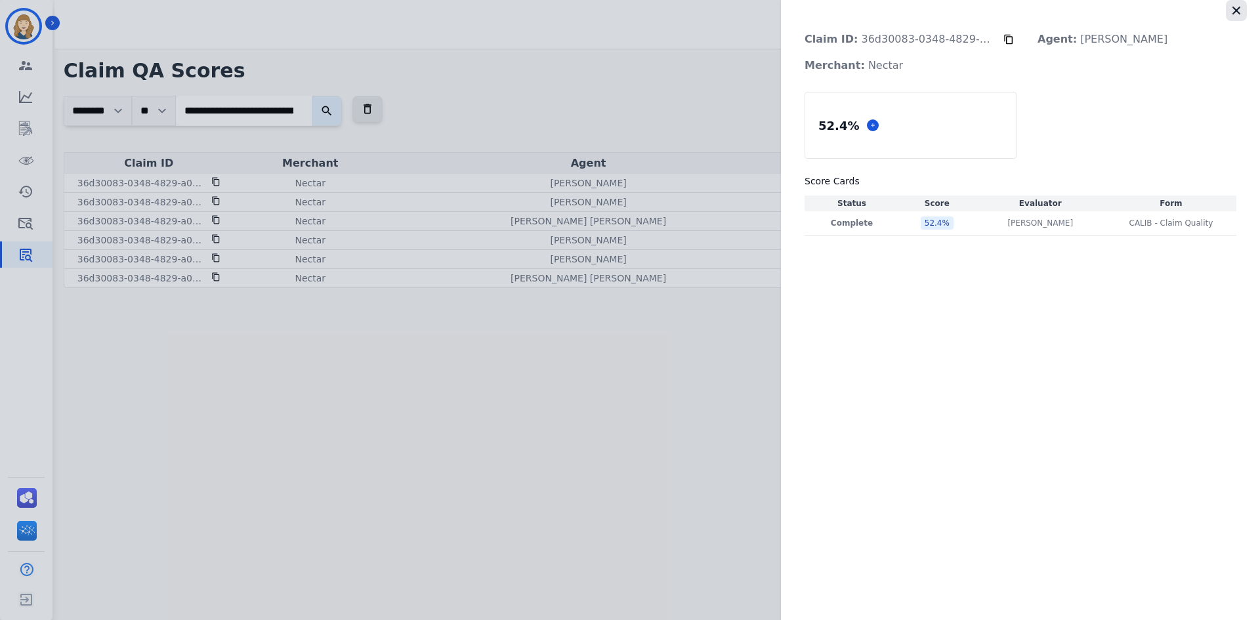
click at [1235, 8] on icon "button" at bounding box center [1237, 11] width 8 height 8
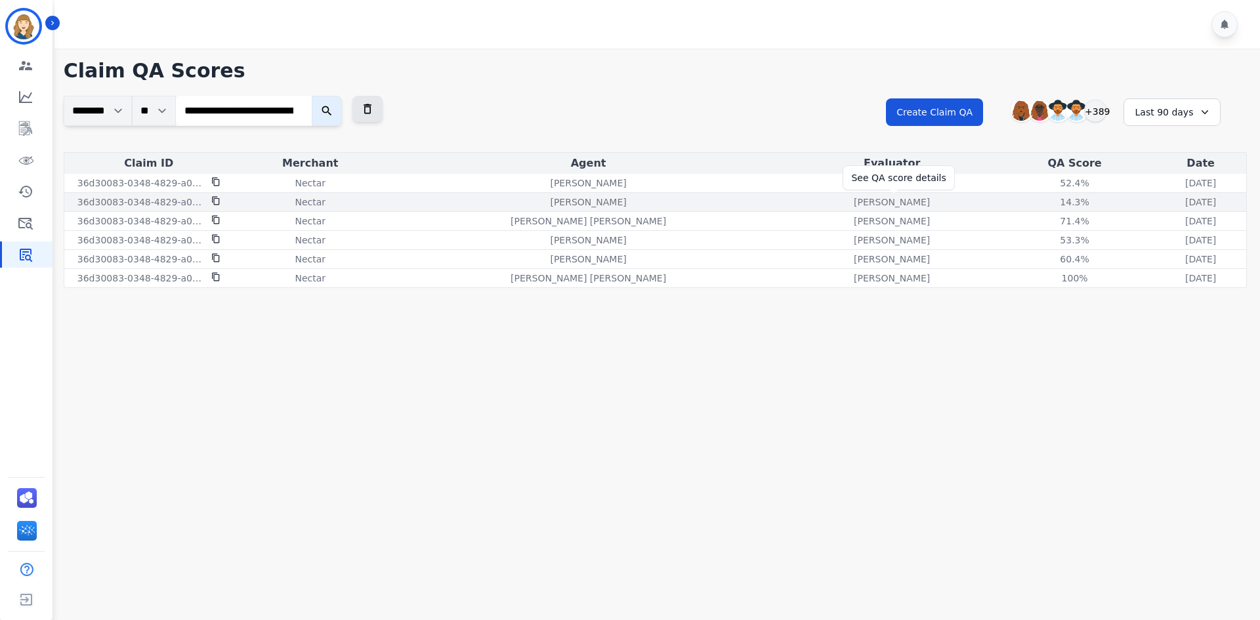
click at [1046, 201] on div "14.3%" at bounding box center [1075, 202] width 59 height 13
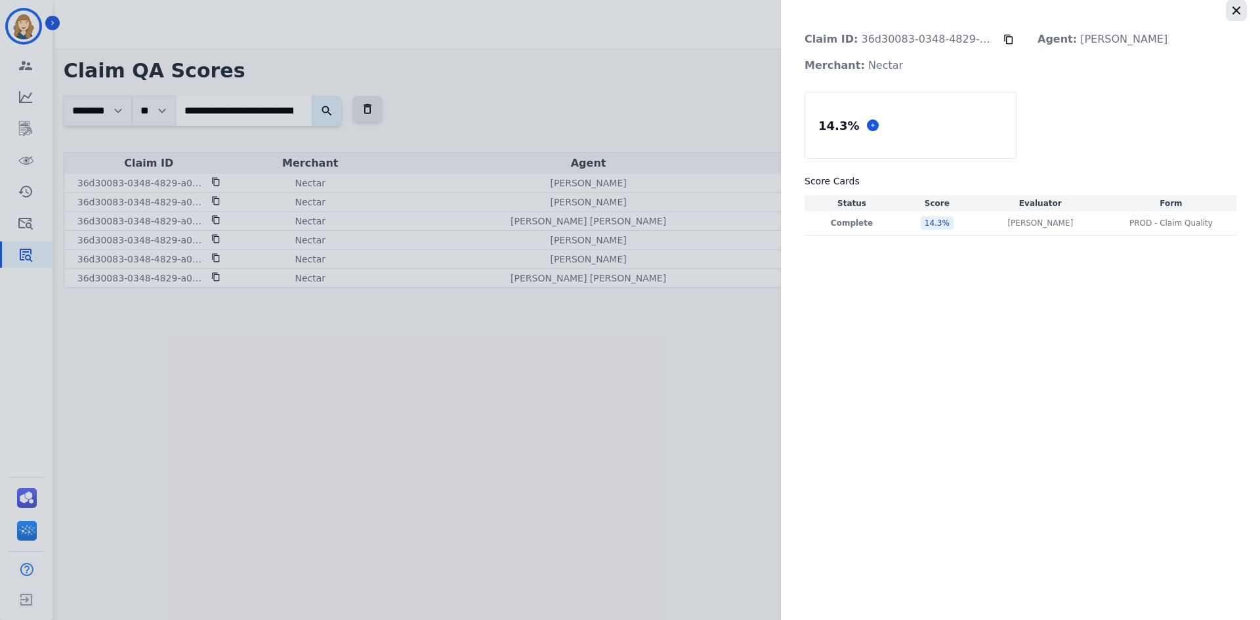
click at [1237, 9] on icon "button" at bounding box center [1237, 11] width 8 height 8
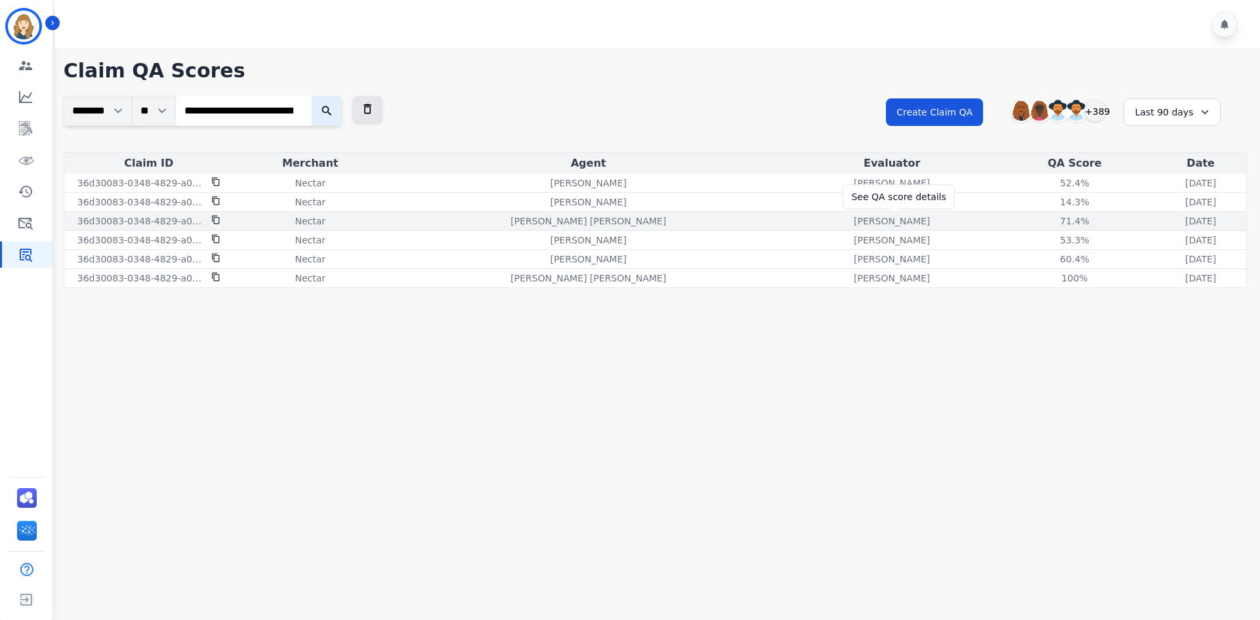
click at [1046, 224] on div "71.4%" at bounding box center [1075, 221] width 59 height 13
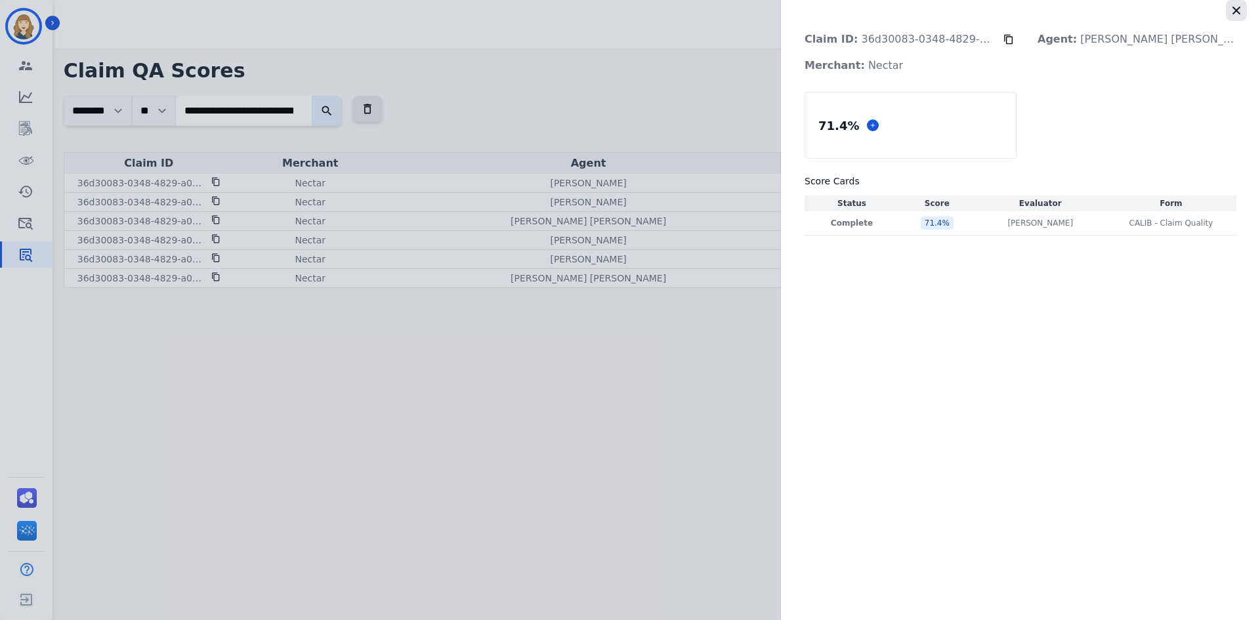
click at [1232, 14] on icon "button" at bounding box center [1236, 10] width 13 height 13
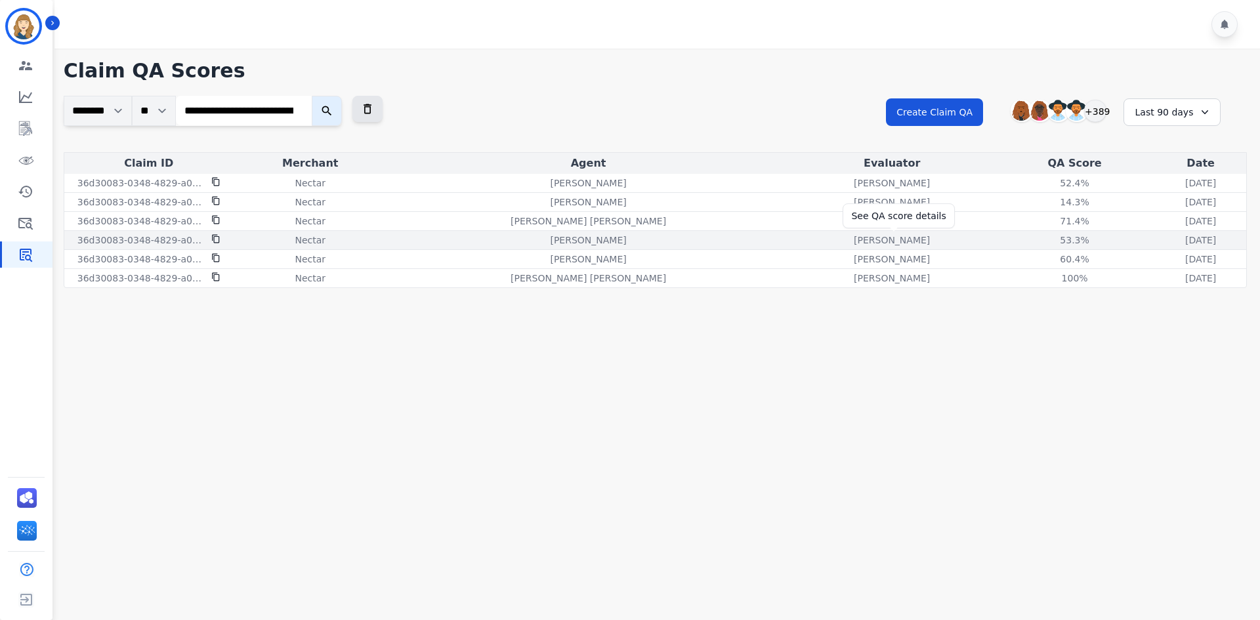
click at [1046, 238] on div "53.3%" at bounding box center [1075, 240] width 59 height 13
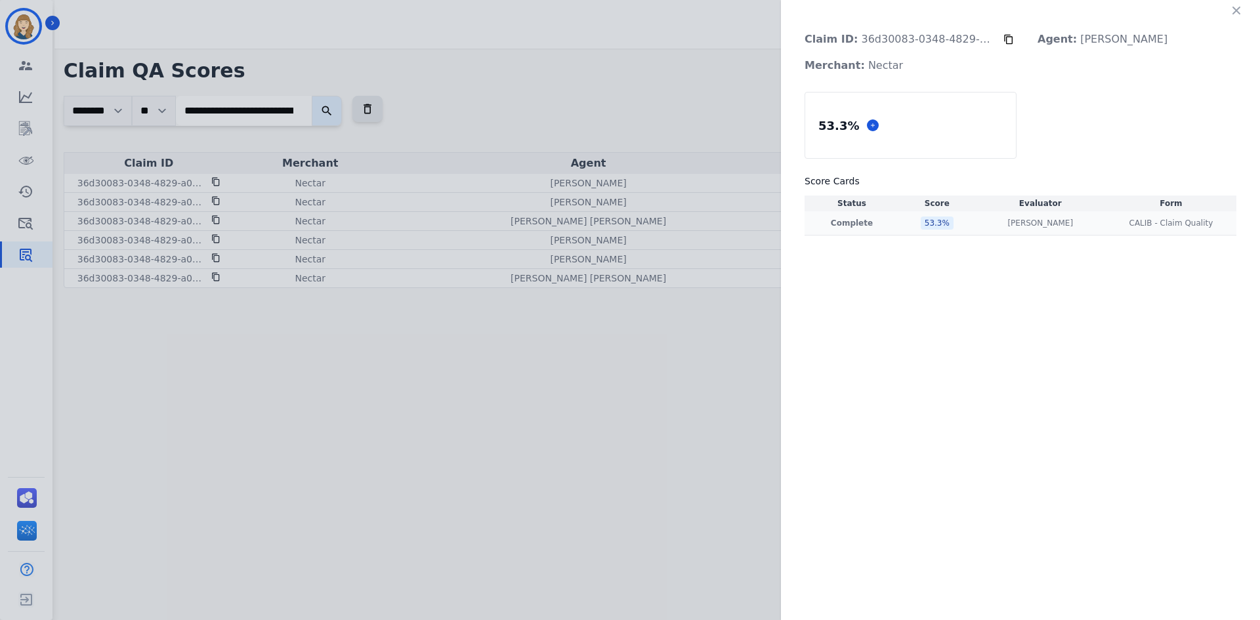
click at [837, 224] on p "Complete" at bounding box center [851, 223] width 89 height 11
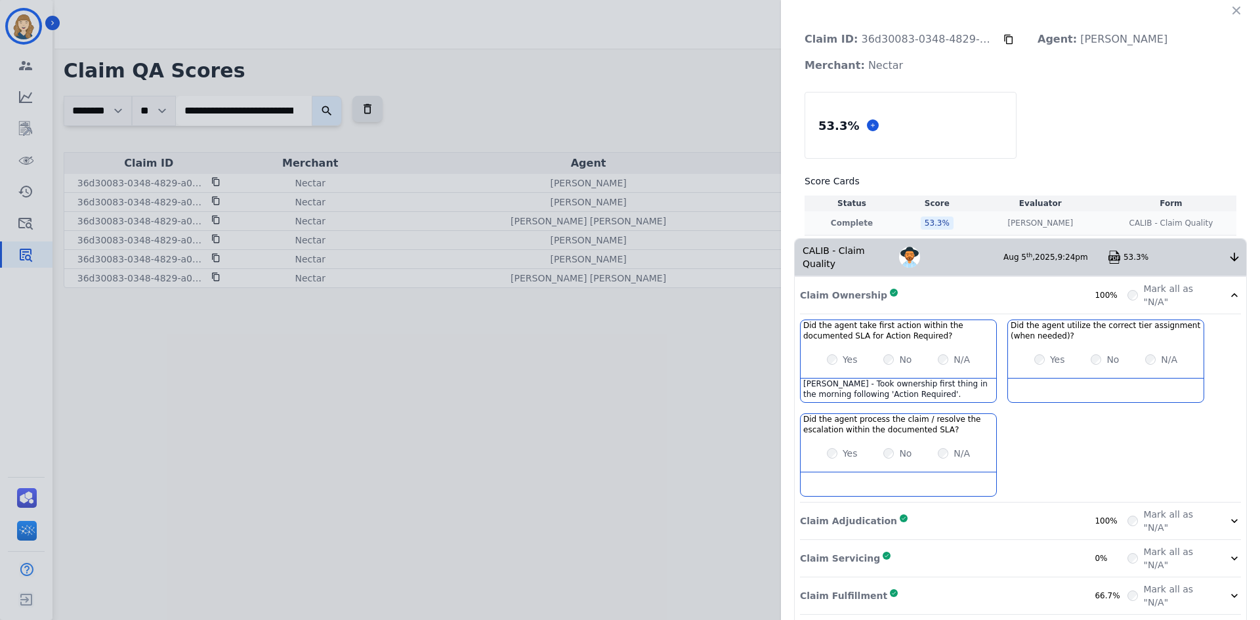
click at [837, 224] on p "Complete" at bounding box center [851, 223] width 89 height 11
click at [1238, 13] on button "button" at bounding box center [1236, 10] width 21 height 21
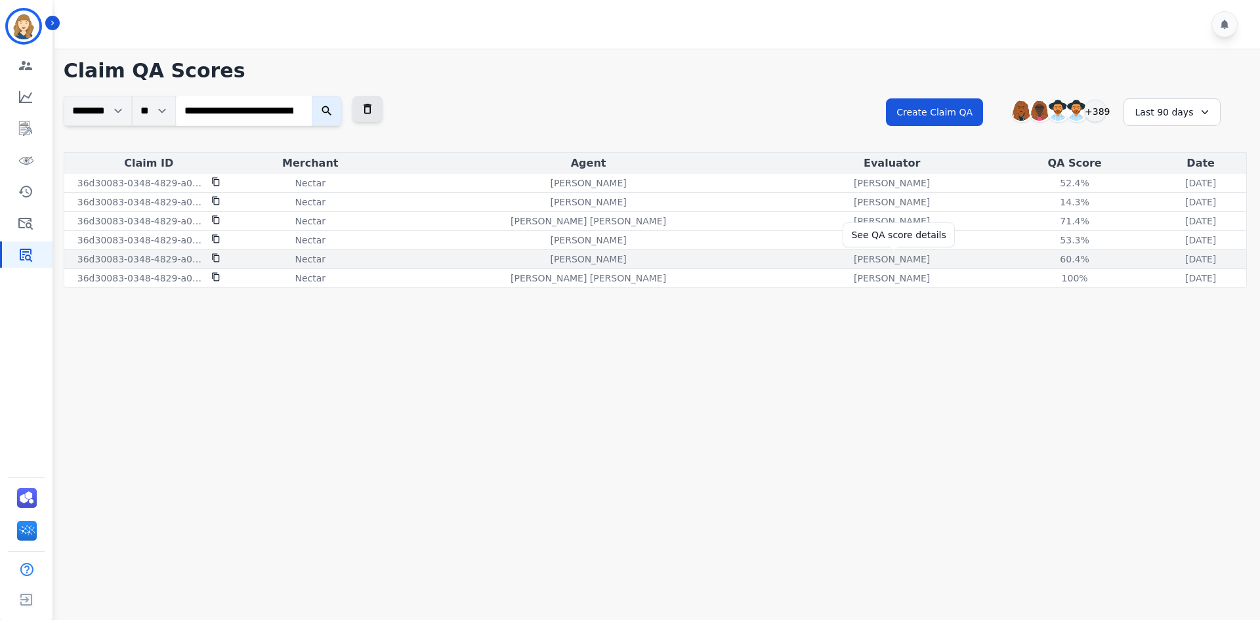
click at [1046, 265] on div "60.4%" at bounding box center [1075, 259] width 59 height 13
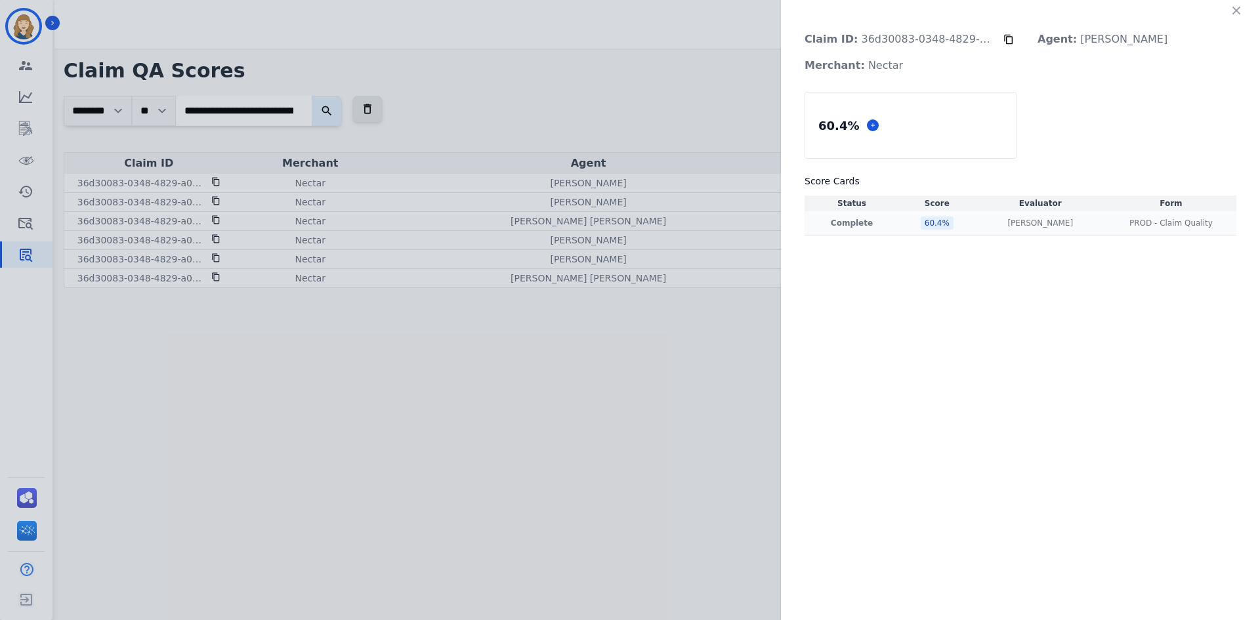
click at [857, 220] on p "Complete" at bounding box center [851, 223] width 89 height 11
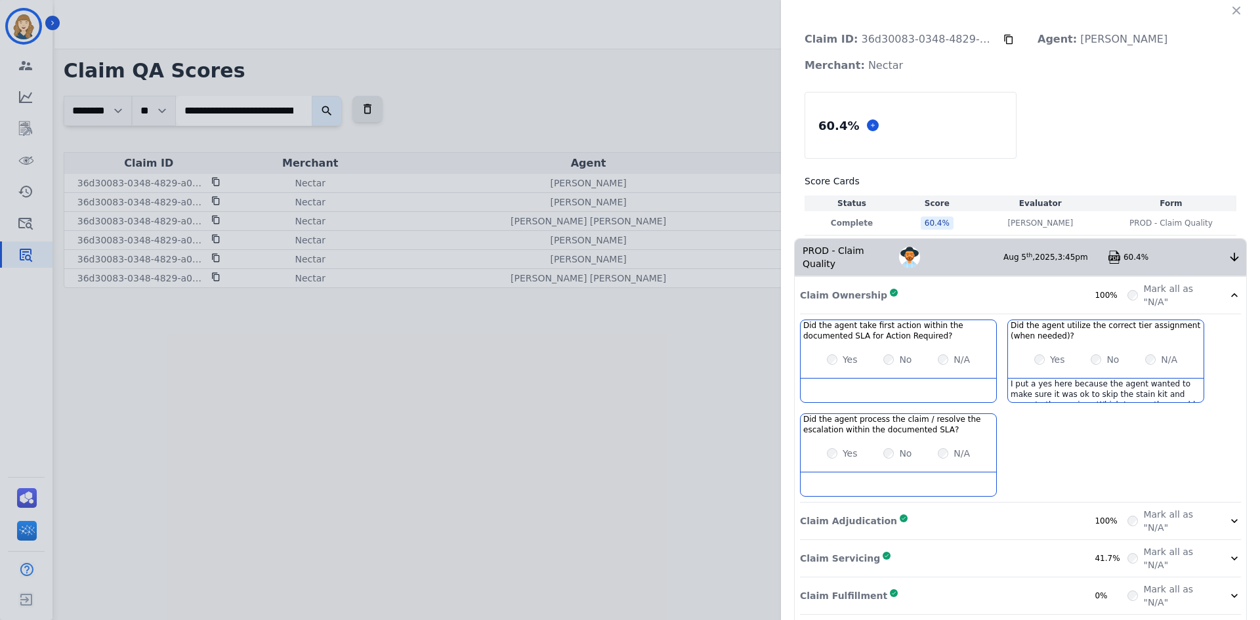
click at [604, 360] on div "Claim ID: 36d30083-0348-4829-a033-6e30a34d7952 Agent: Keyanta Smith Merchant: N…" at bounding box center [630, 310] width 1260 height 620
click at [1230, 7] on icon "button" at bounding box center [1236, 10] width 13 height 13
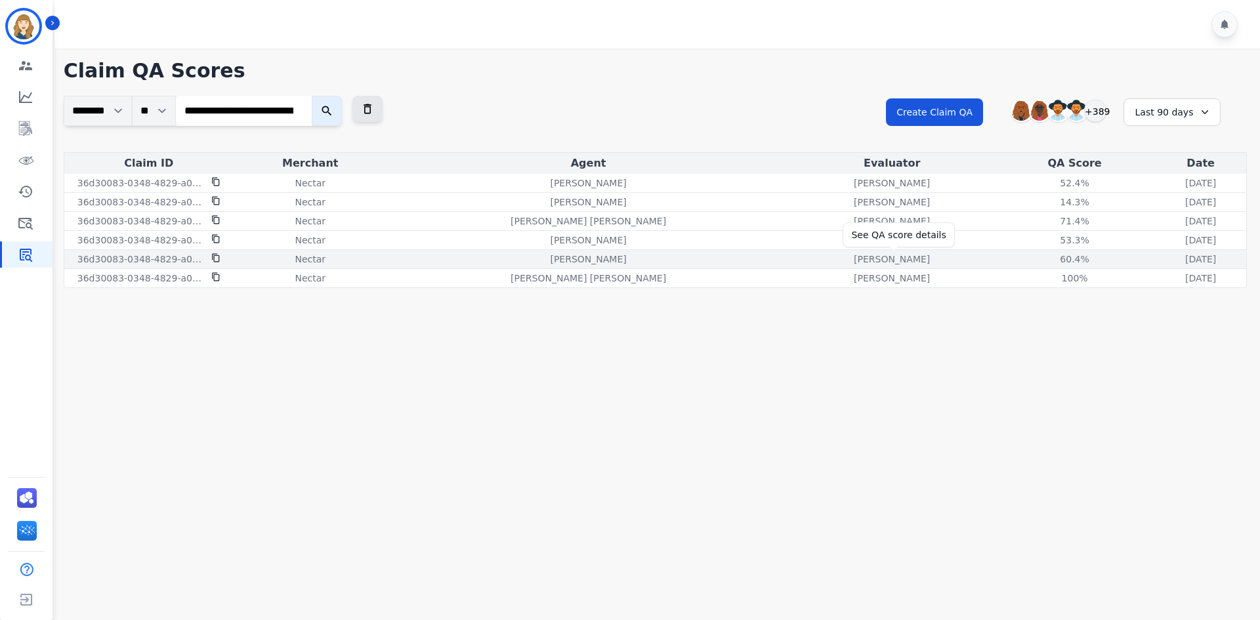
click at [1046, 258] on div "60.4%" at bounding box center [1075, 259] width 59 height 13
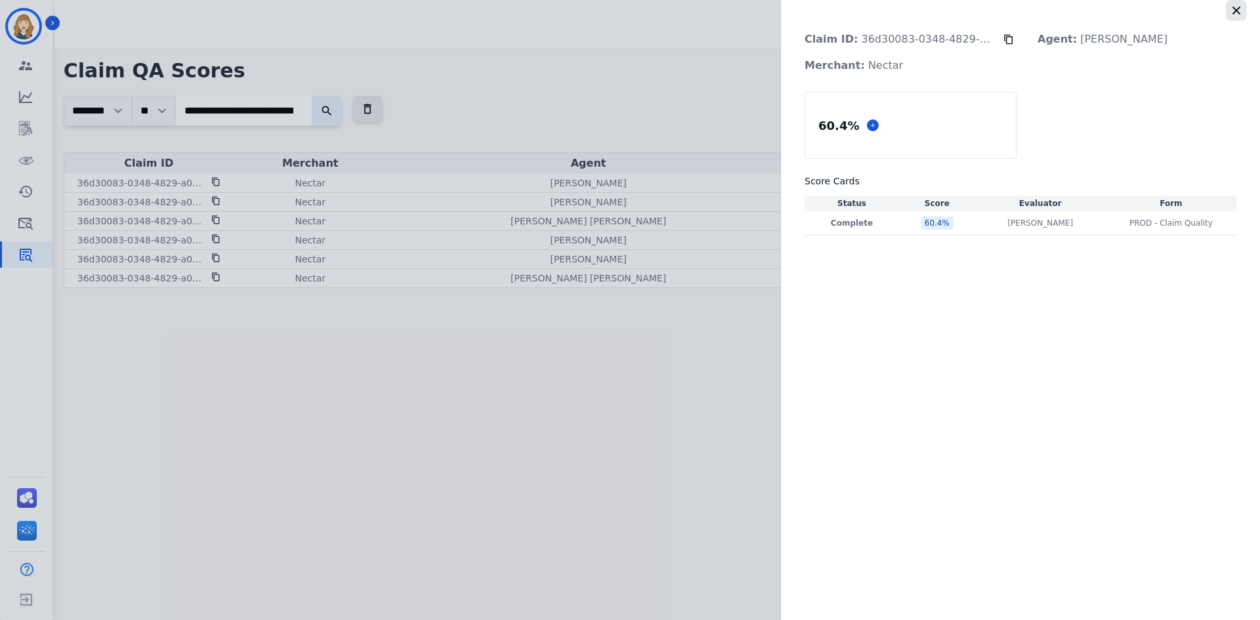
click at [1234, 9] on icon "button" at bounding box center [1236, 10] width 13 height 13
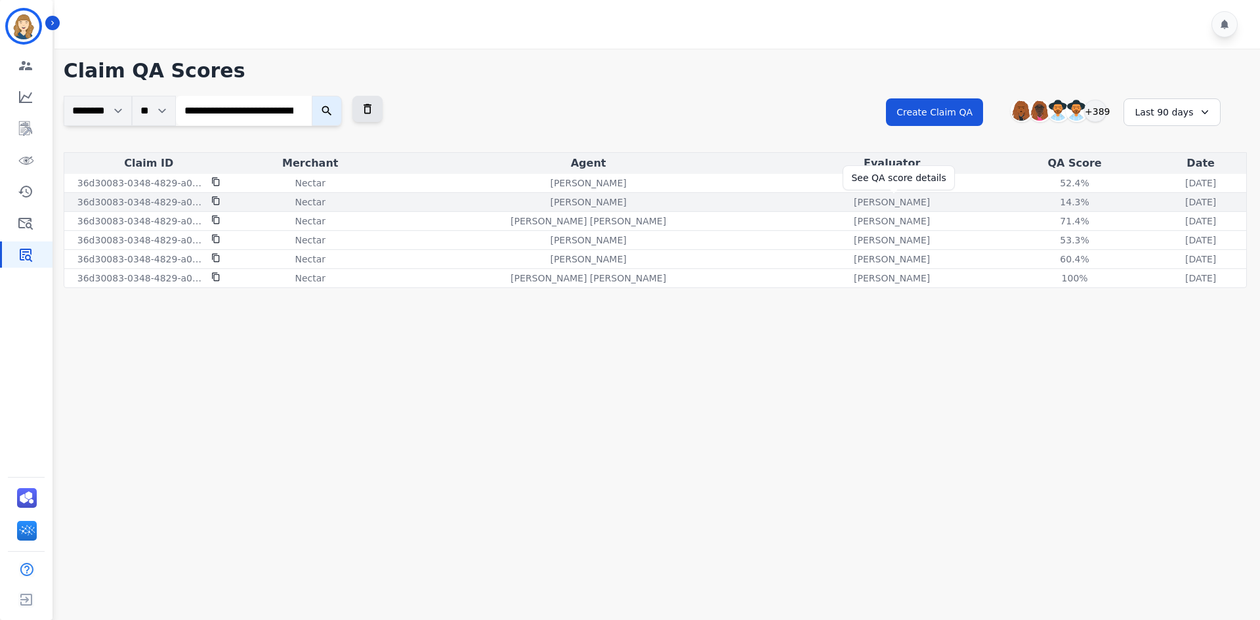
click at [1046, 201] on div "14.3%" at bounding box center [1075, 202] width 59 height 13
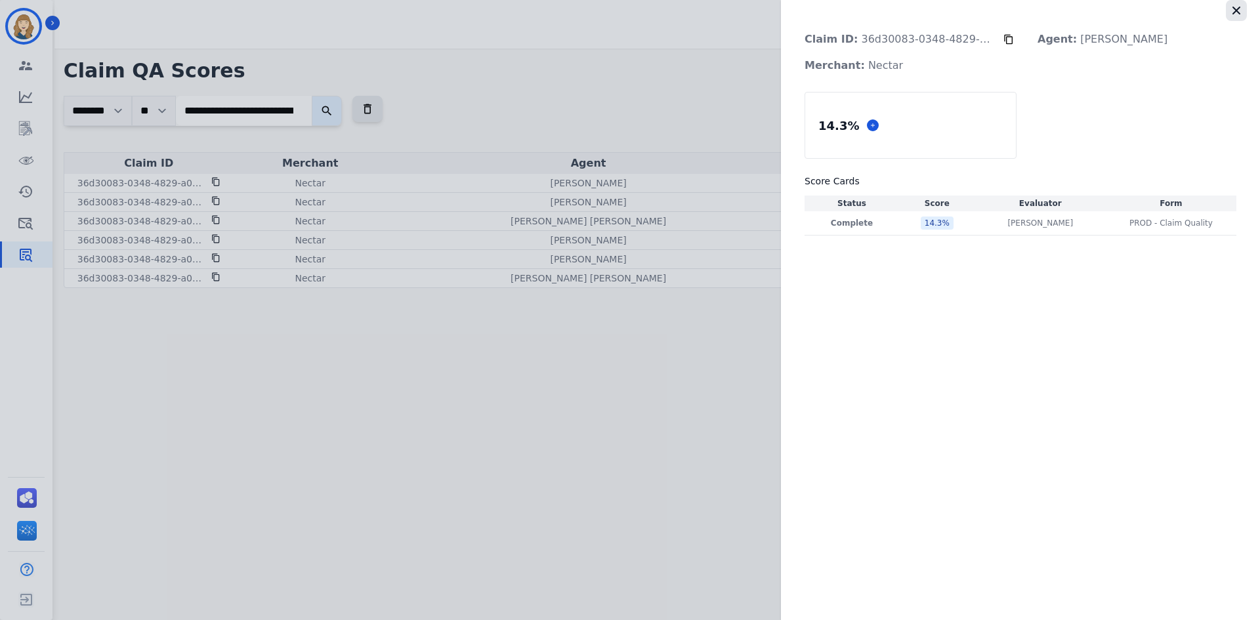
click at [1242, 7] on icon "button" at bounding box center [1236, 10] width 13 height 13
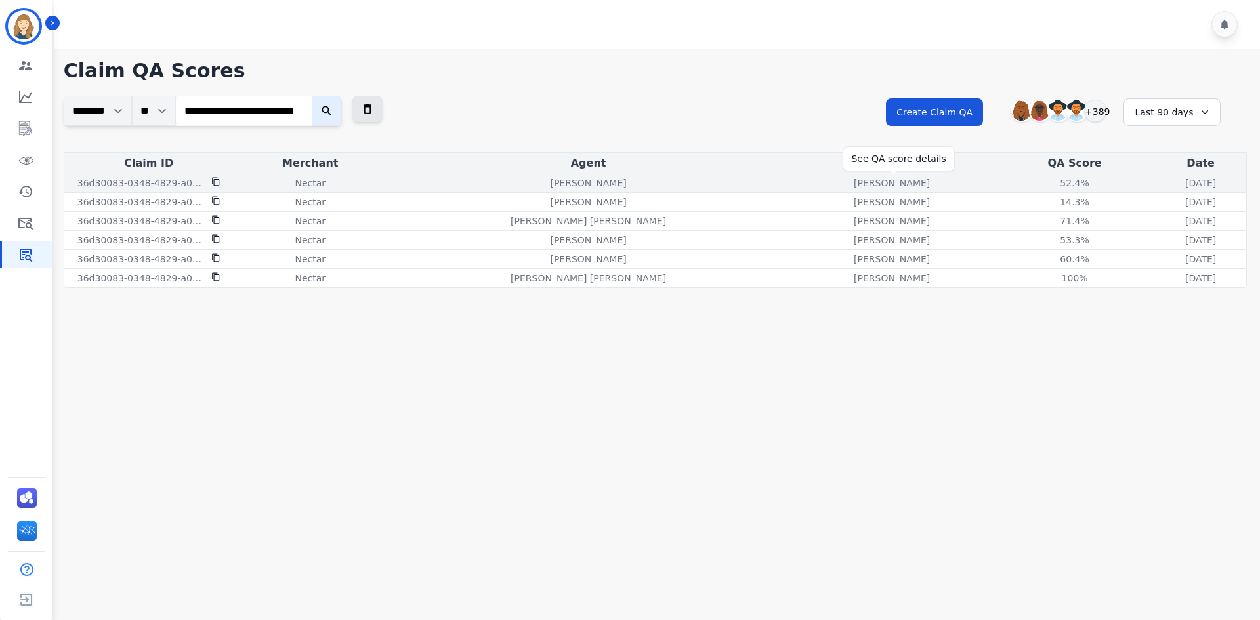
click at [1046, 185] on div "52.4%" at bounding box center [1075, 183] width 59 height 13
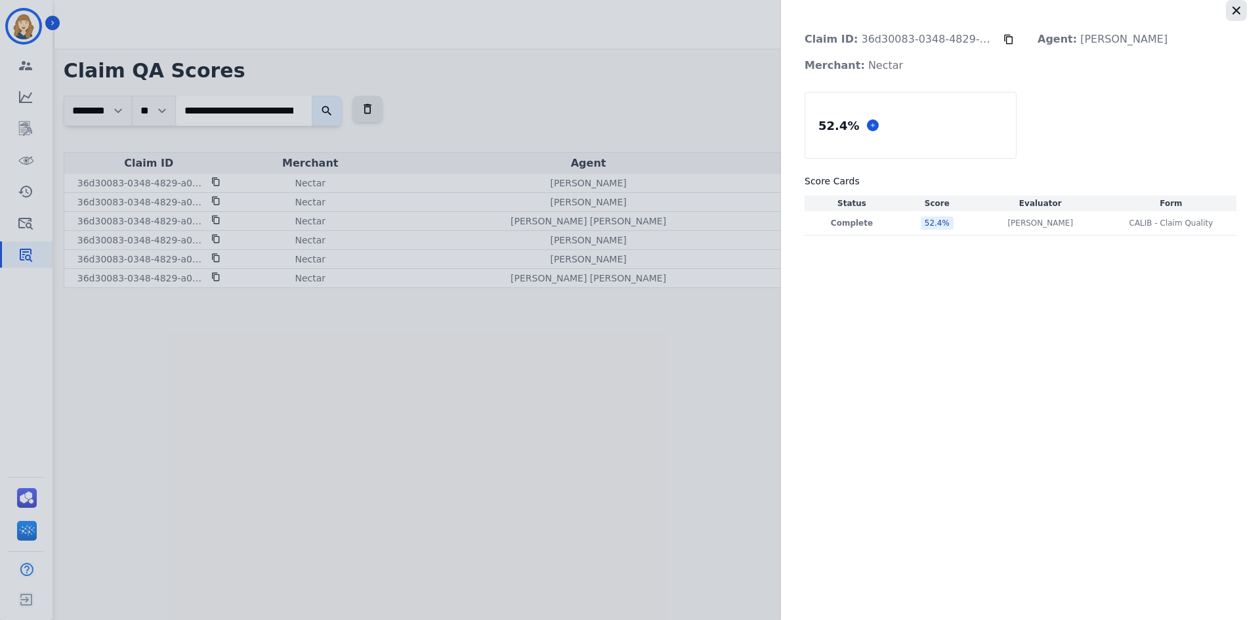
click at [1232, 10] on icon "button" at bounding box center [1236, 10] width 13 height 13
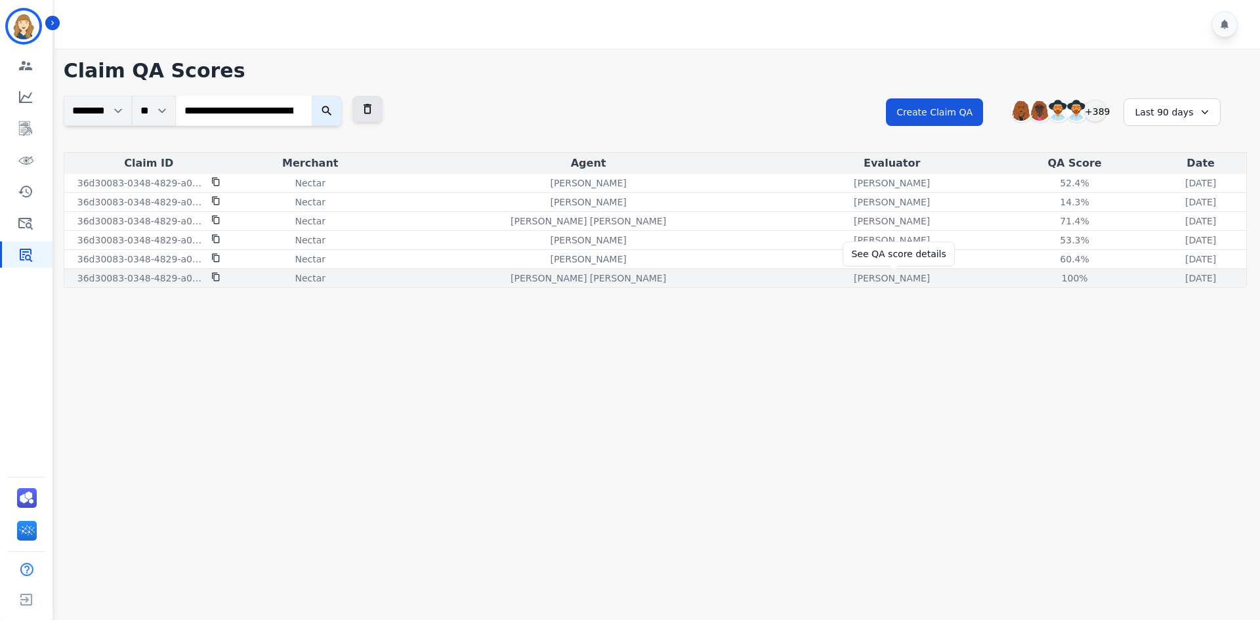
click at [1046, 278] on div "100%" at bounding box center [1075, 278] width 59 height 13
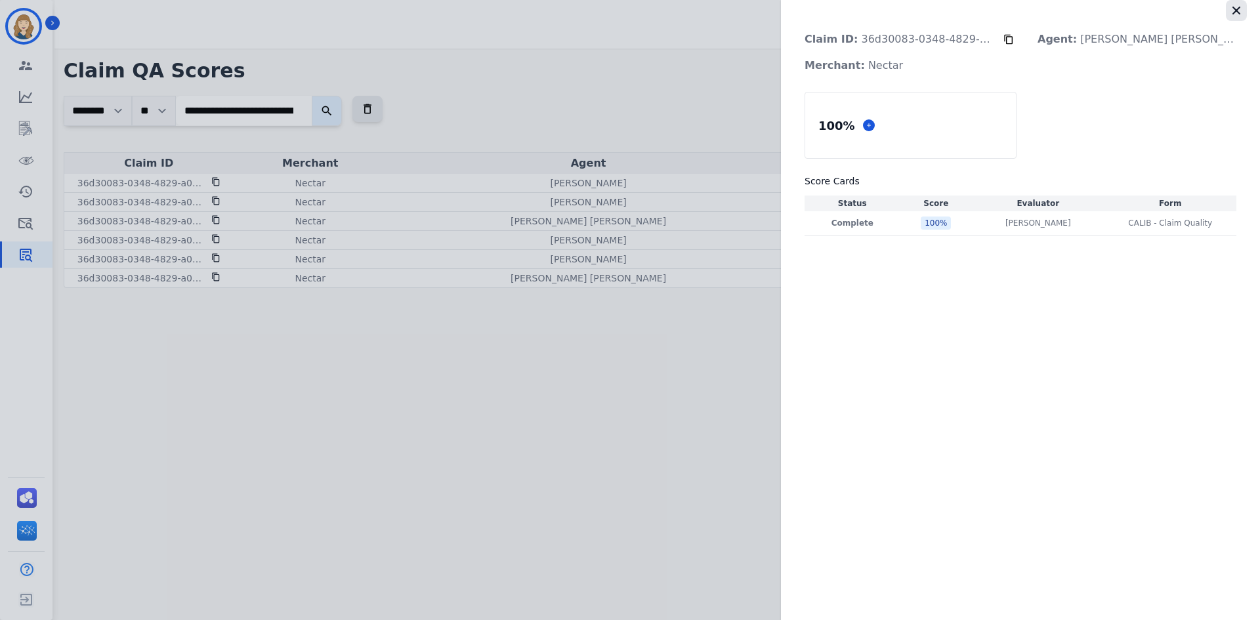
click at [1233, 14] on icon "button" at bounding box center [1236, 10] width 13 height 13
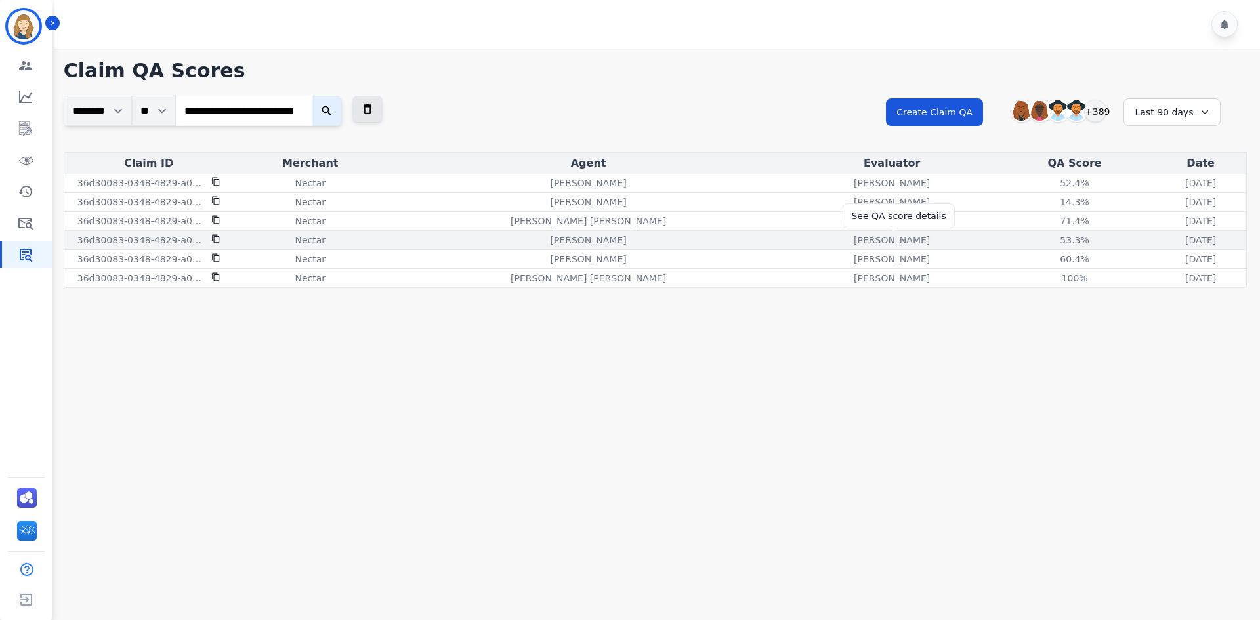
click at [1046, 236] on div "53.3%" at bounding box center [1075, 240] width 59 height 13
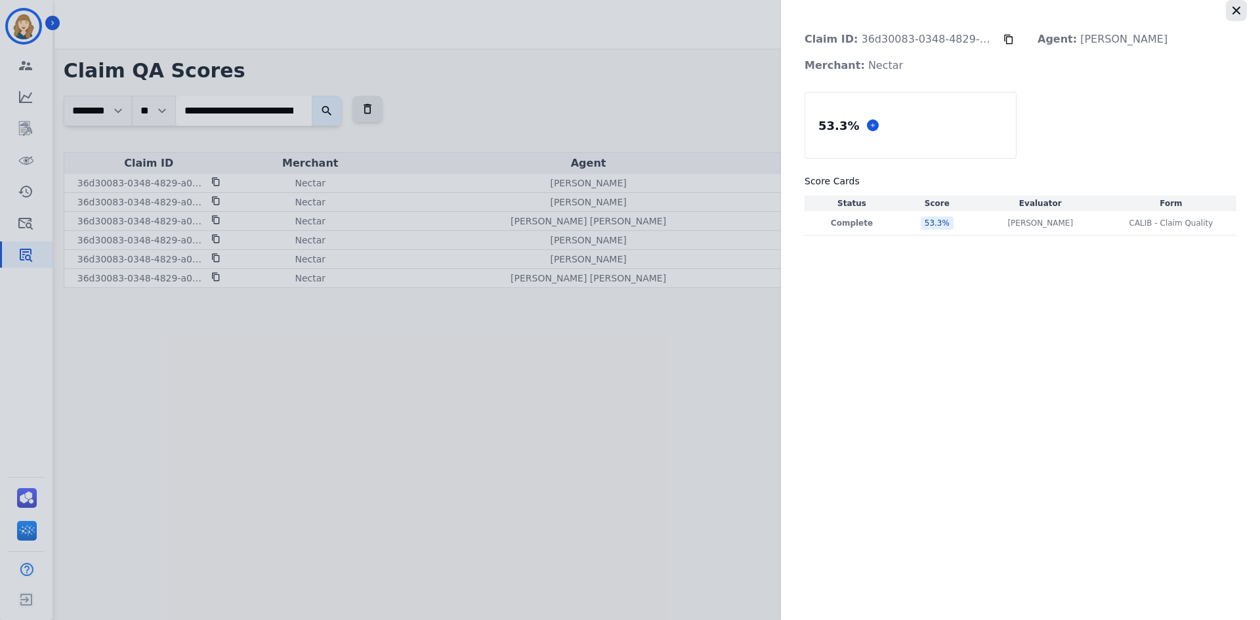
click at [1239, 16] on icon "button" at bounding box center [1236, 10] width 13 height 13
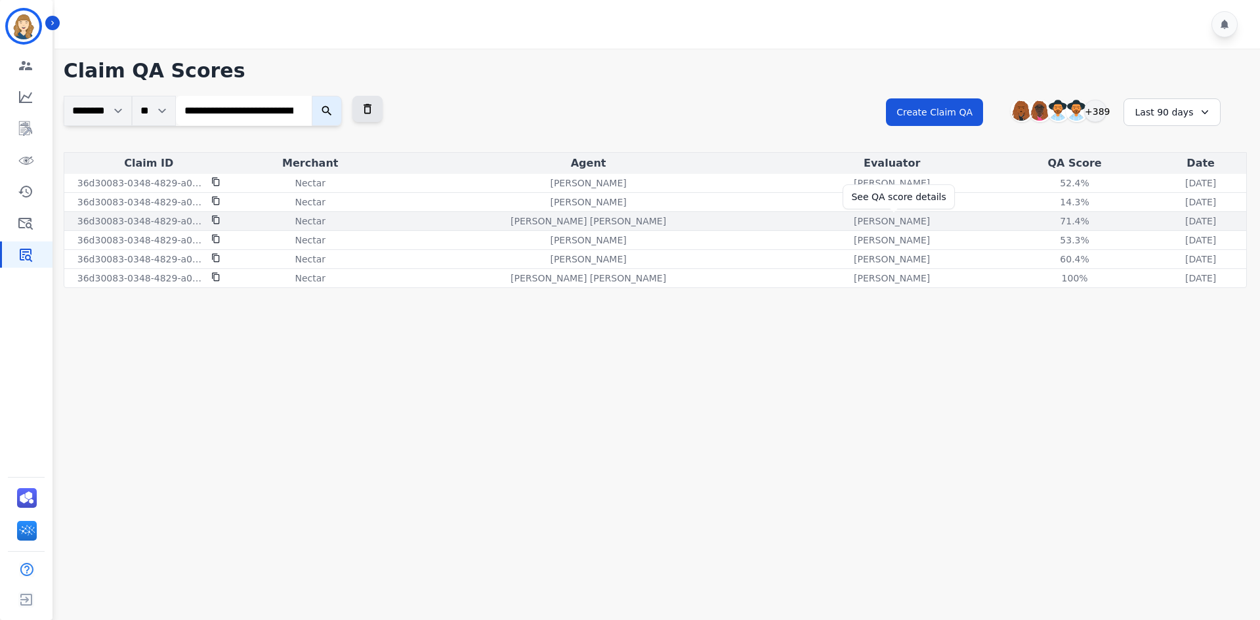
click at [1046, 215] on div "71.4%" at bounding box center [1075, 221] width 59 height 13
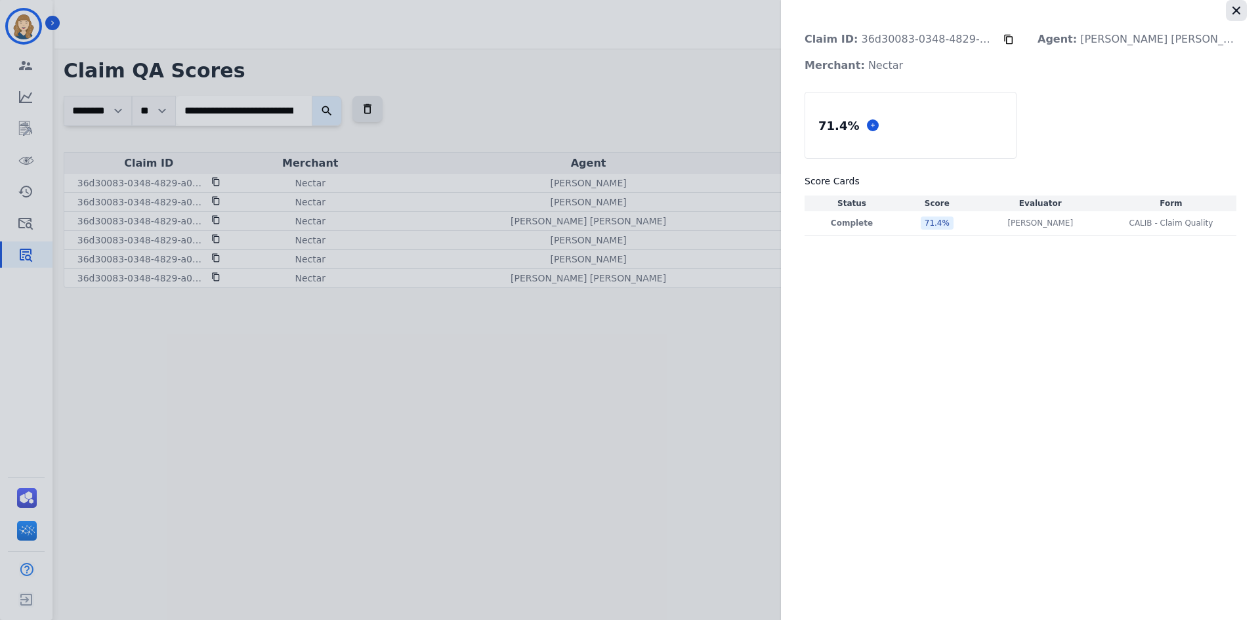
click at [1236, 16] on icon "button" at bounding box center [1236, 10] width 13 height 13
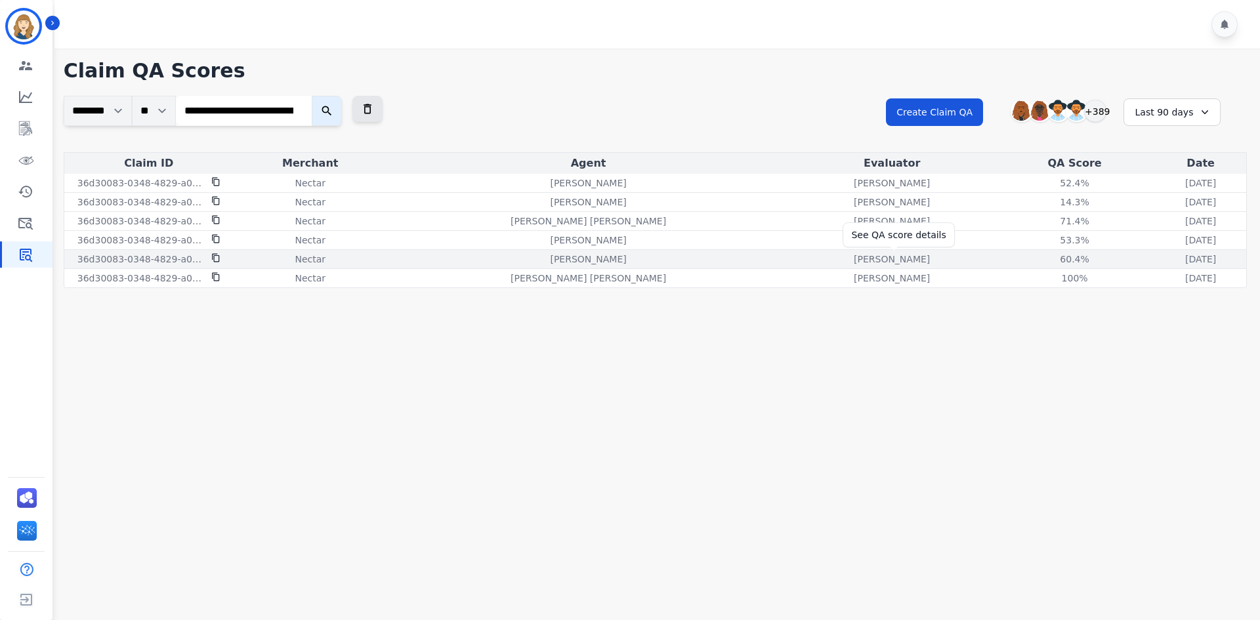
click at [1046, 257] on div "60.4%" at bounding box center [1075, 259] width 59 height 13
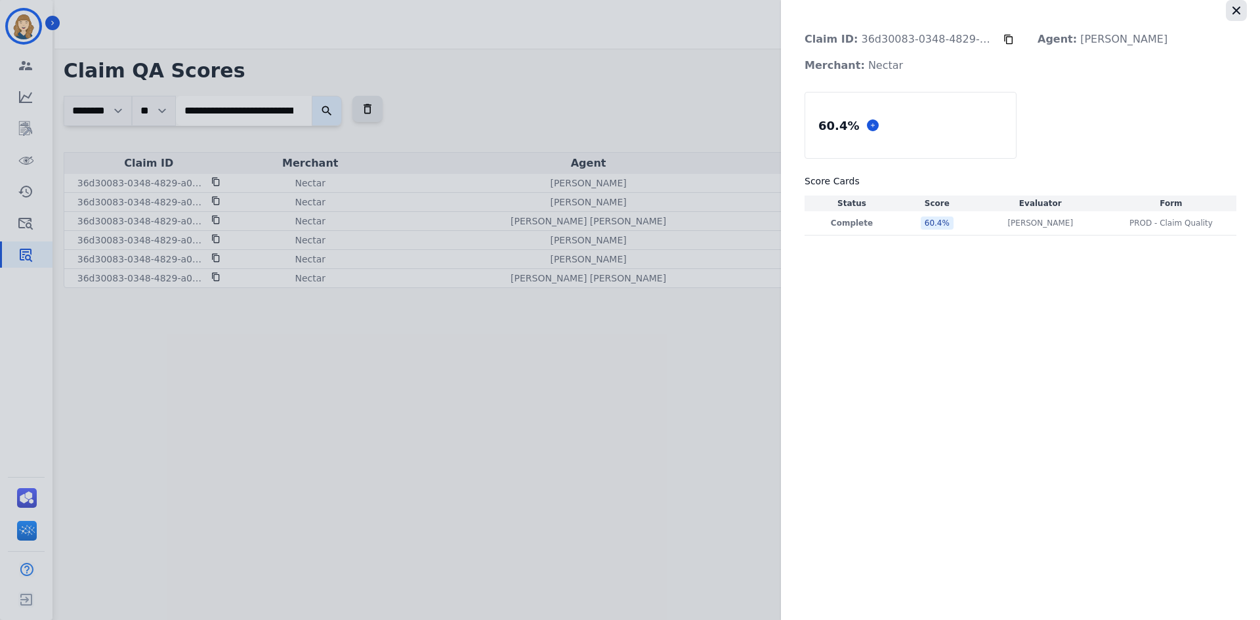
click at [1241, 15] on icon "button" at bounding box center [1236, 10] width 13 height 13
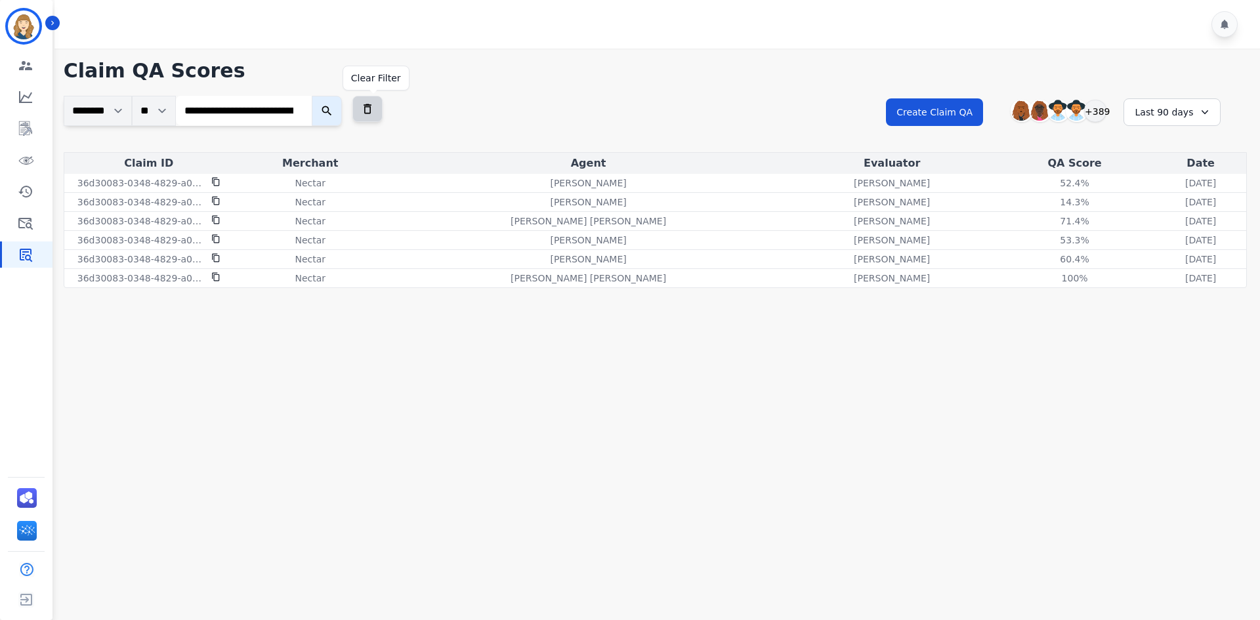
click at [371, 116] on button at bounding box center [367, 109] width 30 height 26
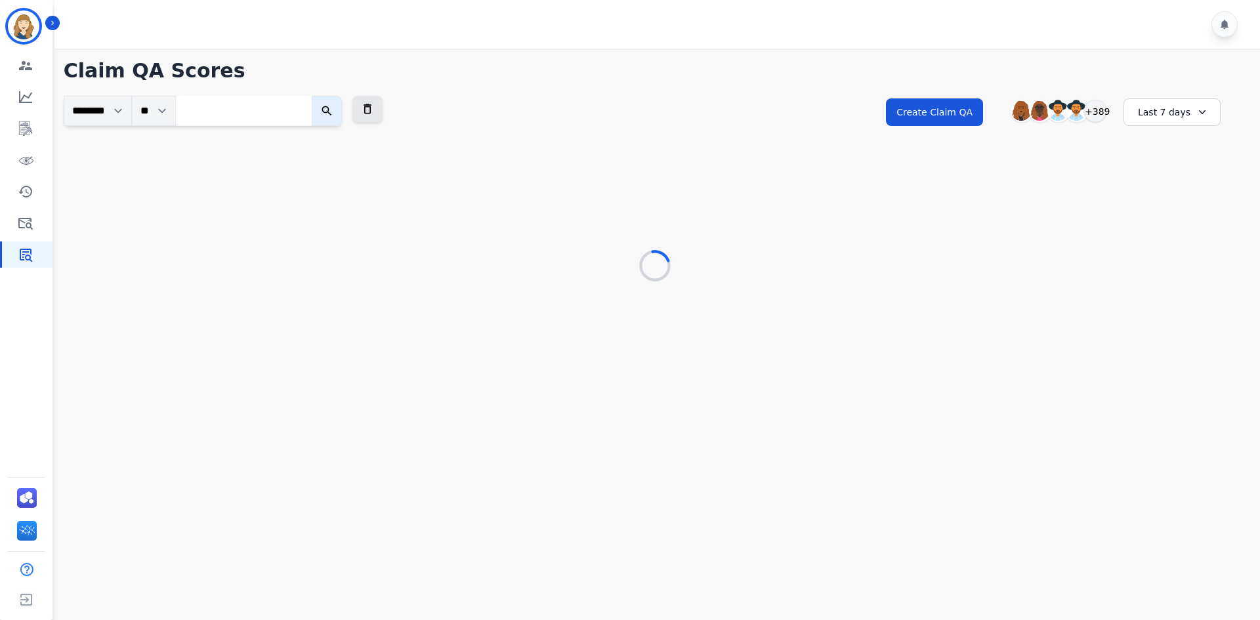
click at [451, 618] on main "**********" at bounding box center [656, 359] width 1210 height 620
click at [848, 263] on div at bounding box center [655, 267] width 1183 height 32
